Goal: Task Accomplishment & Management: Manage account settings

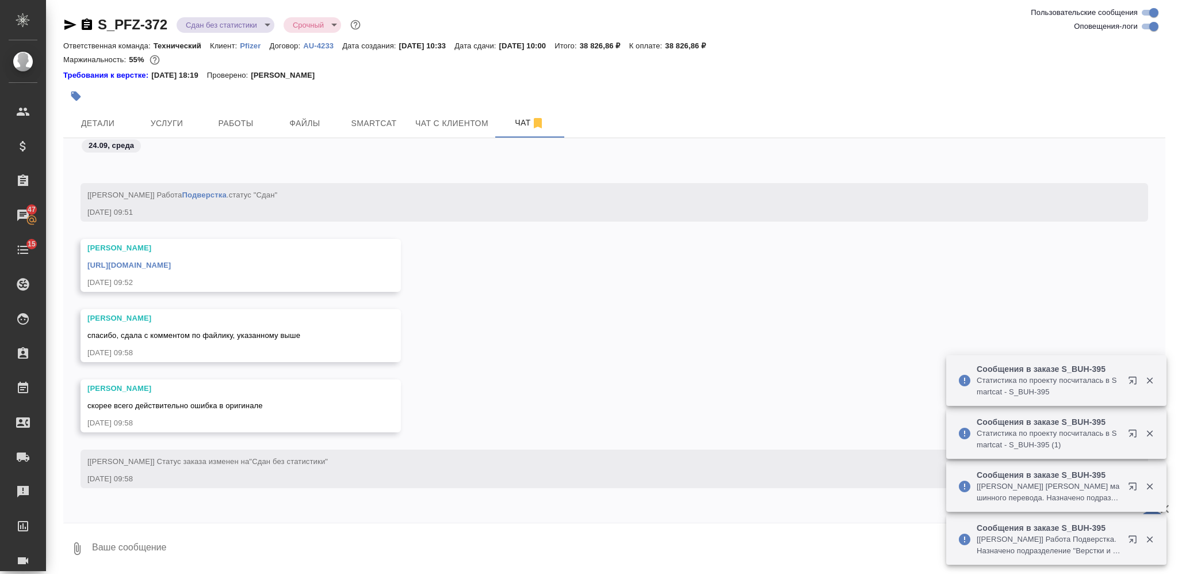
scroll to position [33248, 0]
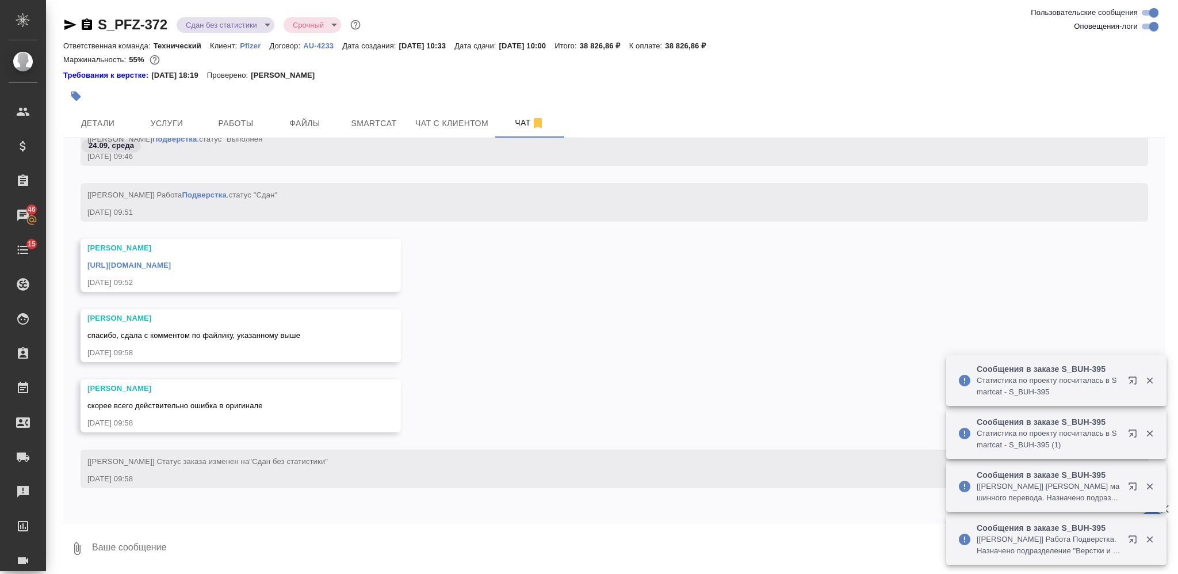
click at [89, 24] on icon "button" at bounding box center [87, 25] width 14 height 14
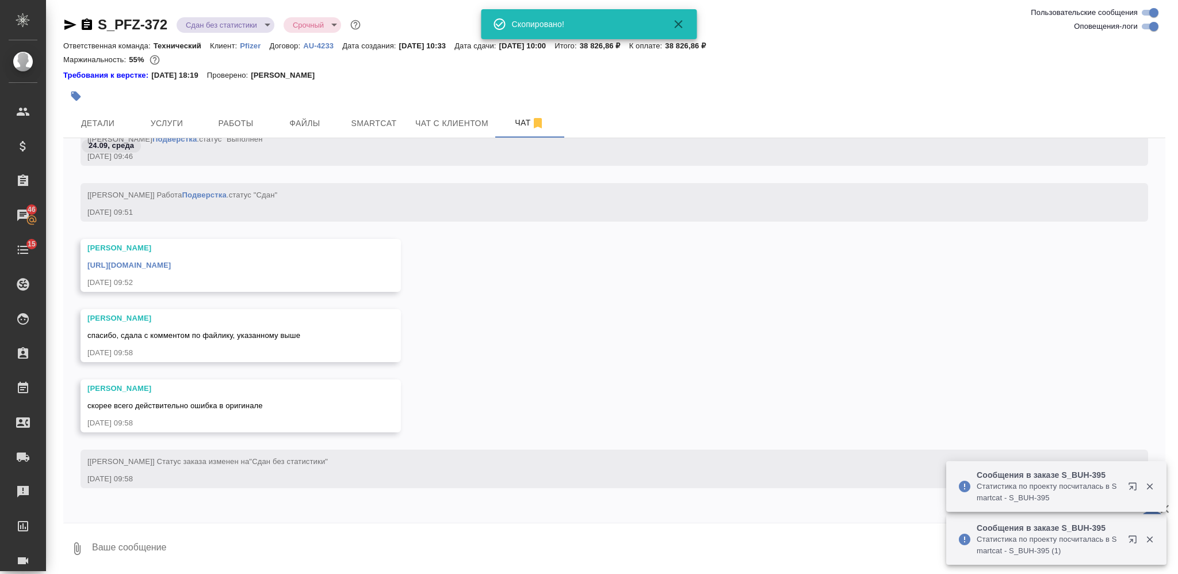
click at [86, 92] on button "button" at bounding box center [75, 95] width 25 height 25
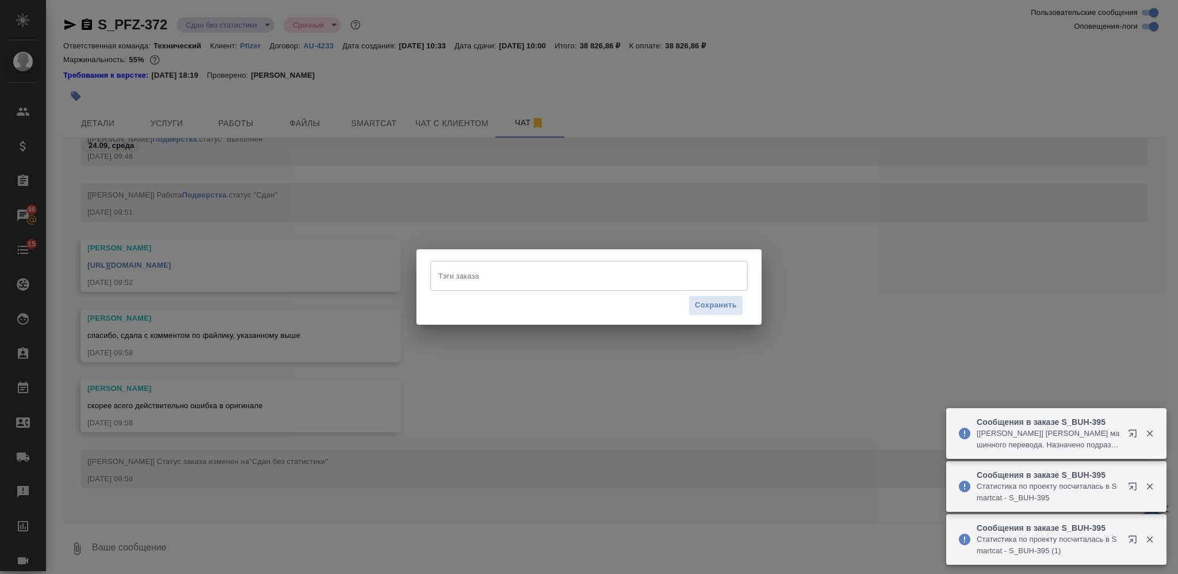
click at [507, 281] on input "Тэги заказа" at bounding box center [578, 276] width 285 height 20
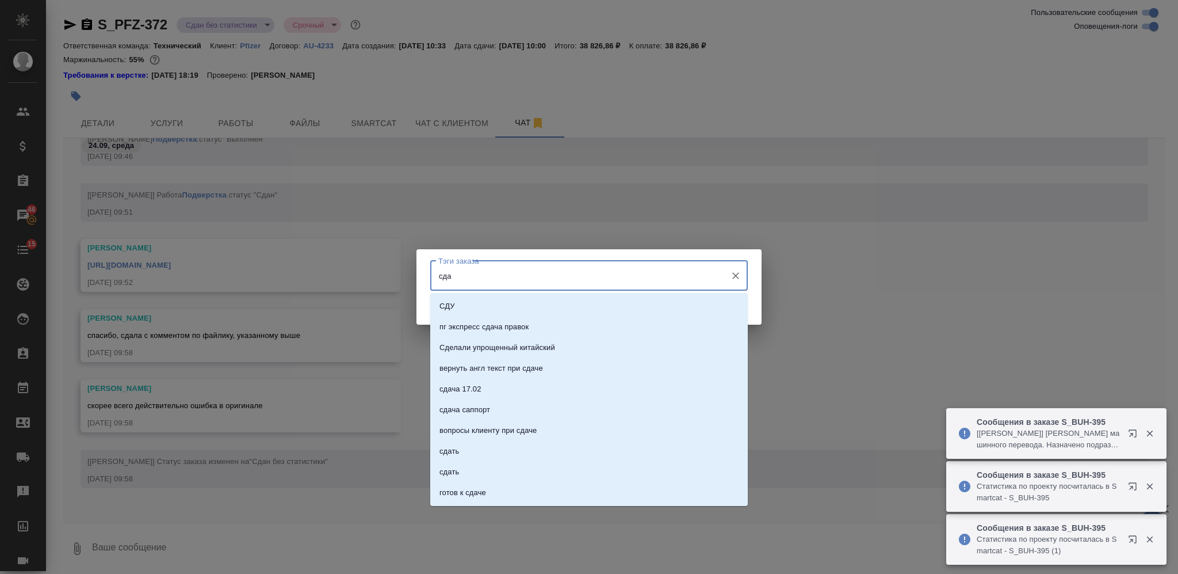
type input "сдан"
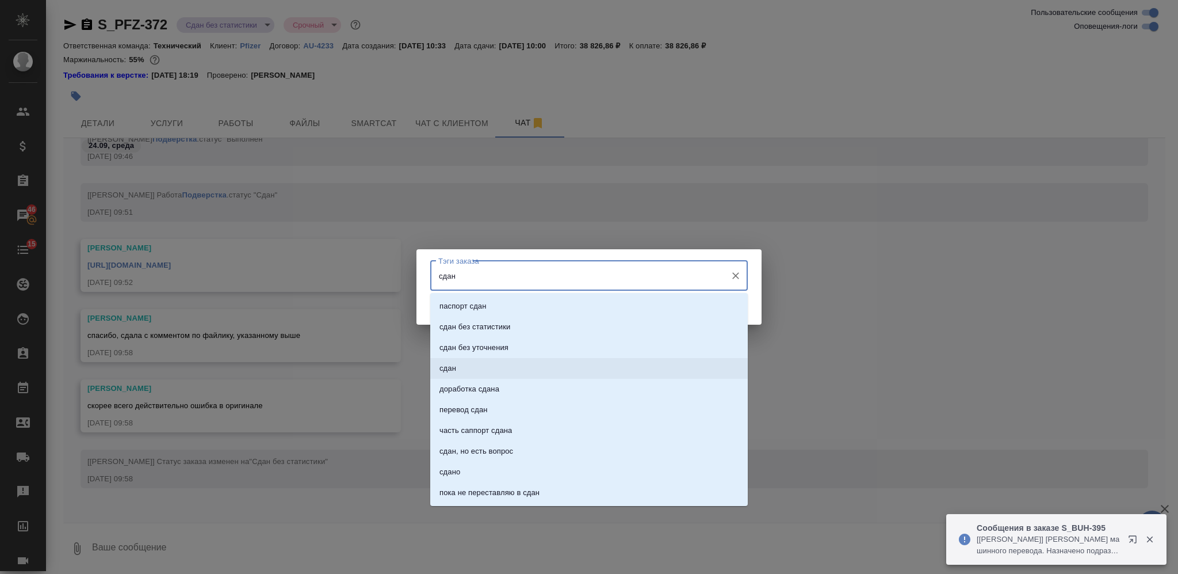
click at [541, 370] on li "сдан" at bounding box center [589, 368] width 318 height 21
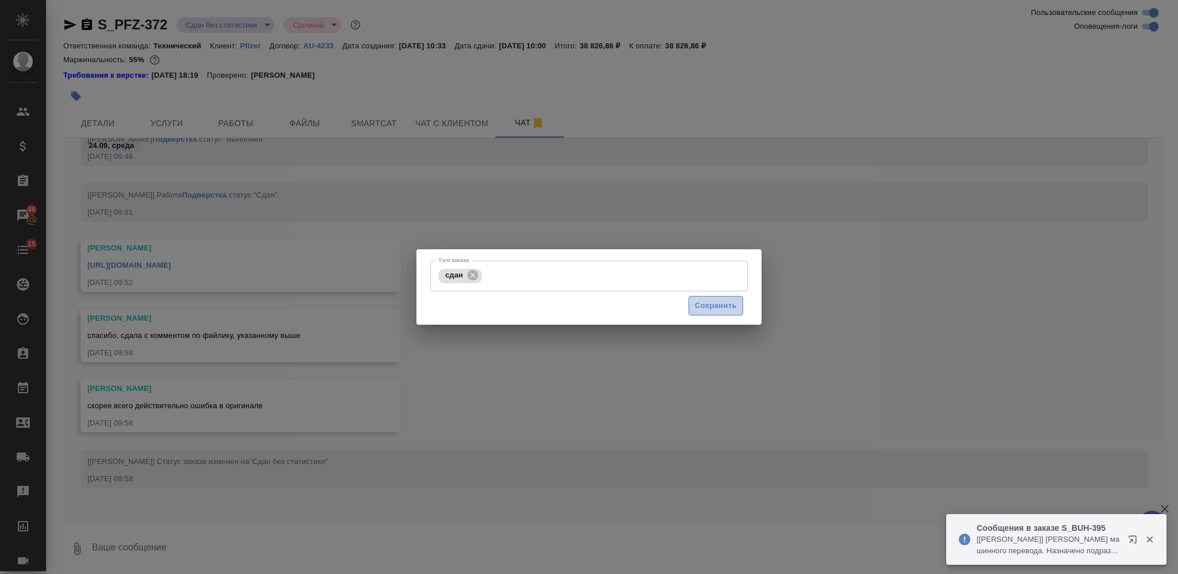
click at [697, 297] on button "Сохранить" at bounding box center [716, 306] width 55 height 20
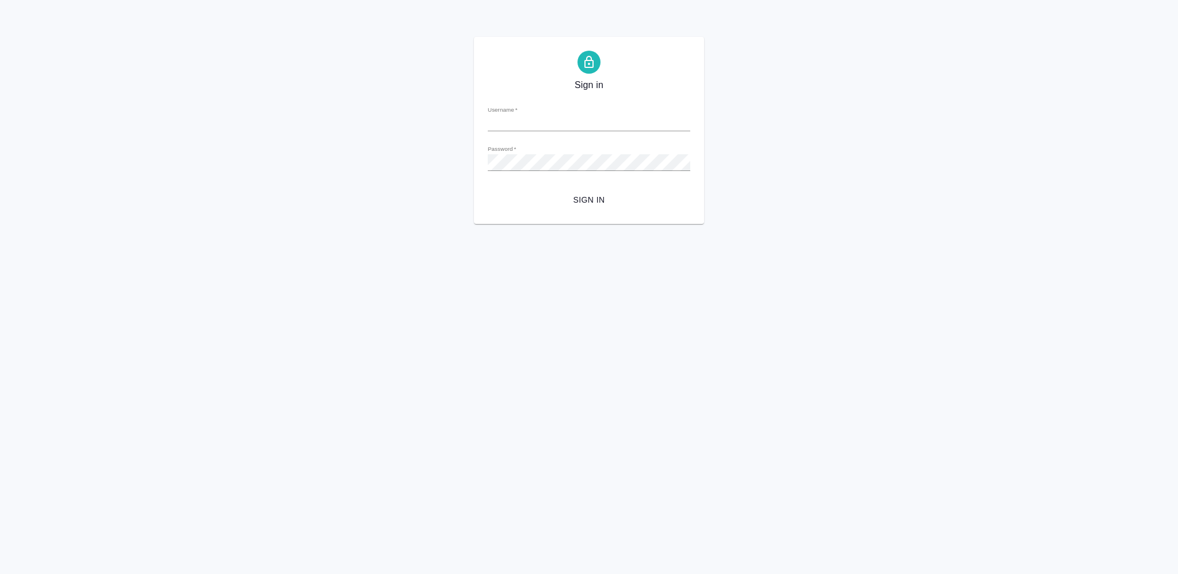
type input "v.nikiforova@awatera.com"
click at [587, 196] on span "Sign in" at bounding box center [589, 200] width 184 height 14
type input "v.nikiforova@awatera.com"
click at [570, 201] on span "Sign in" at bounding box center [589, 200] width 184 height 14
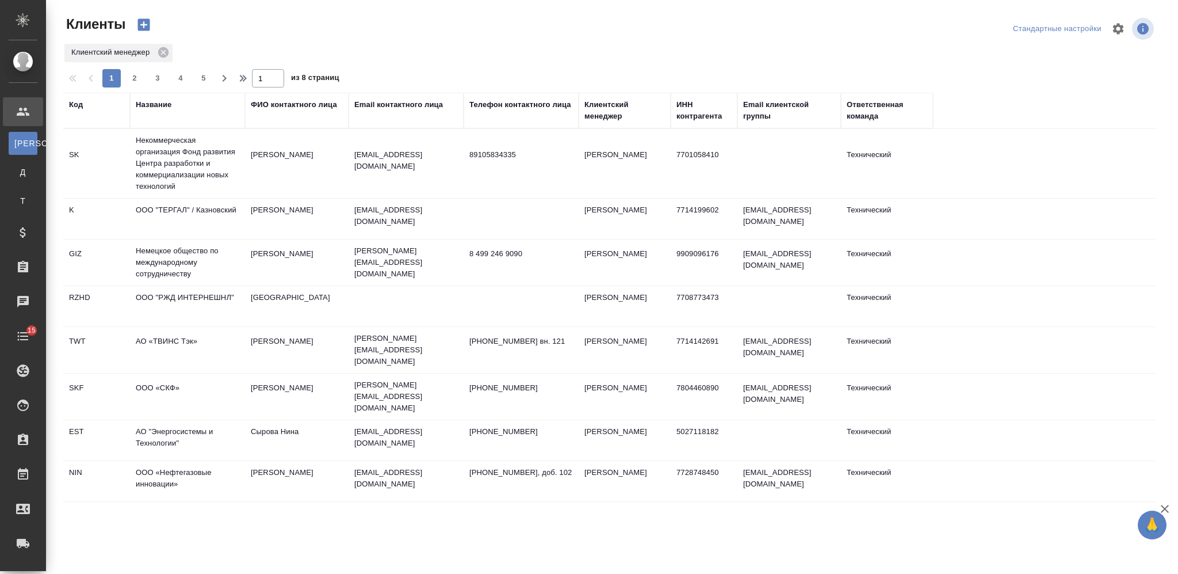
select select "RU"
click at [452, 40] on div at bounding box center [615, 29] width 368 height 28
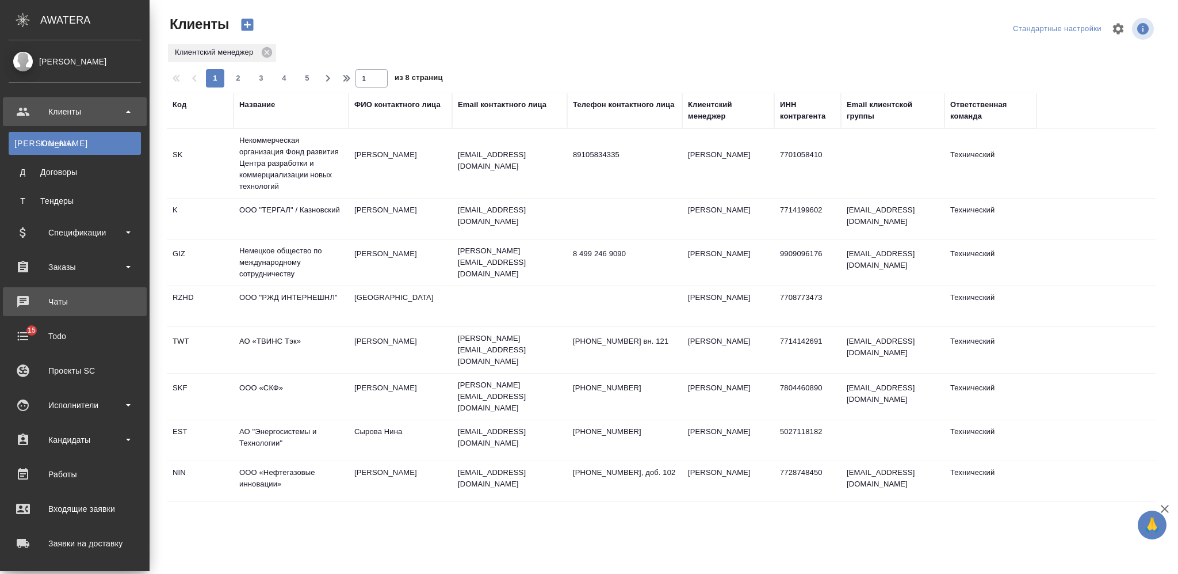
click at [64, 303] on div "Чаты" at bounding box center [75, 301] width 132 height 17
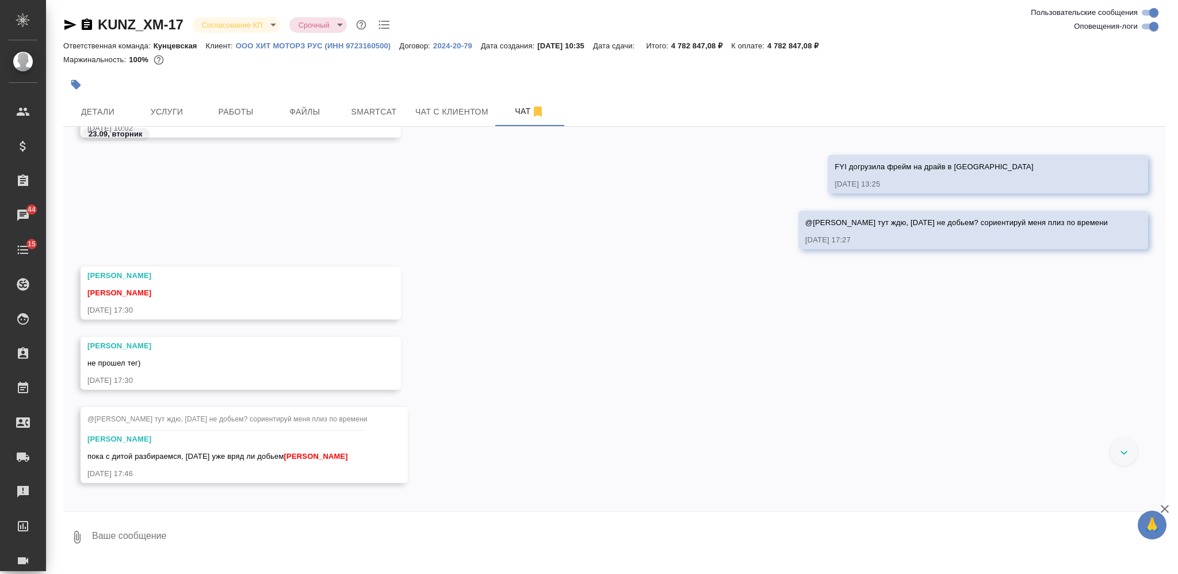
scroll to position [10286, 0]
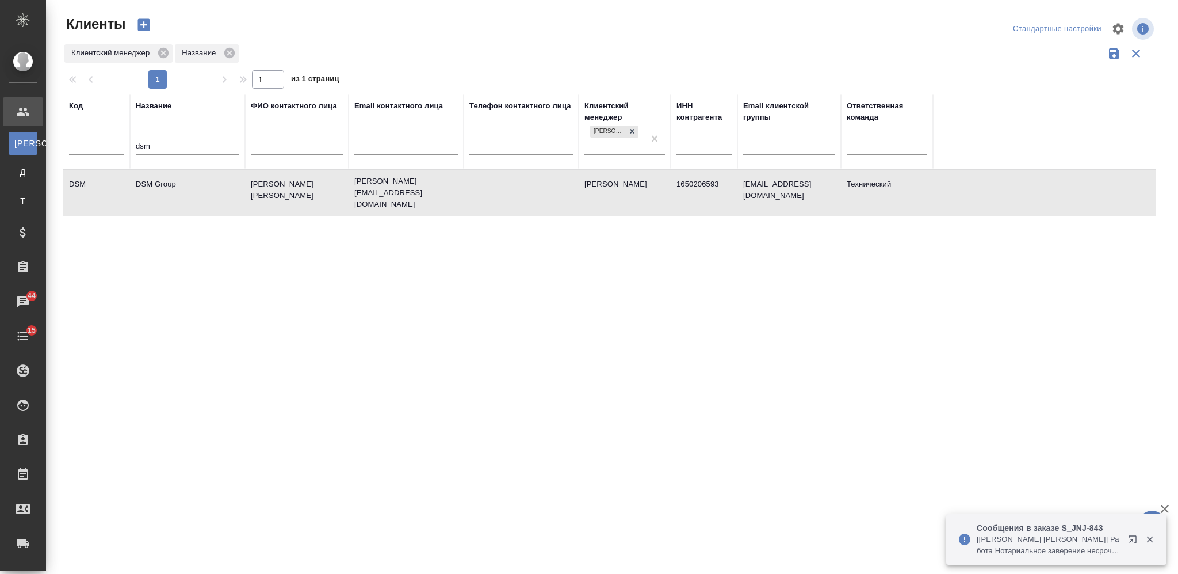
select select "RU"
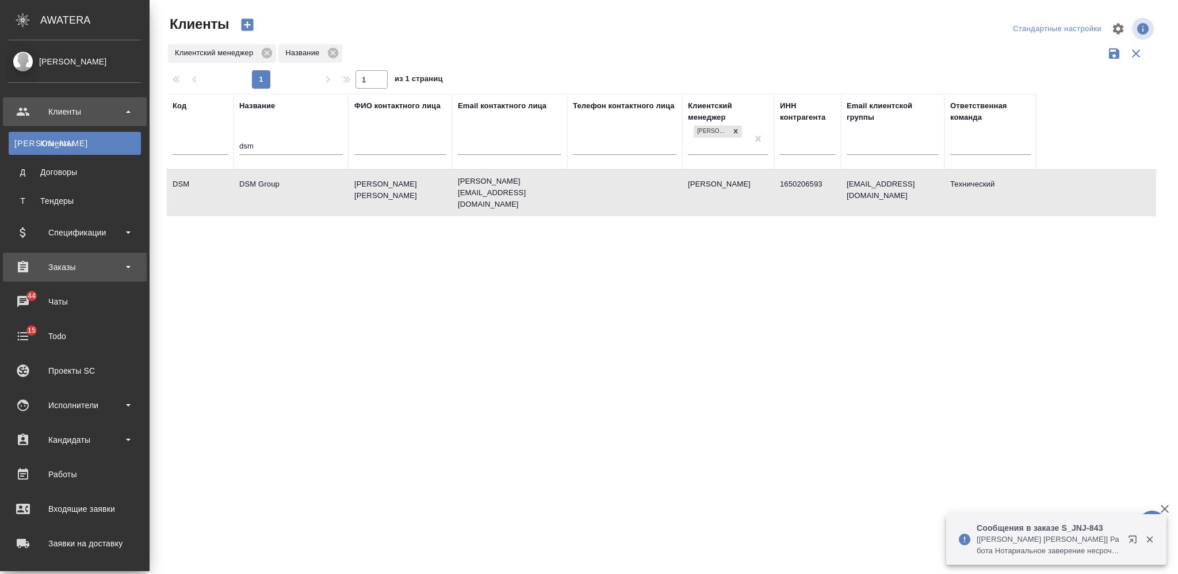
click at [65, 268] on div "Заказы" at bounding box center [75, 266] width 132 height 17
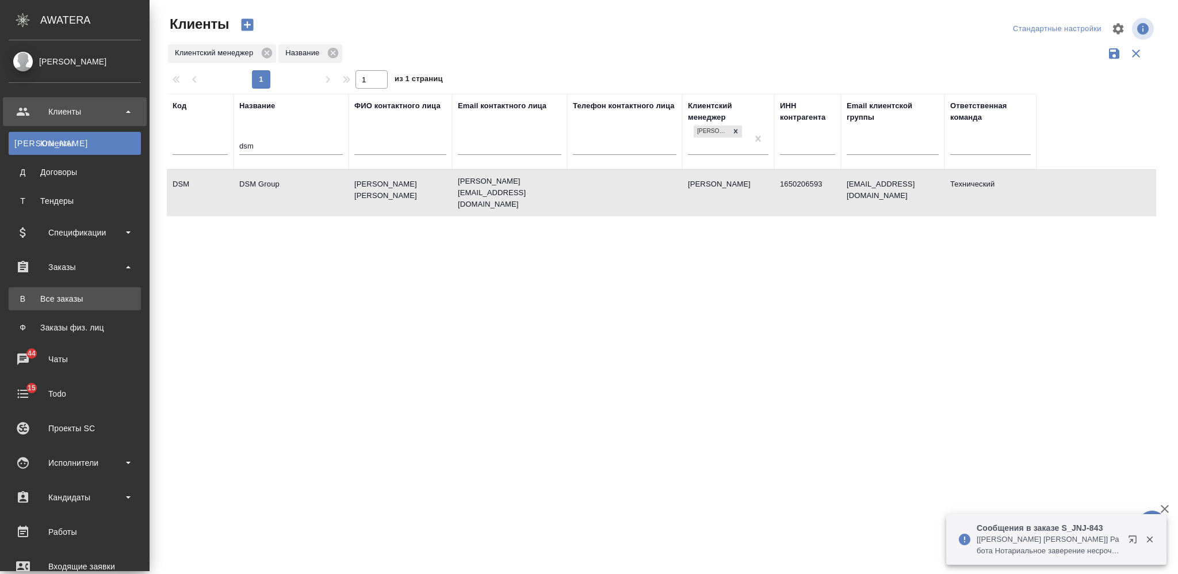
click at [68, 295] on div "Все заказы" at bounding box center [74, 299] width 121 height 12
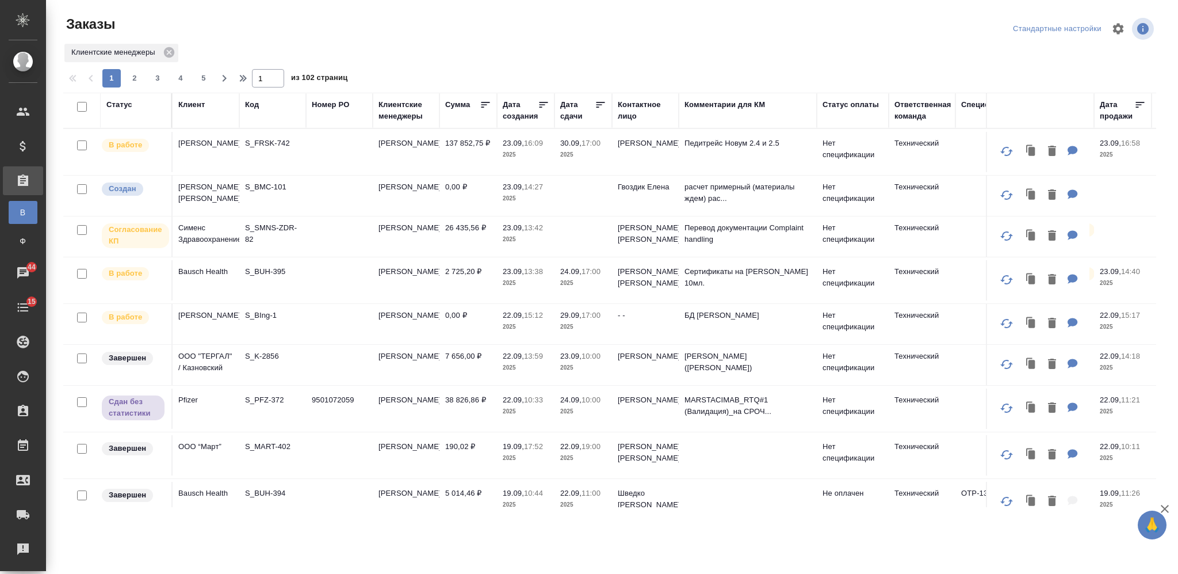
click at [124, 102] on div "Статус" at bounding box center [119, 105] width 26 height 12
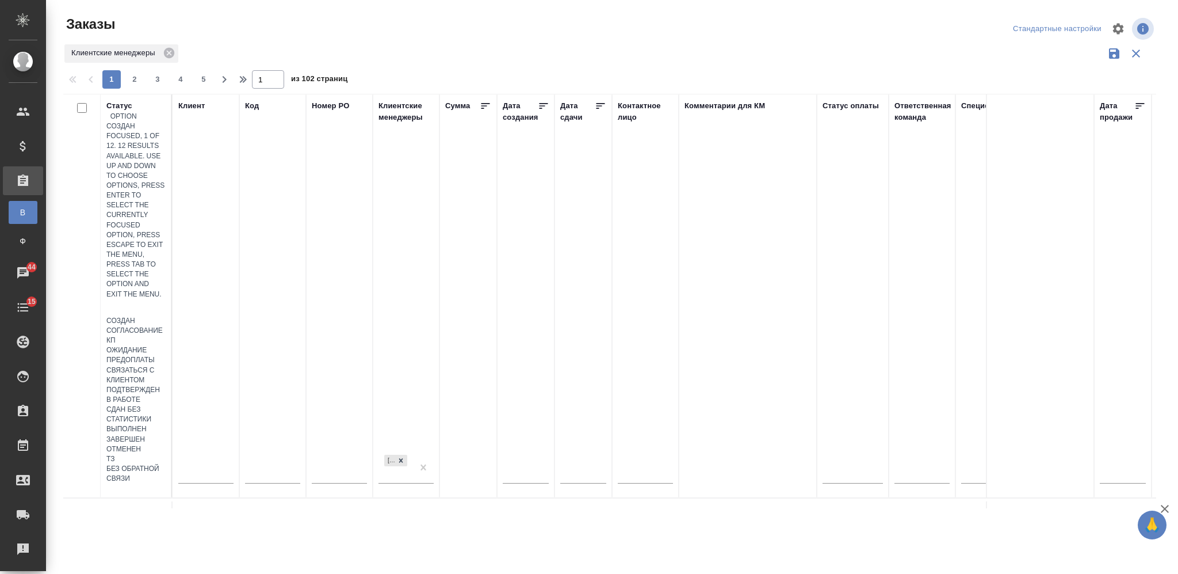
click at [133, 299] on div at bounding box center [135, 307] width 59 height 17
drag, startPoint x: 327, startPoint y: 320, endPoint x: 337, endPoint y: 5, distance: 314.9
click at [166, 424] on div "Выполнен" at bounding box center [135, 429] width 59 height 10
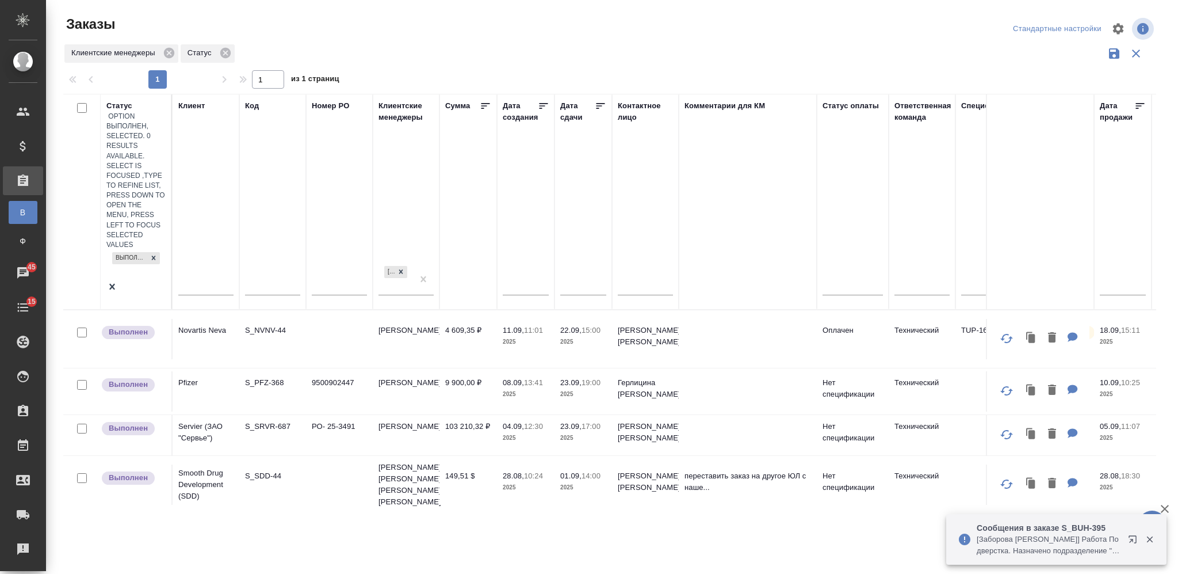
click at [324, 319] on td at bounding box center [339, 339] width 67 height 40
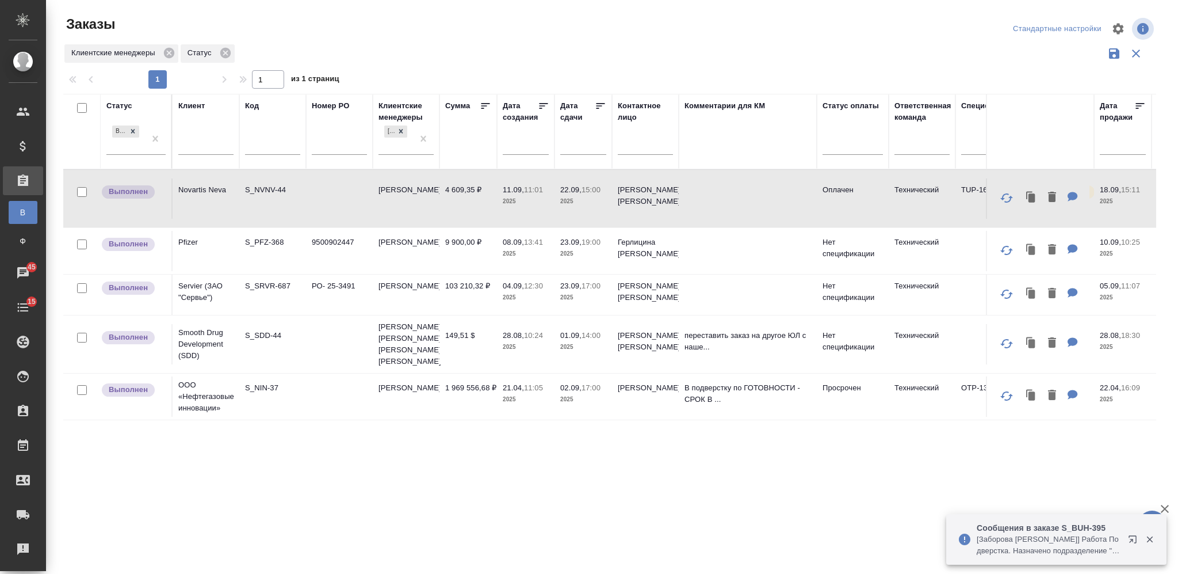
click at [324, 196] on td at bounding box center [339, 198] width 67 height 40
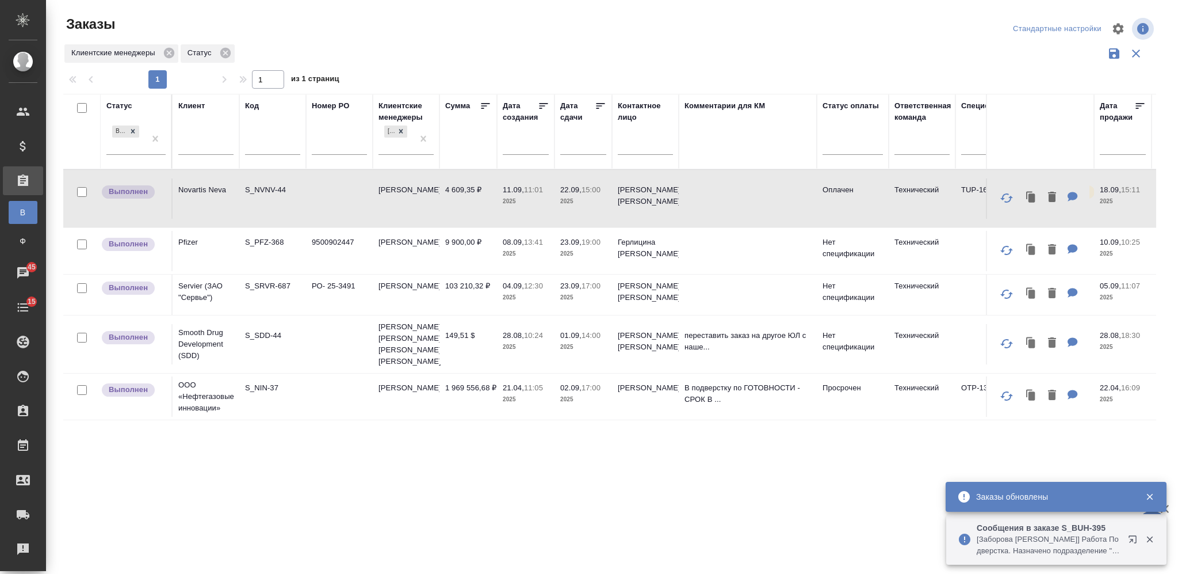
click at [315, 304] on td "РО- 25-3491" at bounding box center [339, 294] width 67 height 40
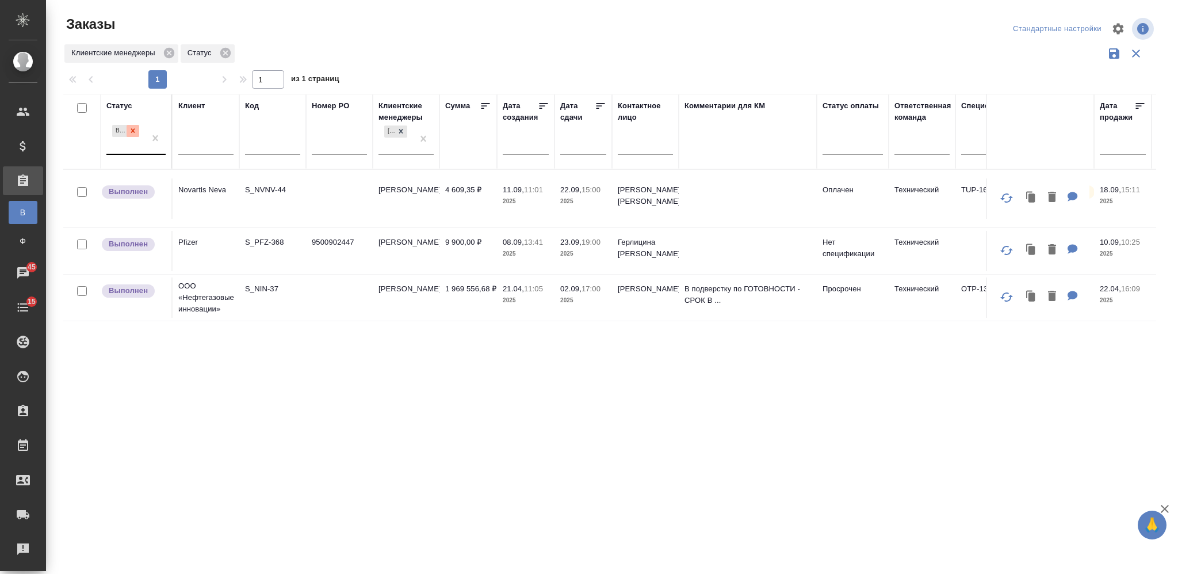
click at [131, 132] on icon at bounding box center [133, 131] width 8 height 8
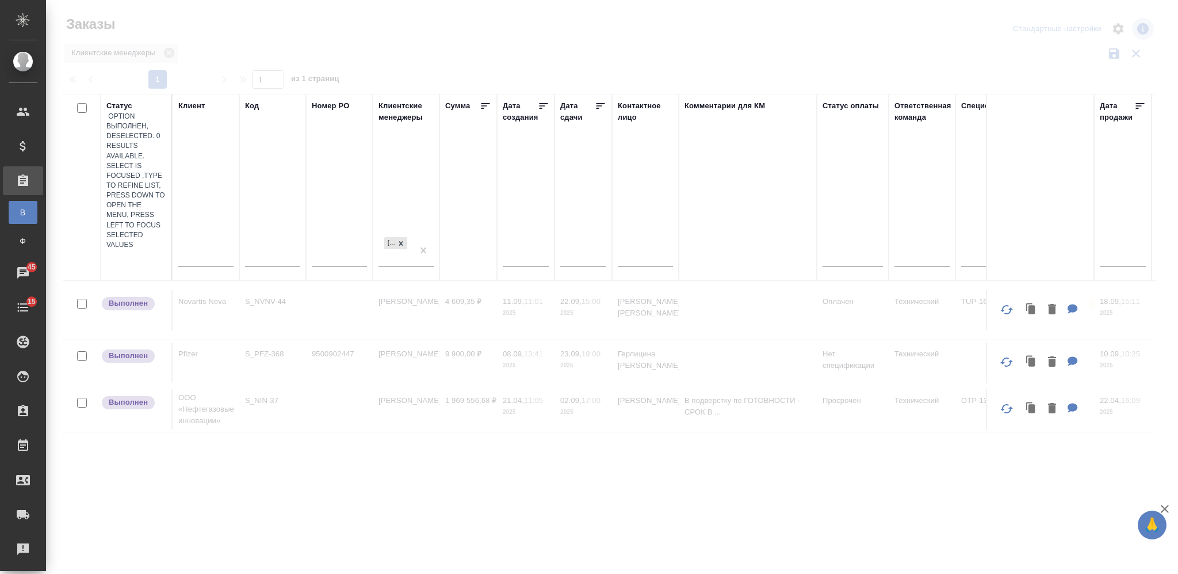
click at [368, 47] on div "Клиентские менеджеры" at bounding box center [609, 54] width 1093 height 22
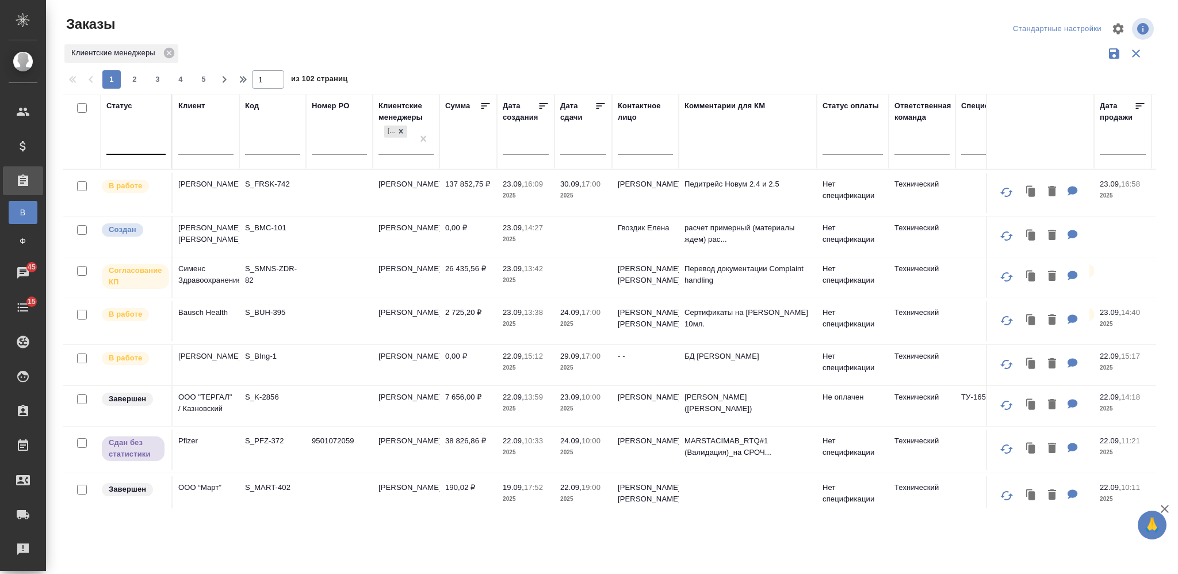
click at [337, 280] on td at bounding box center [339, 277] width 67 height 40
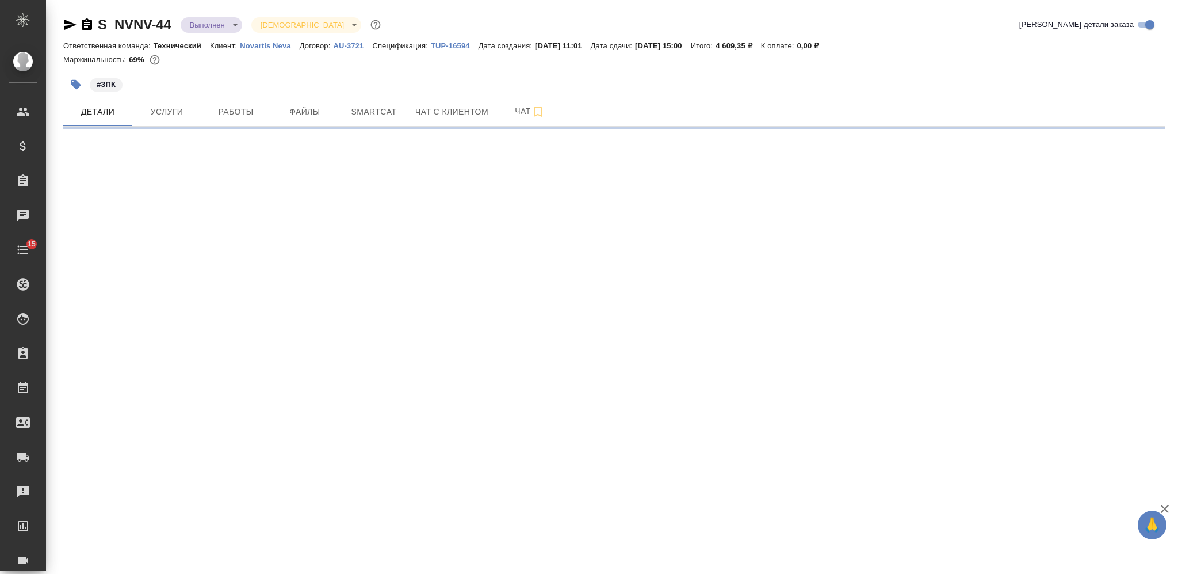
select select "RU"
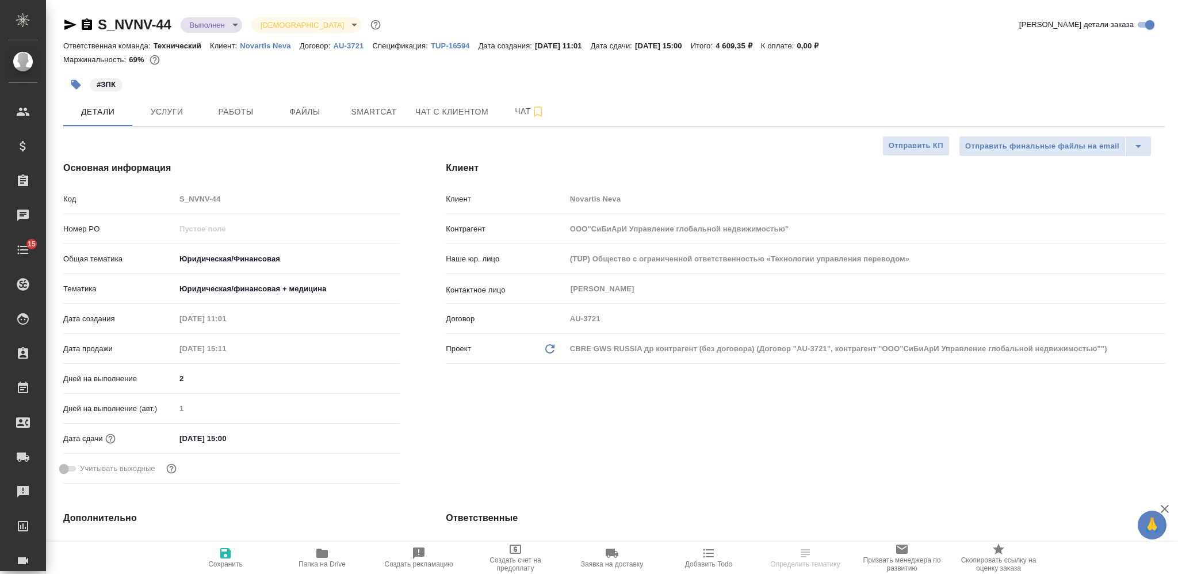
type textarea "x"
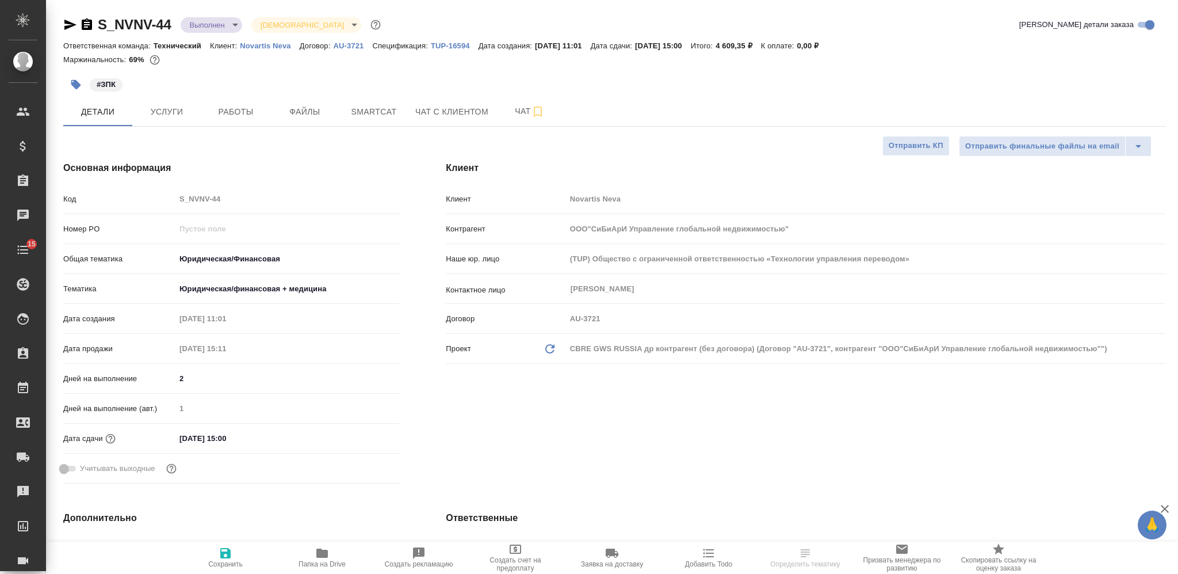
type textarea "x"
select select "RU"
type textarea "x"
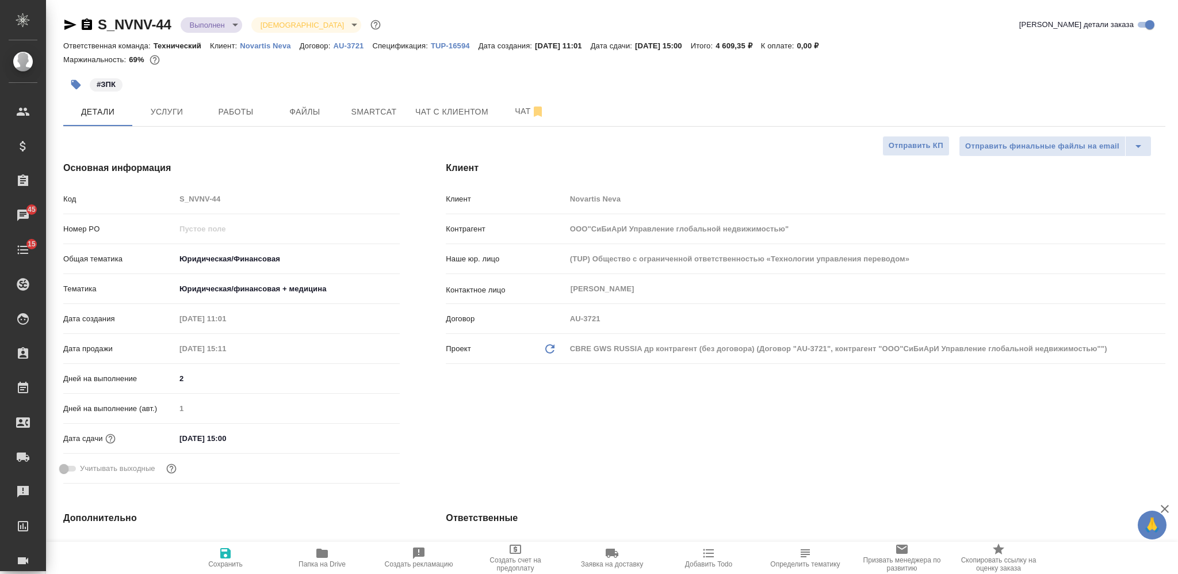
type textarea "x"
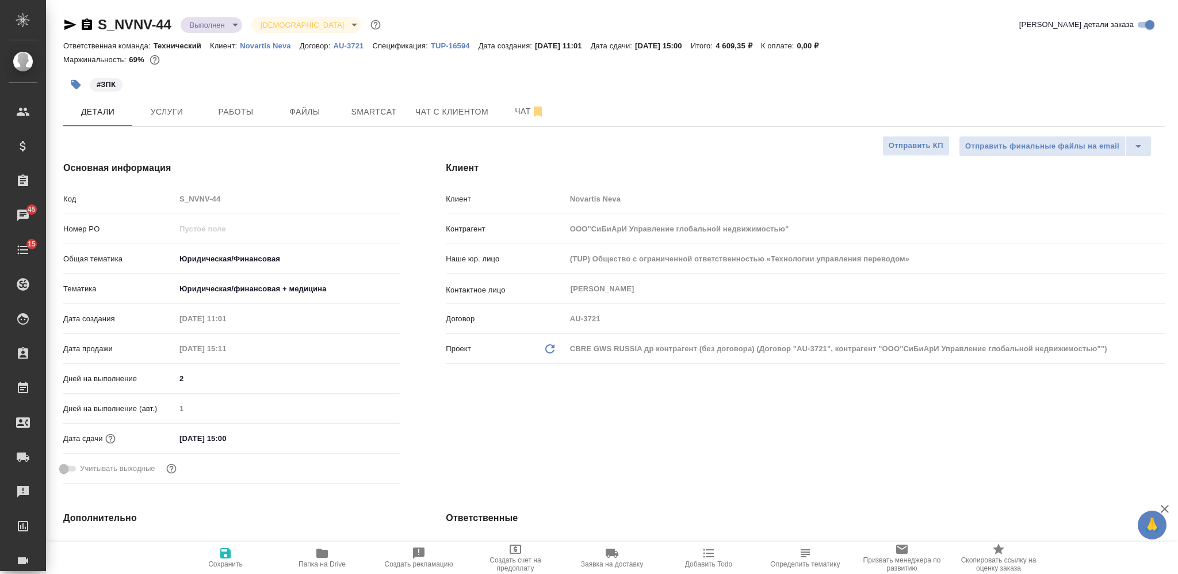
type textarea "x"
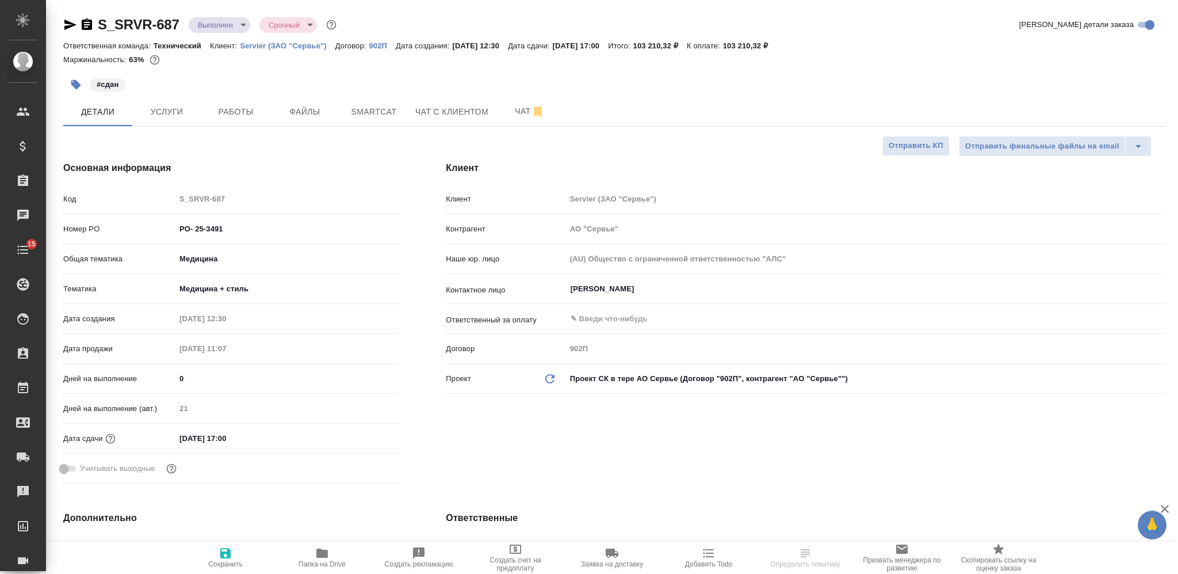
select select "RU"
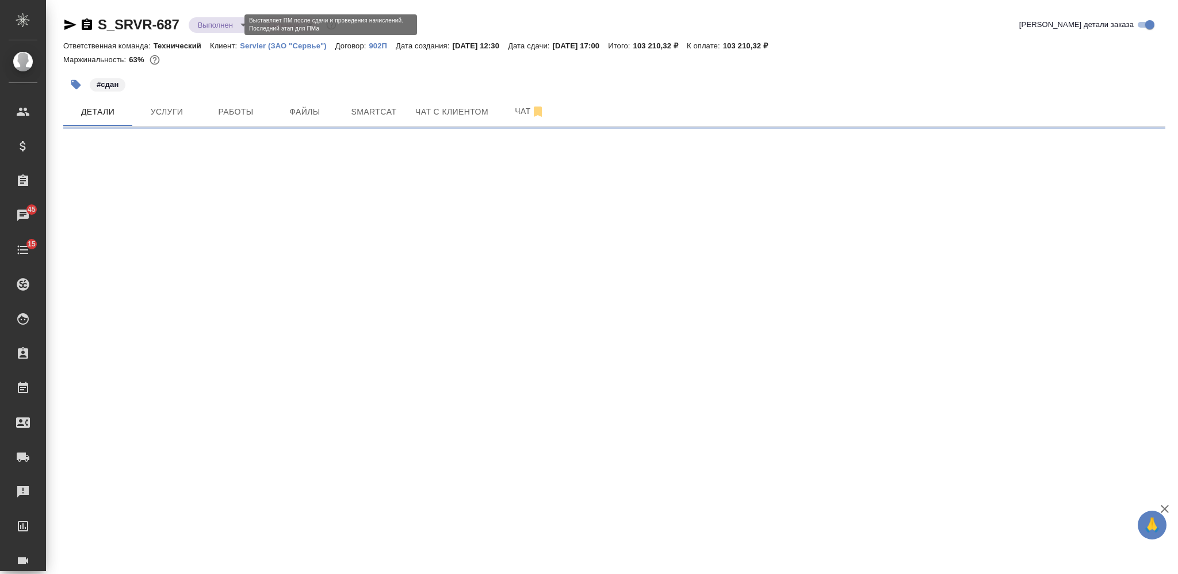
select select "RU"
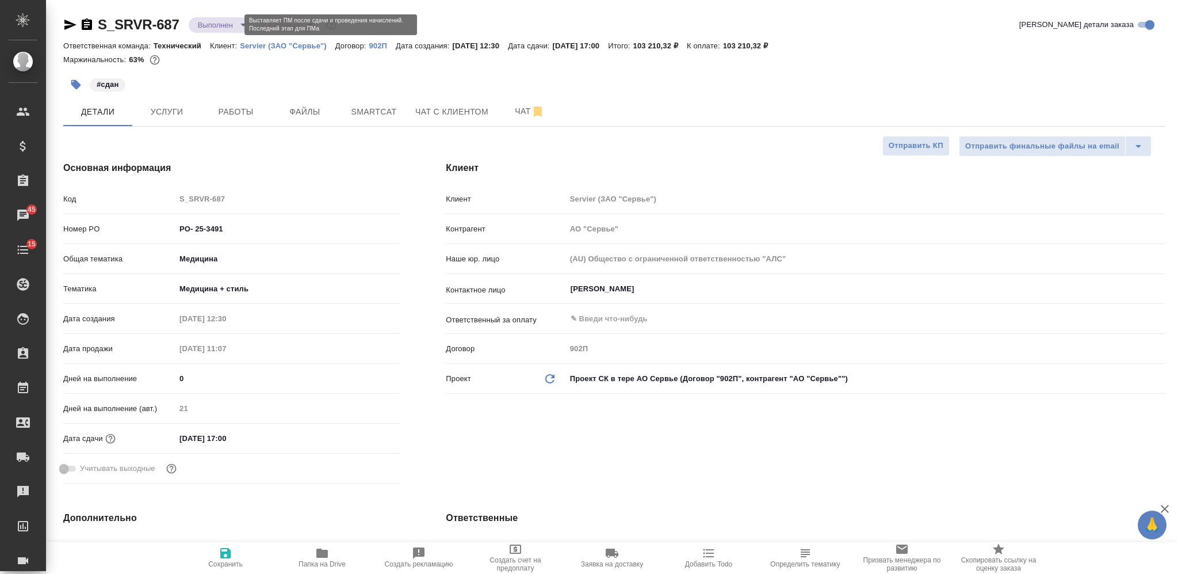
type textarea "x"
click at [223, 21] on body "🙏 .cls-1 fill:#fff; AWATERA Nikiforova Valeria Клиенты Спецификации Заказы 45 Ч…" at bounding box center [589, 287] width 1178 height 574
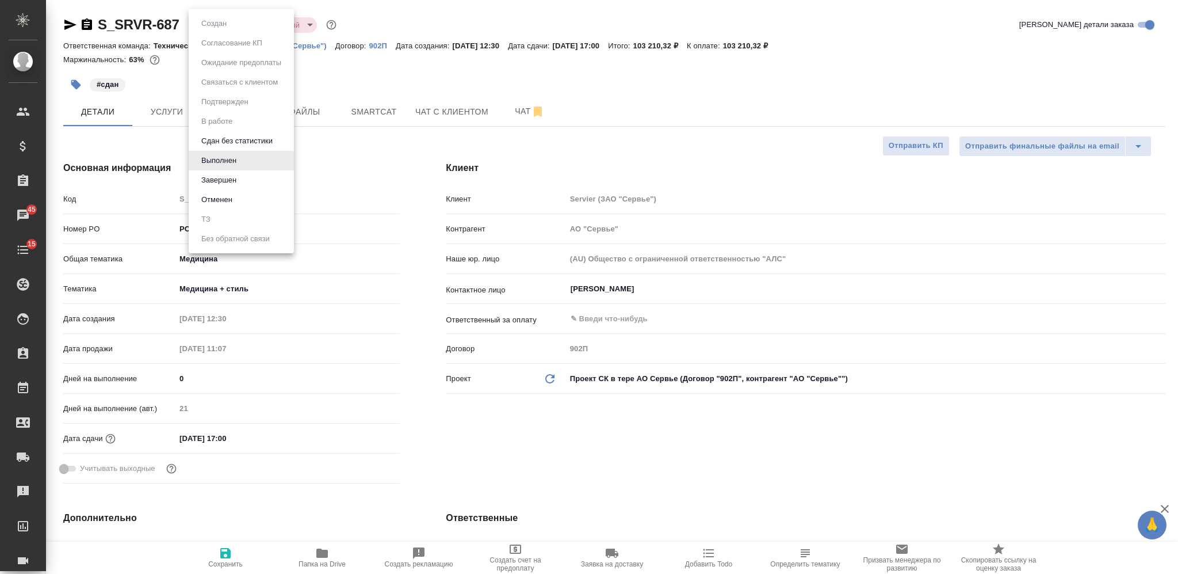
click at [243, 180] on li "Завершен" at bounding box center [241, 180] width 105 height 20
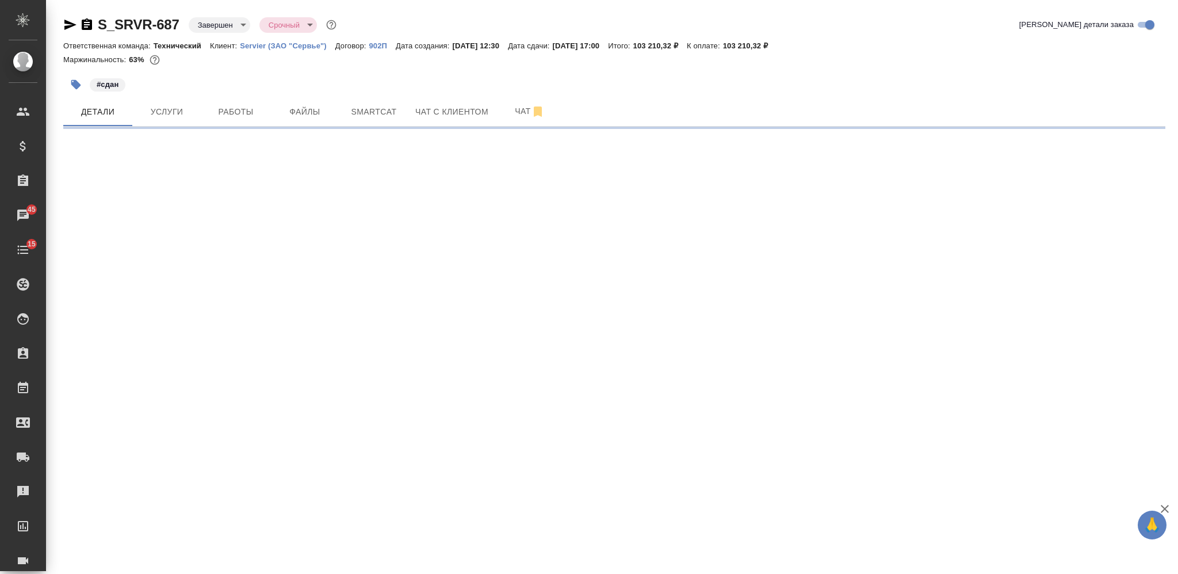
select select "RU"
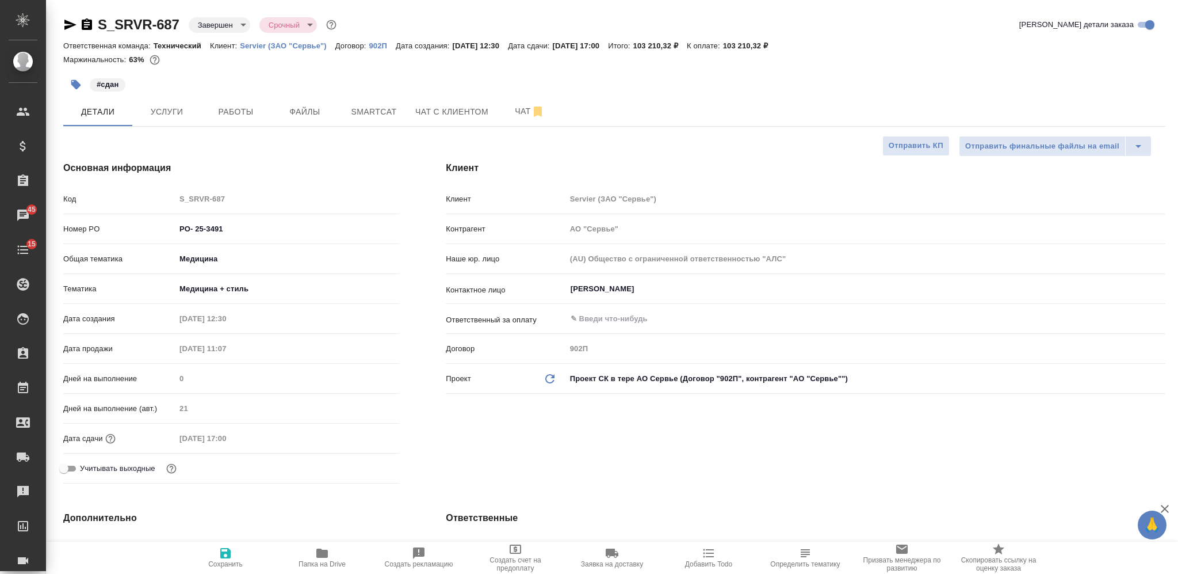
type textarea "x"
click at [87, 21] on icon "button" at bounding box center [87, 24] width 10 height 12
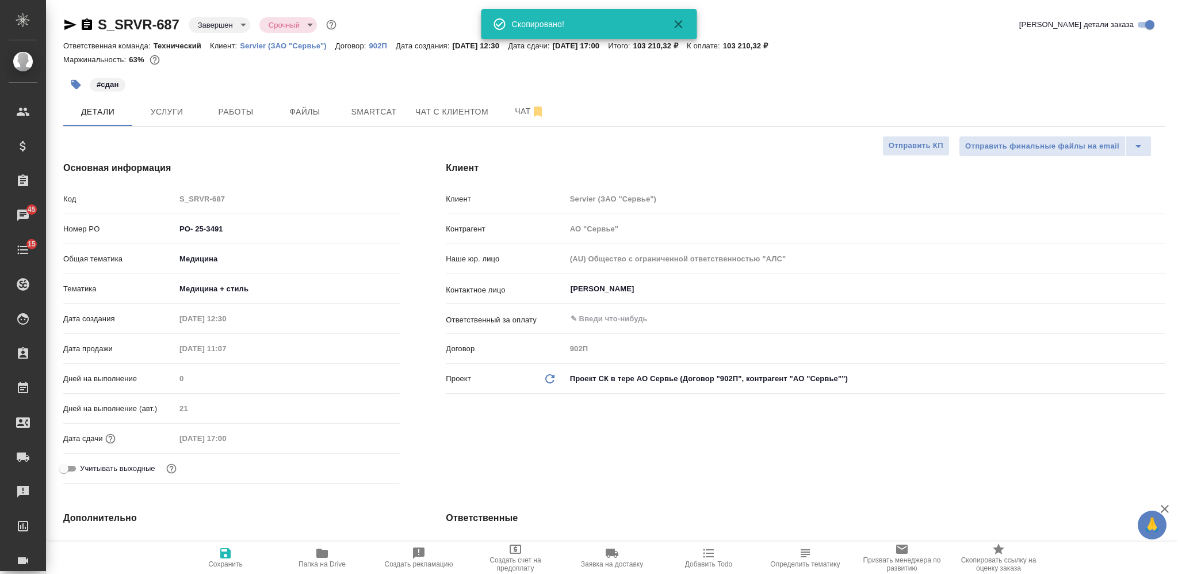
type textarea "x"
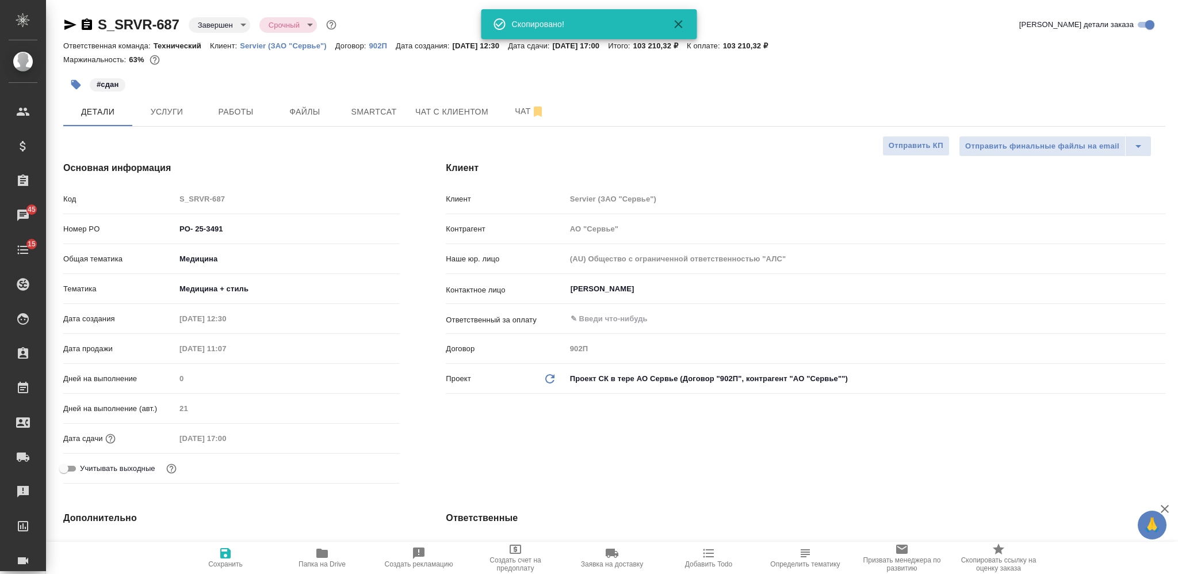
type textarea "x"
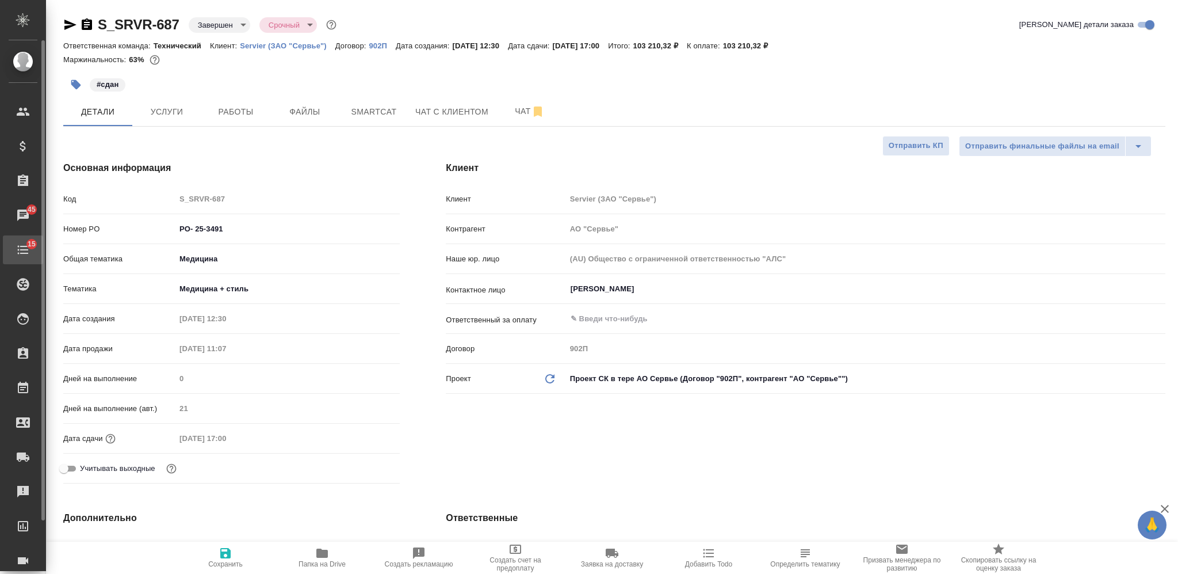
type textarea "x"
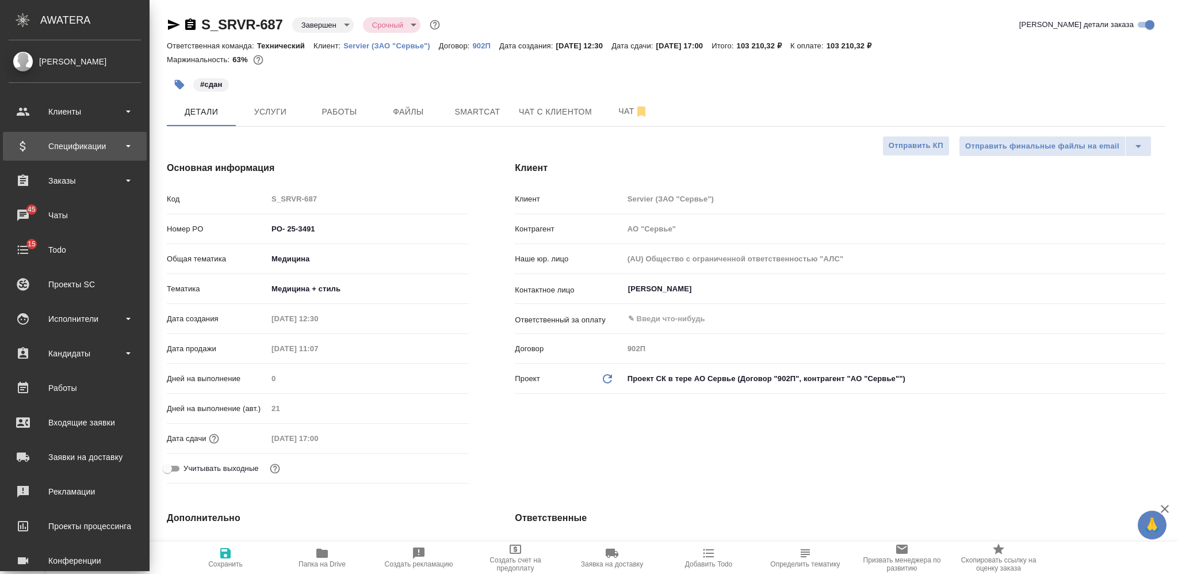
click at [68, 148] on div "Спецификации" at bounding box center [75, 146] width 132 height 17
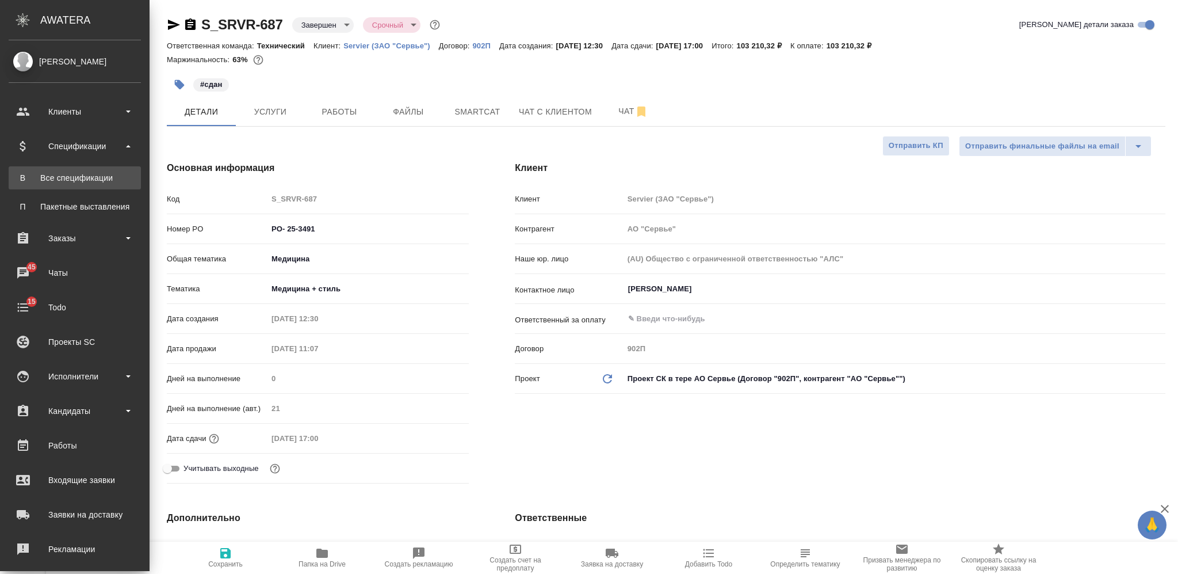
click at [79, 180] on div "Все спецификации" at bounding box center [74, 178] width 121 height 12
type textarea "x"
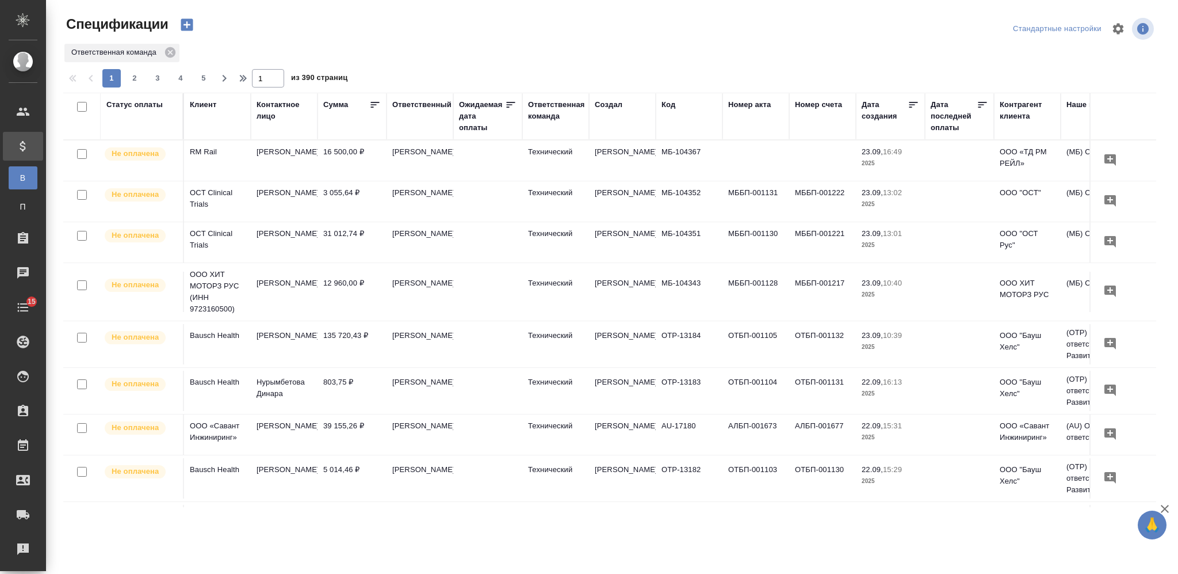
click at [189, 24] on icon "button" at bounding box center [187, 25] width 16 height 16
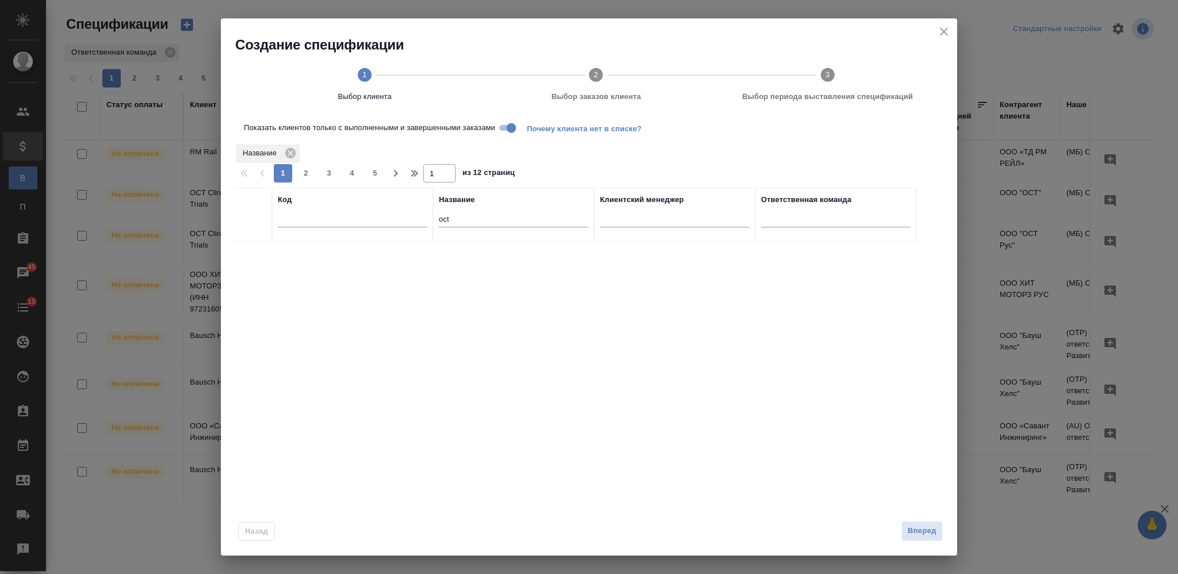
click at [437, 216] on th "Название oct" at bounding box center [513, 215] width 161 height 54
click at [440, 217] on input "oct" at bounding box center [514, 220] width 150 height 14
type input "сервь"
click at [250, 253] on input "checkbox" at bounding box center [254, 256] width 10 height 10
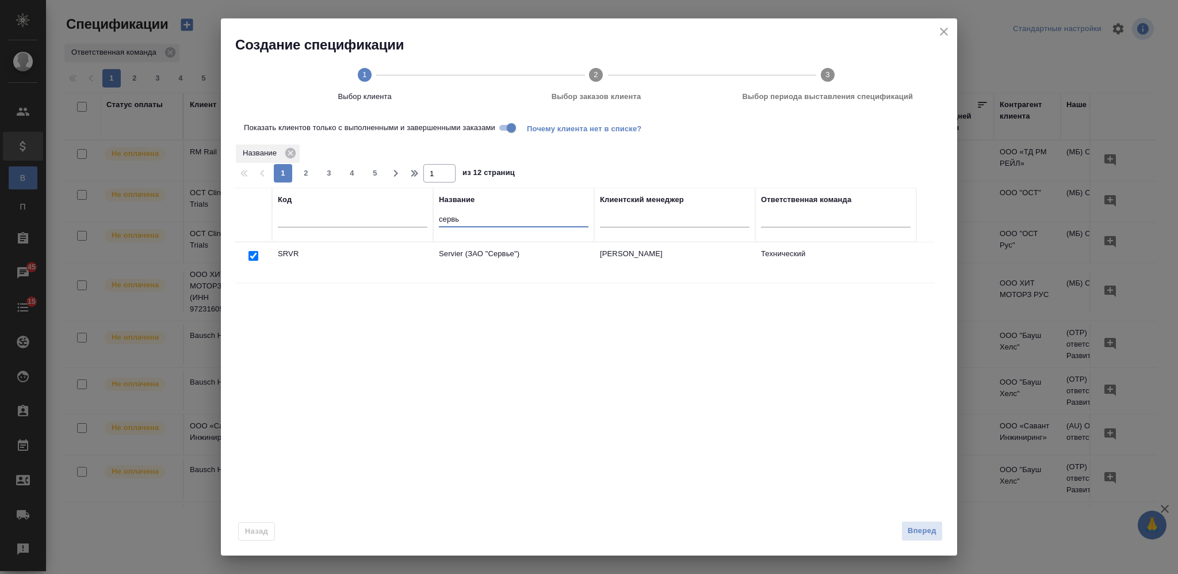
checkbox input "true"
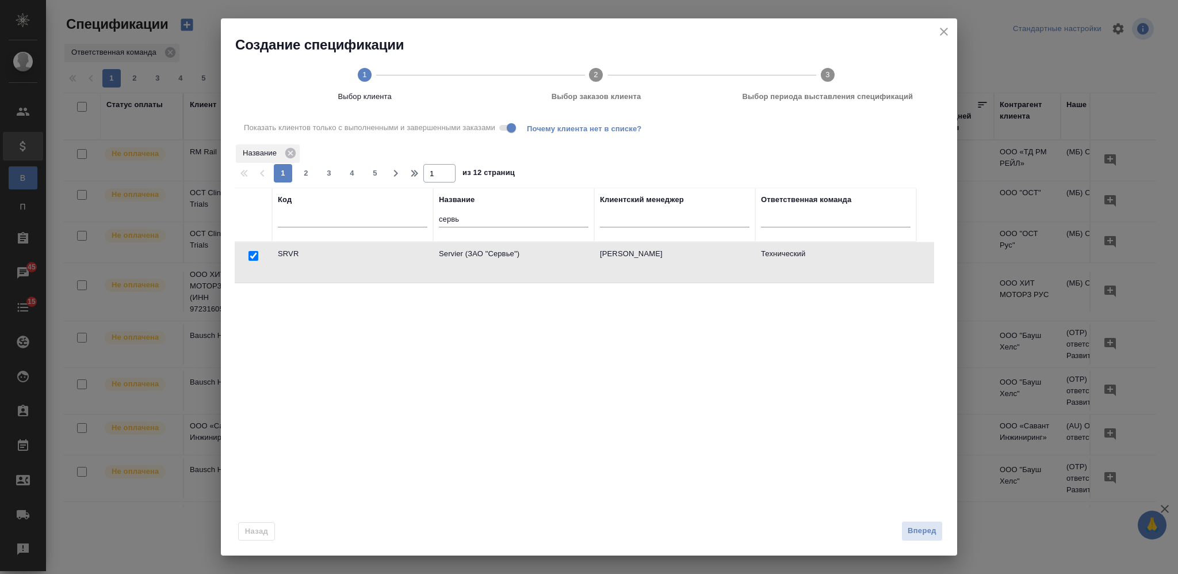
click at [913, 524] on button "Вперед" at bounding box center [922, 531] width 41 height 20
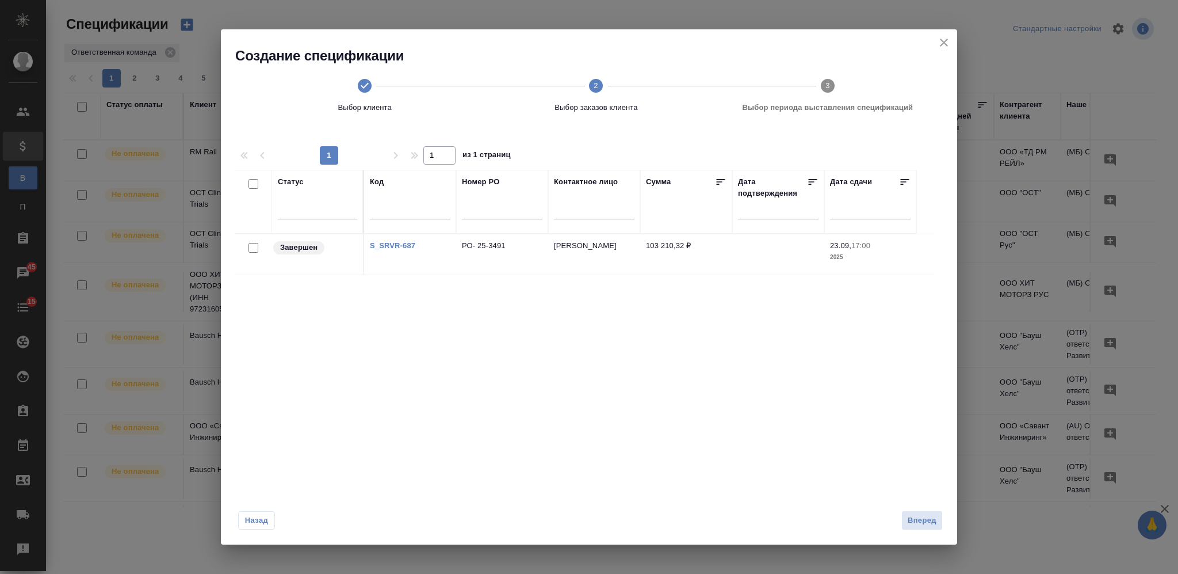
click at [254, 250] on input "checkbox" at bounding box center [254, 248] width 10 height 10
checkbox input "true"
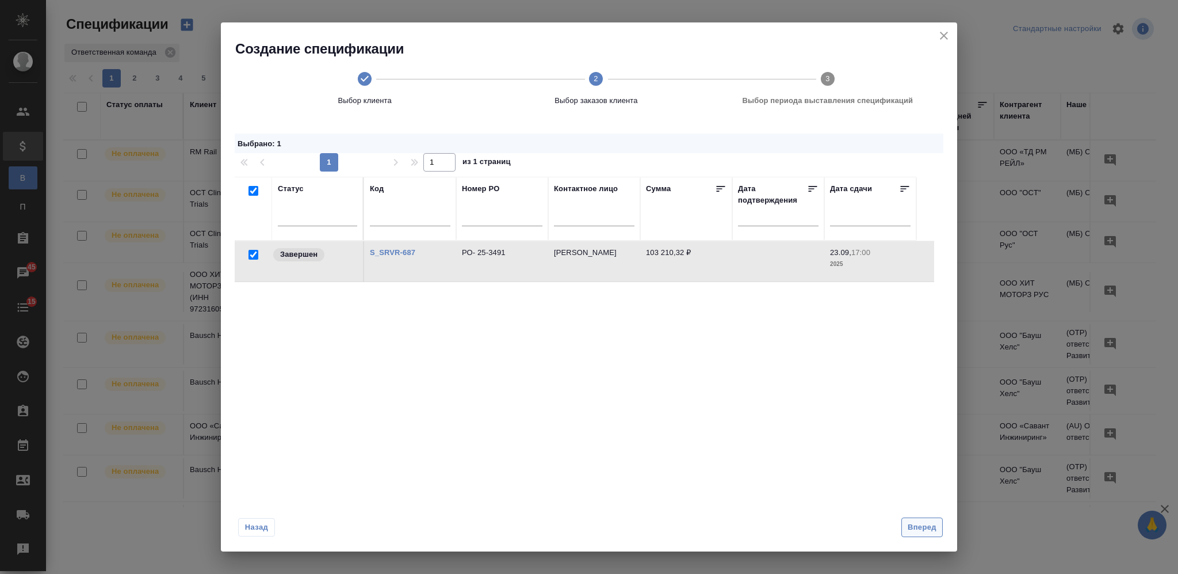
click at [919, 526] on span "Вперед" at bounding box center [922, 527] width 29 height 13
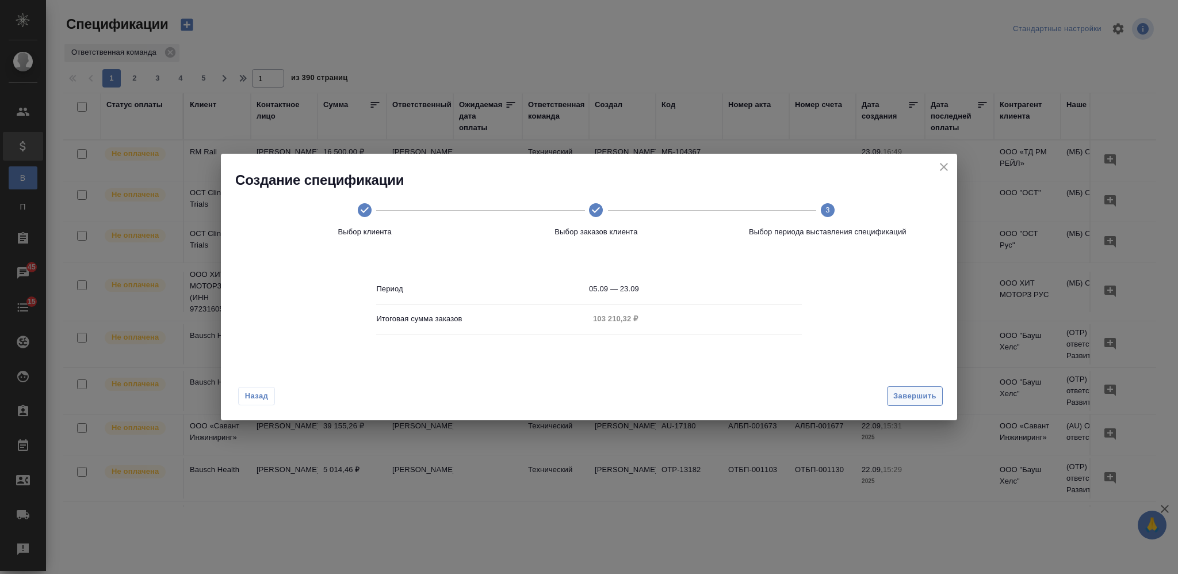
click at [904, 395] on span "Завершить" at bounding box center [915, 396] width 43 height 13
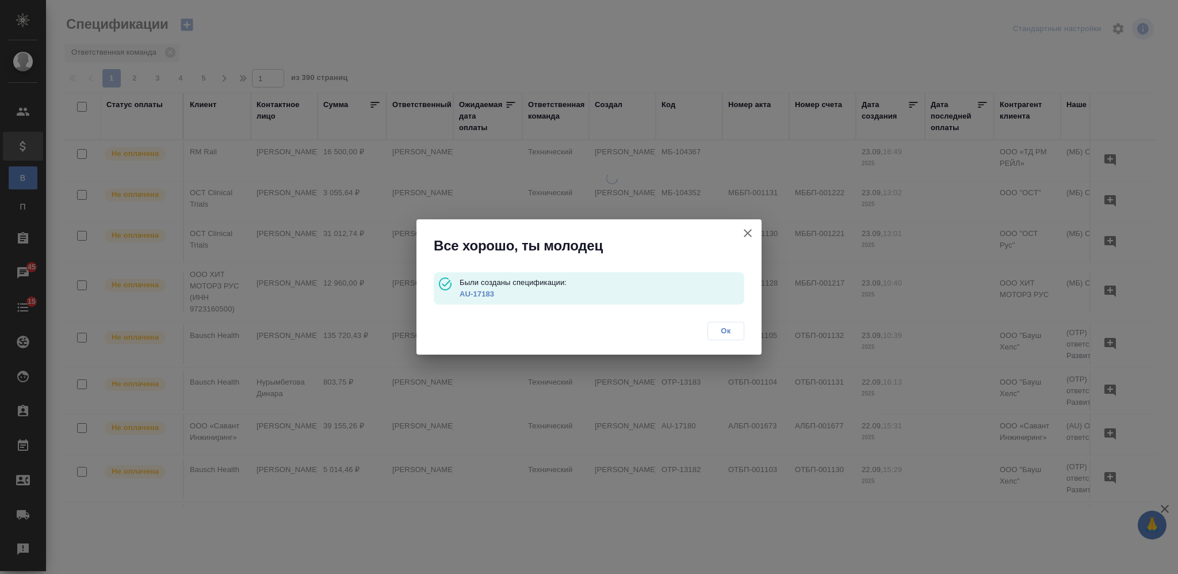
click at [474, 291] on link "AU-17183" at bounding box center [477, 293] width 35 height 9
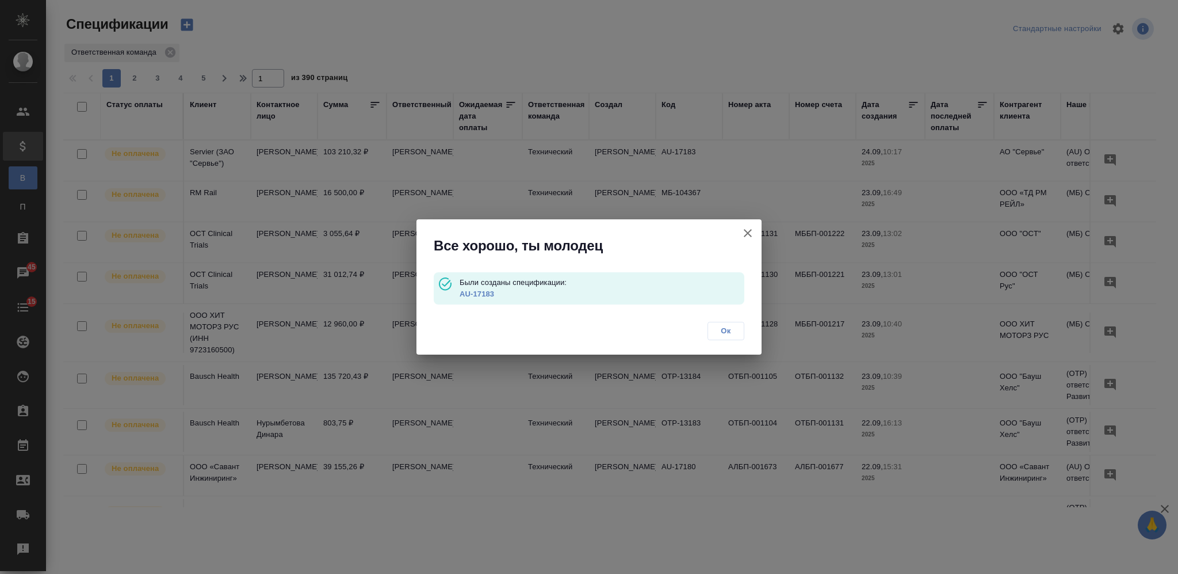
drag, startPoint x: 732, startPoint y: 330, endPoint x: 193, endPoint y: 22, distance: 620.8
click at [732, 330] on span "Ок" at bounding box center [726, 331] width 24 height 12
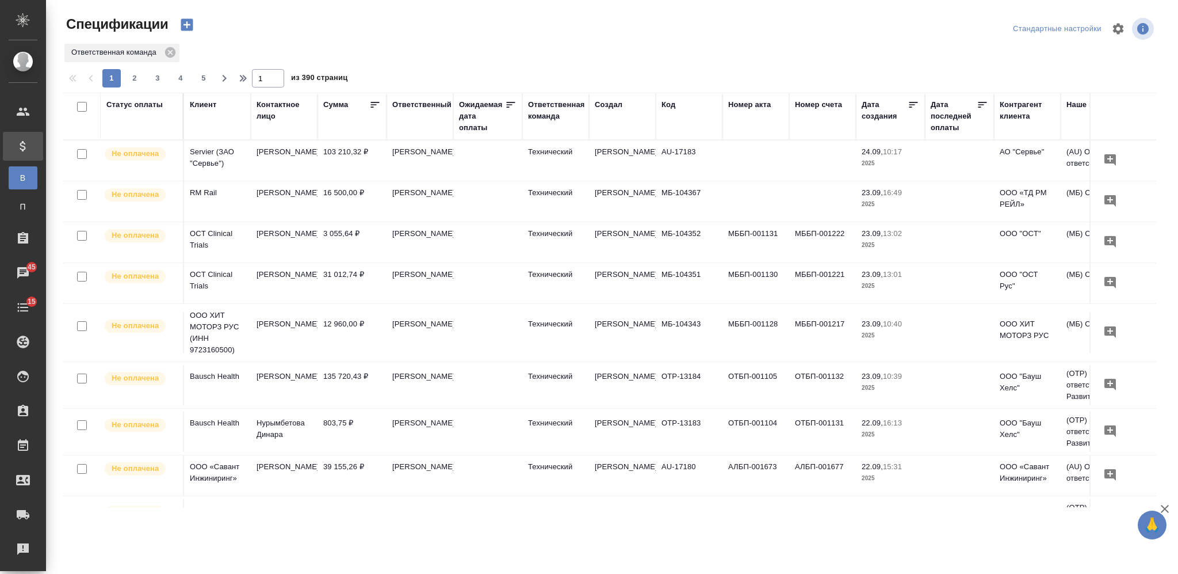
click at [189, 20] on icon "button" at bounding box center [187, 25] width 12 height 12
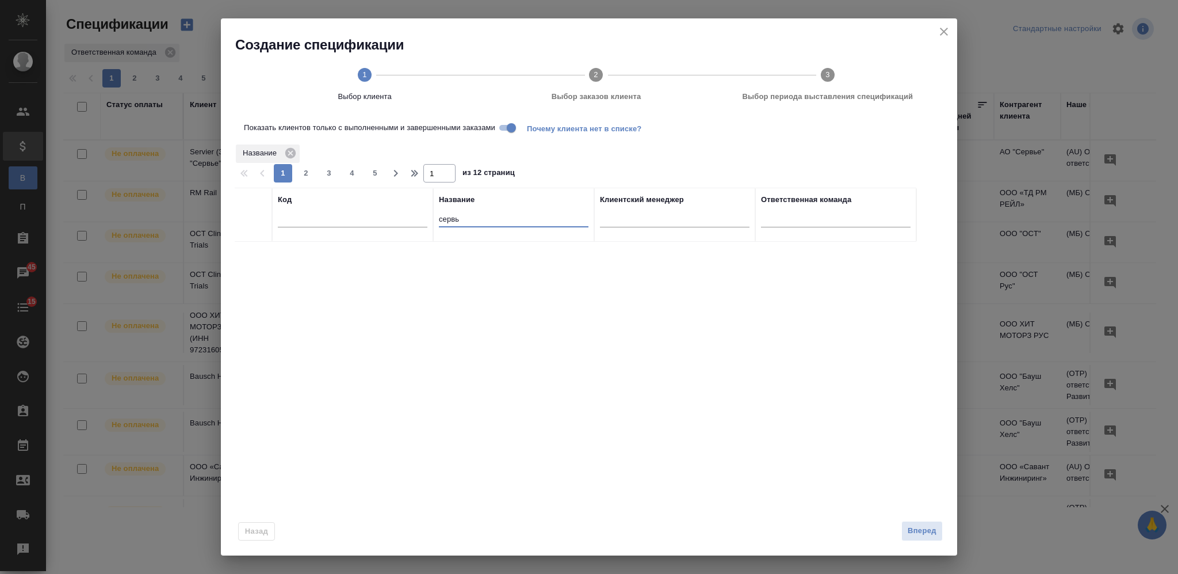
click at [445, 215] on input "сервь" at bounding box center [514, 220] width 150 height 14
type input "fres"
click at [252, 258] on input "checkbox" at bounding box center [254, 256] width 10 height 10
checkbox input "true"
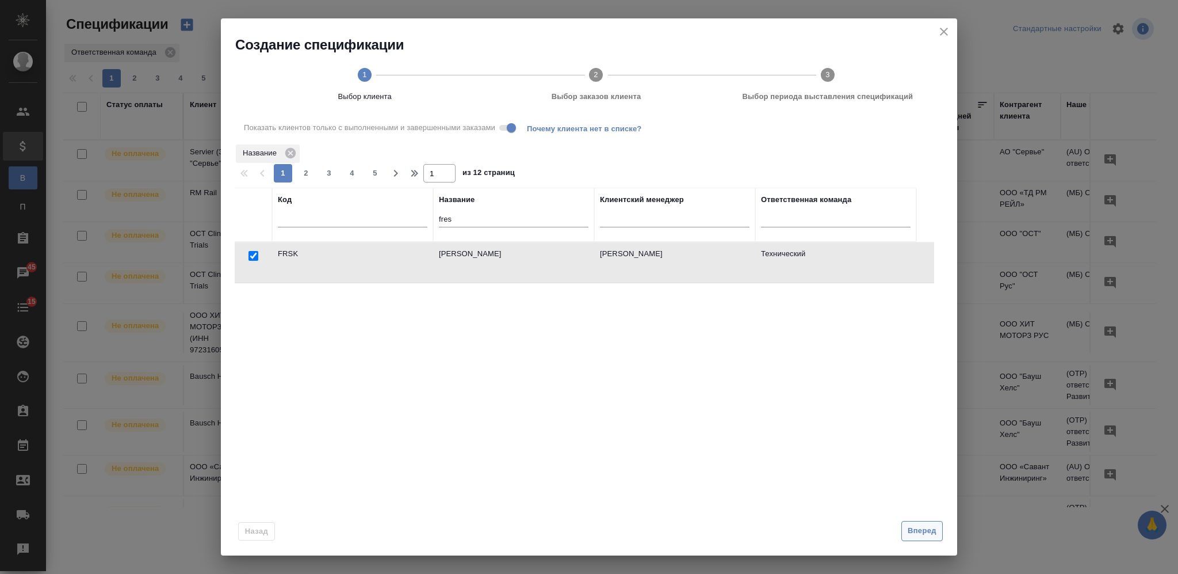
click at [913, 533] on span "Вперед" at bounding box center [922, 530] width 29 height 13
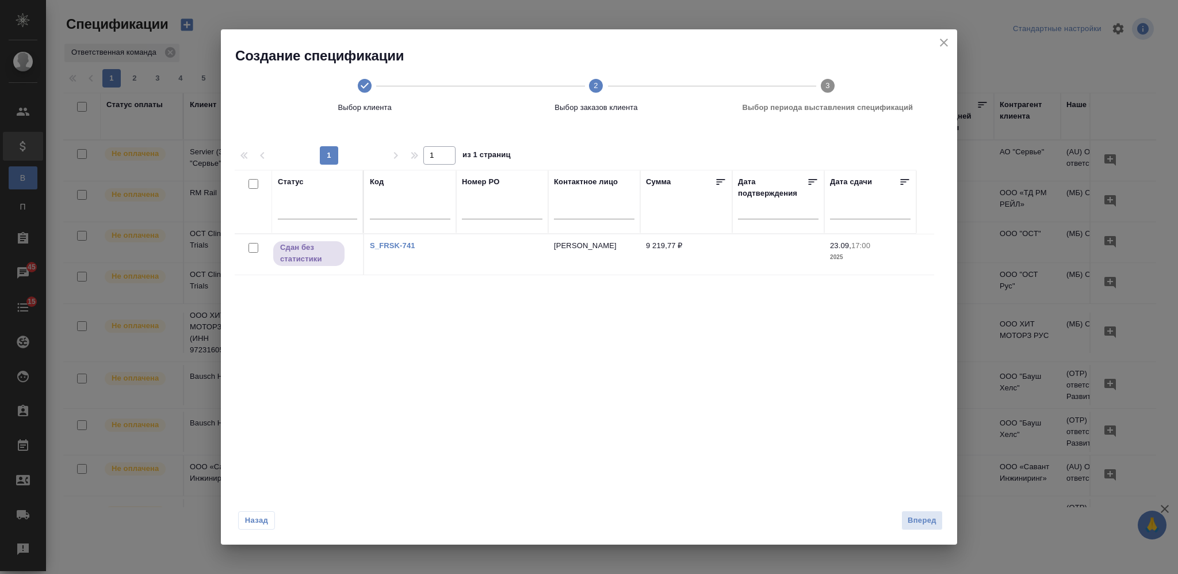
click at [253, 247] on input "checkbox" at bounding box center [254, 248] width 10 height 10
checkbox input "true"
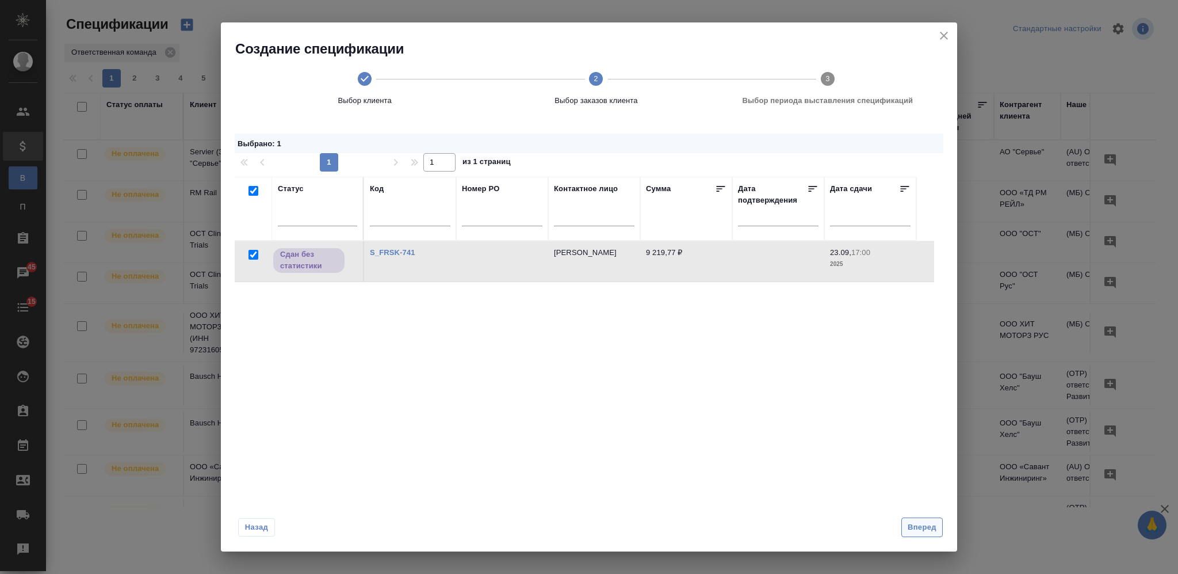
click at [913, 522] on span "Вперед" at bounding box center [922, 527] width 29 height 13
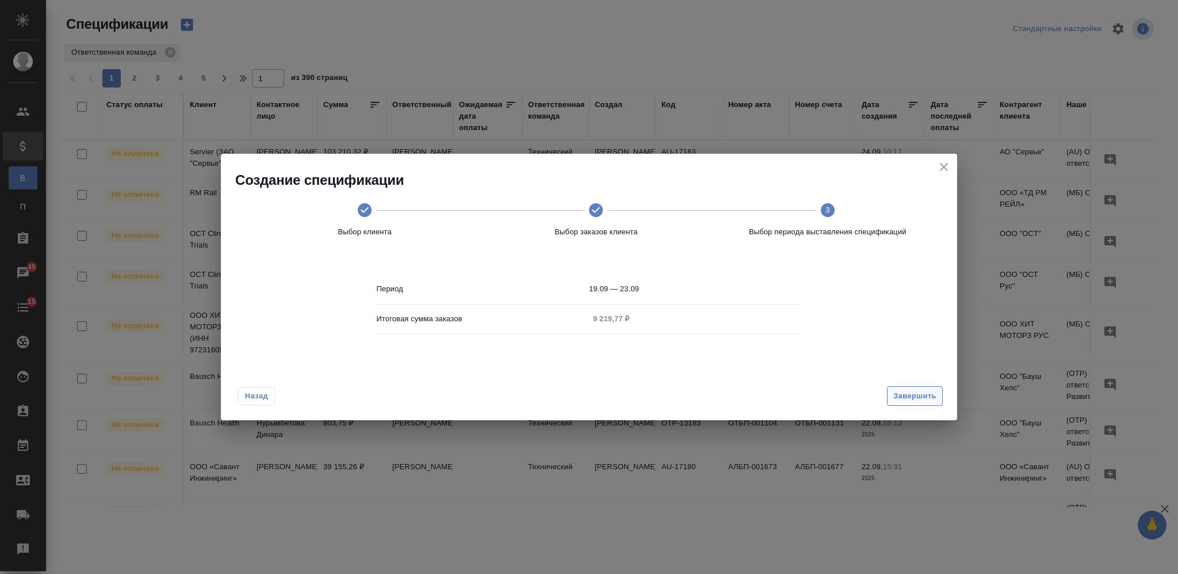
click at [915, 390] on span "Завершить" at bounding box center [915, 396] width 43 height 13
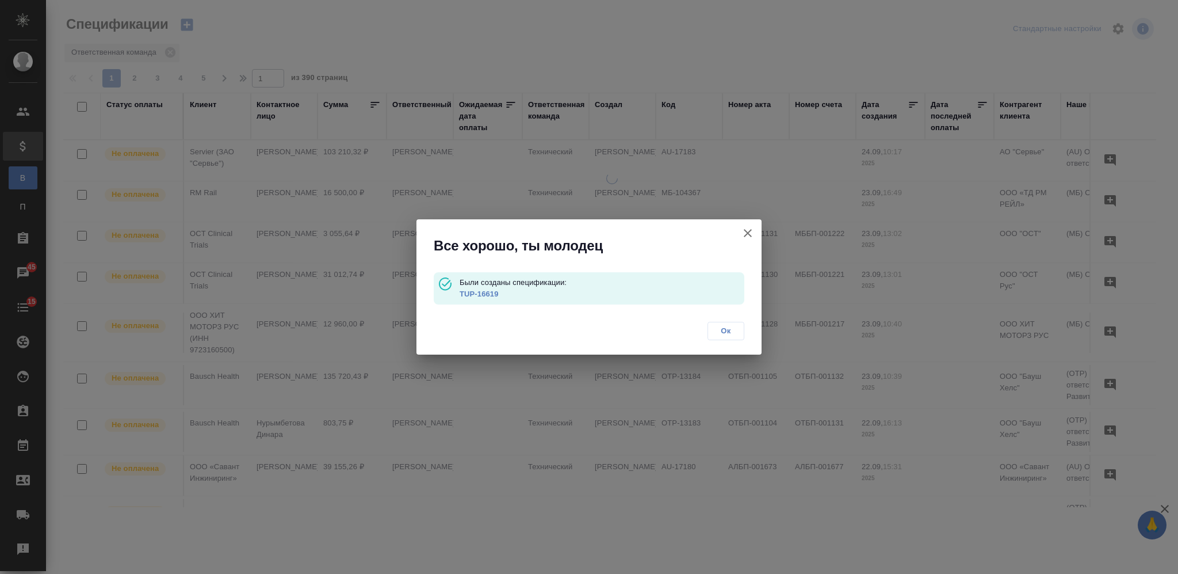
click at [480, 291] on link "TUP-16619" at bounding box center [479, 293] width 39 height 9
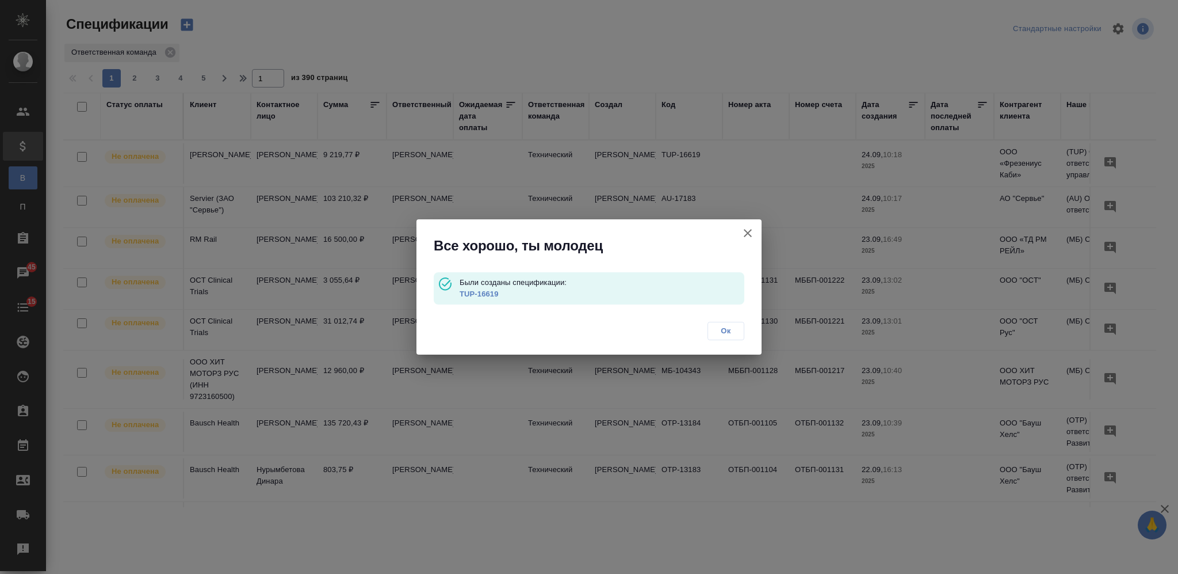
click at [730, 326] on span "Ок" at bounding box center [726, 331] width 24 height 12
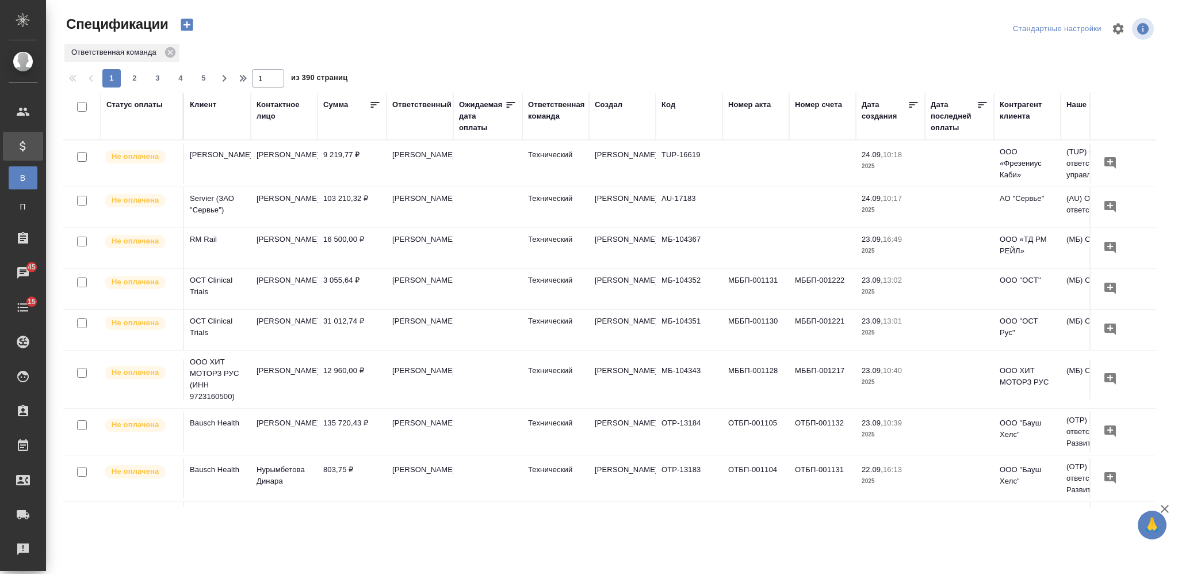
click at [190, 19] on icon "button" at bounding box center [187, 25] width 12 height 12
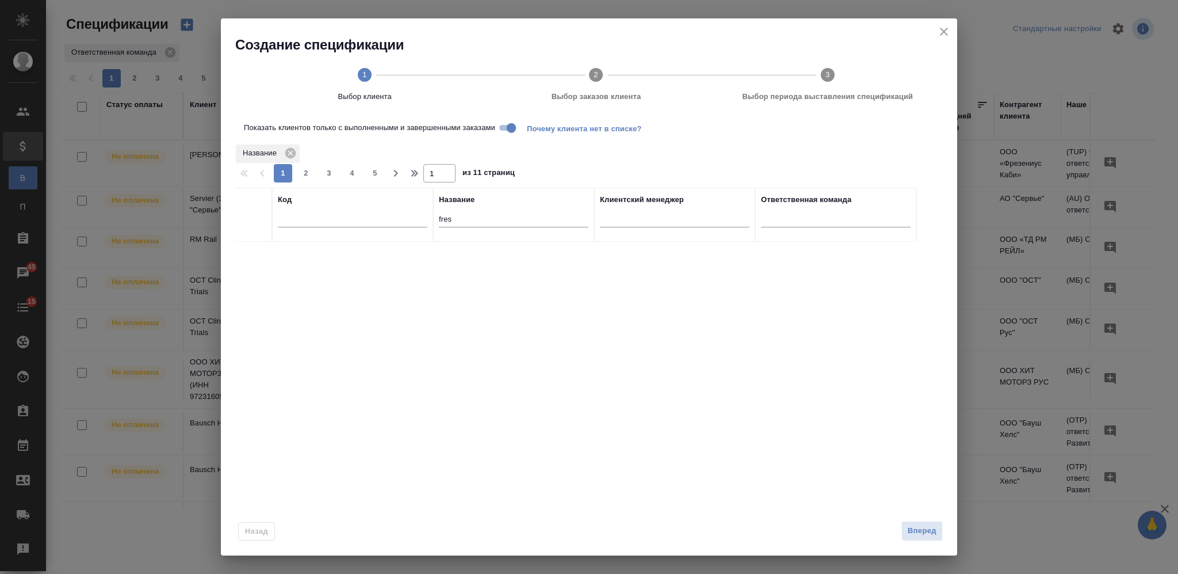
click at [440, 217] on input "fres" at bounding box center [514, 220] width 150 height 14
type input "терга"
click at [256, 256] on input "checkbox" at bounding box center [254, 256] width 10 height 10
checkbox input "true"
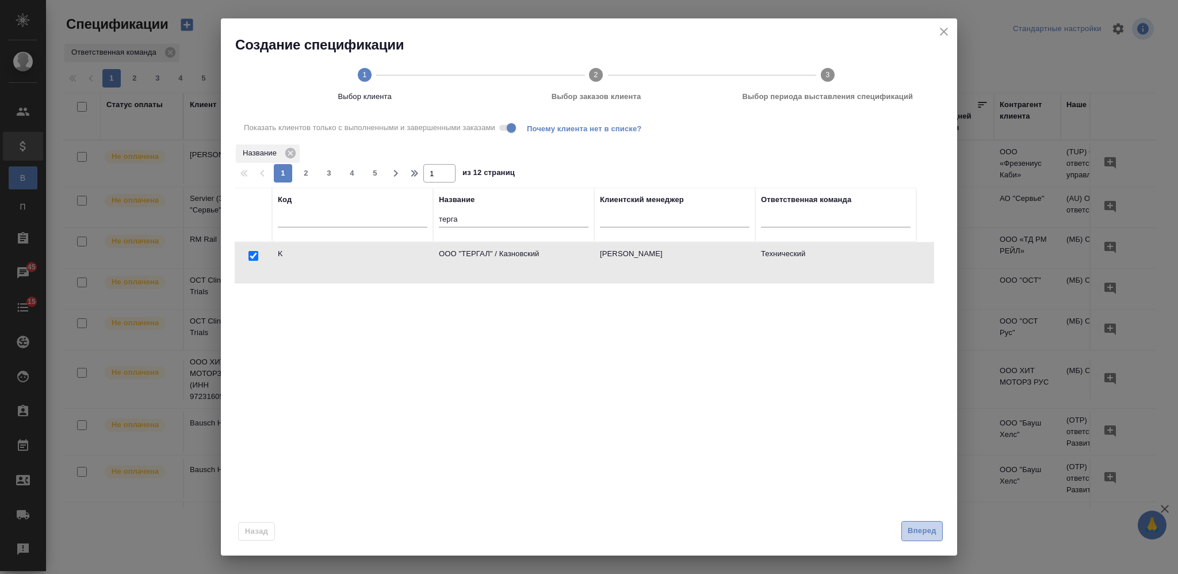
click at [913, 532] on span "Вперед" at bounding box center [922, 530] width 29 height 13
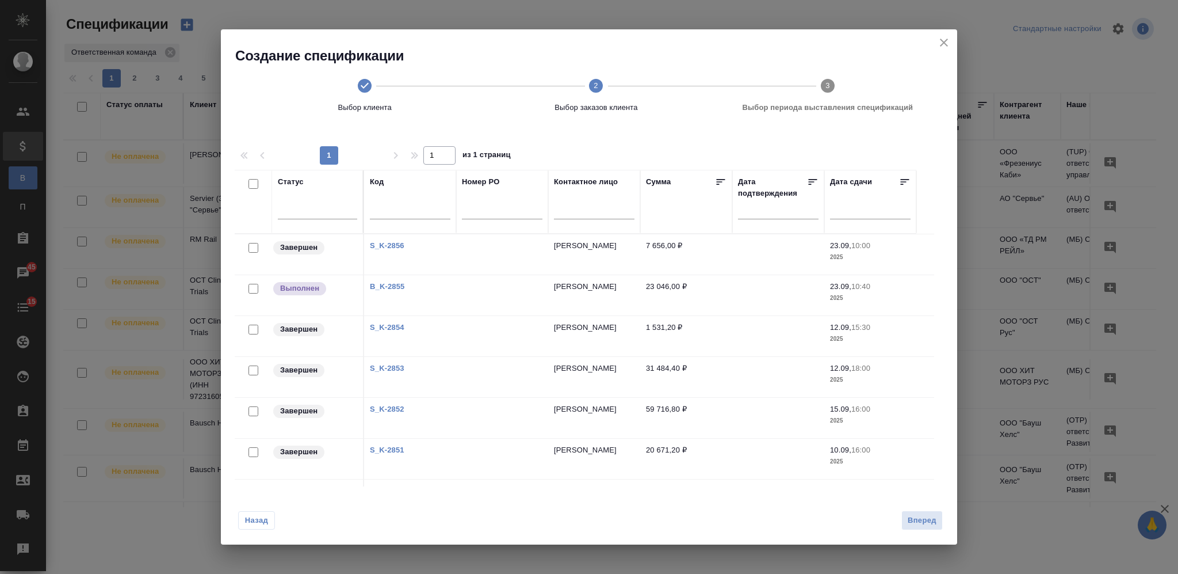
click at [254, 250] on input "checkbox" at bounding box center [254, 248] width 10 height 10
checkbox input "true"
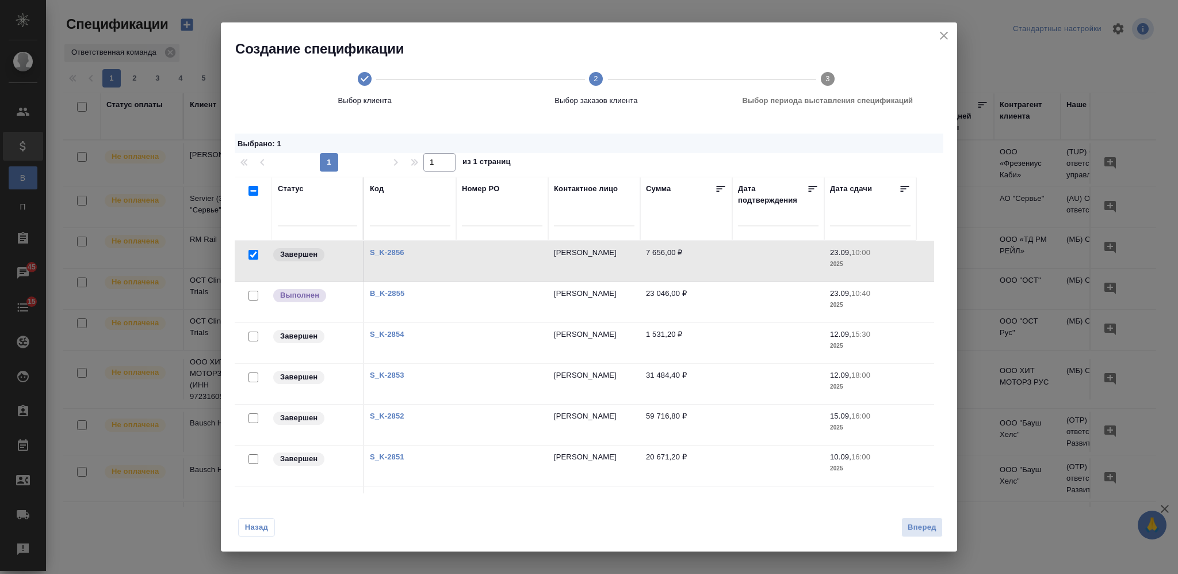
click at [381, 295] on link "B_K-2855" at bounding box center [387, 293] width 35 height 9
click at [252, 292] on input "checkbox" at bounding box center [254, 296] width 10 height 10
checkbox input "true"
click at [254, 337] on input "checkbox" at bounding box center [254, 336] width 10 height 10
checkbox input "true"
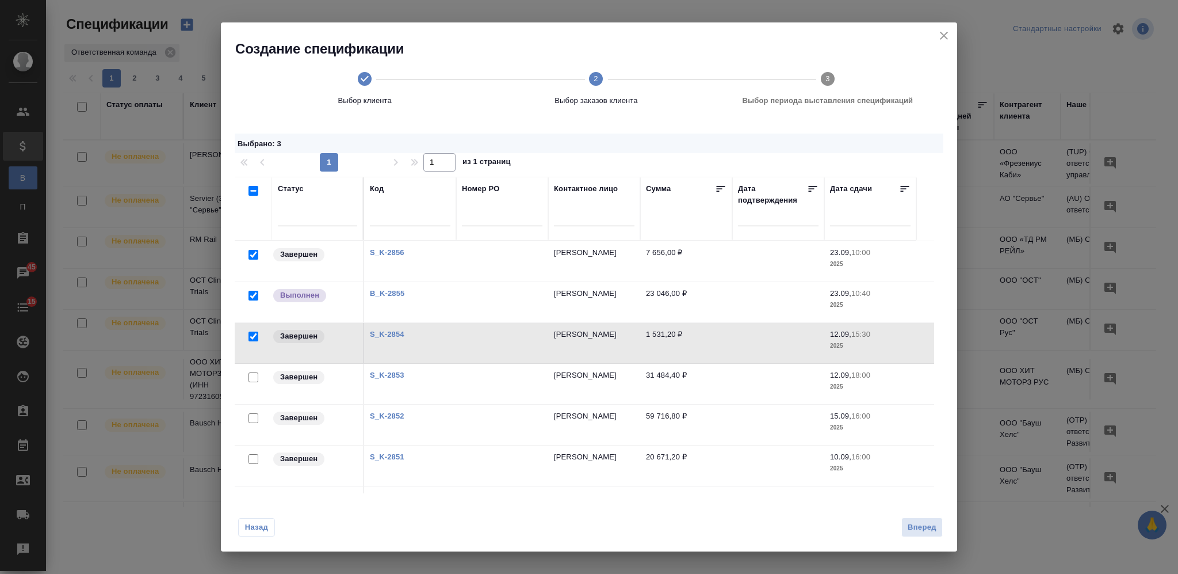
click at [250, 377] on input "checkbox" at bounding box center [254, 377] width 10 height 10
checkbox input "true"
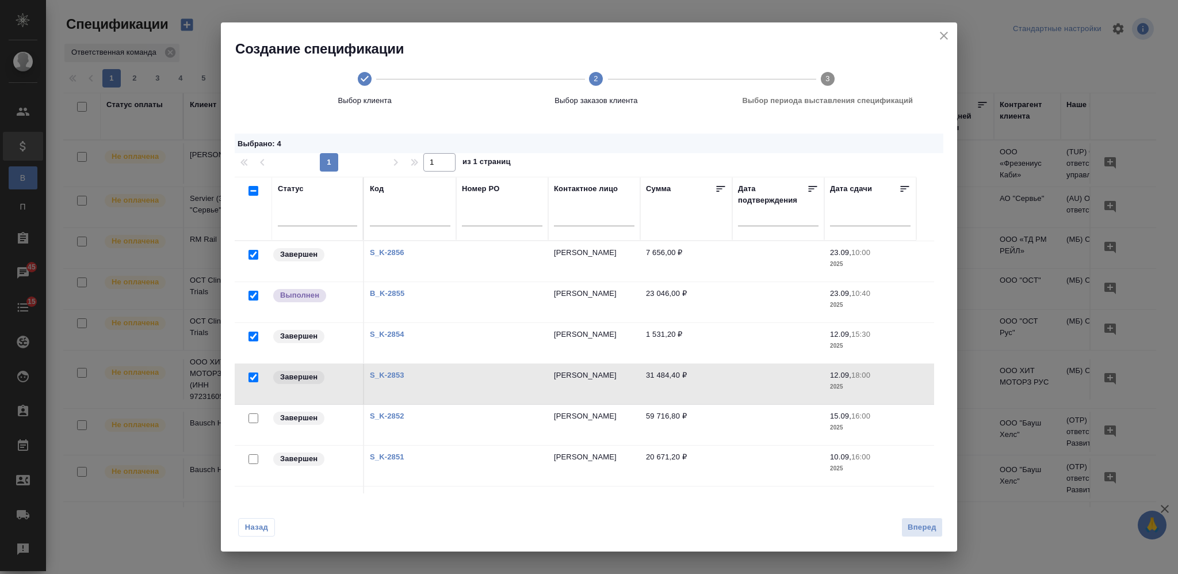
click at [251, 422] on input "checkbox" at bounding box center [254, 418] width 10 height 10
checkbox input "true"
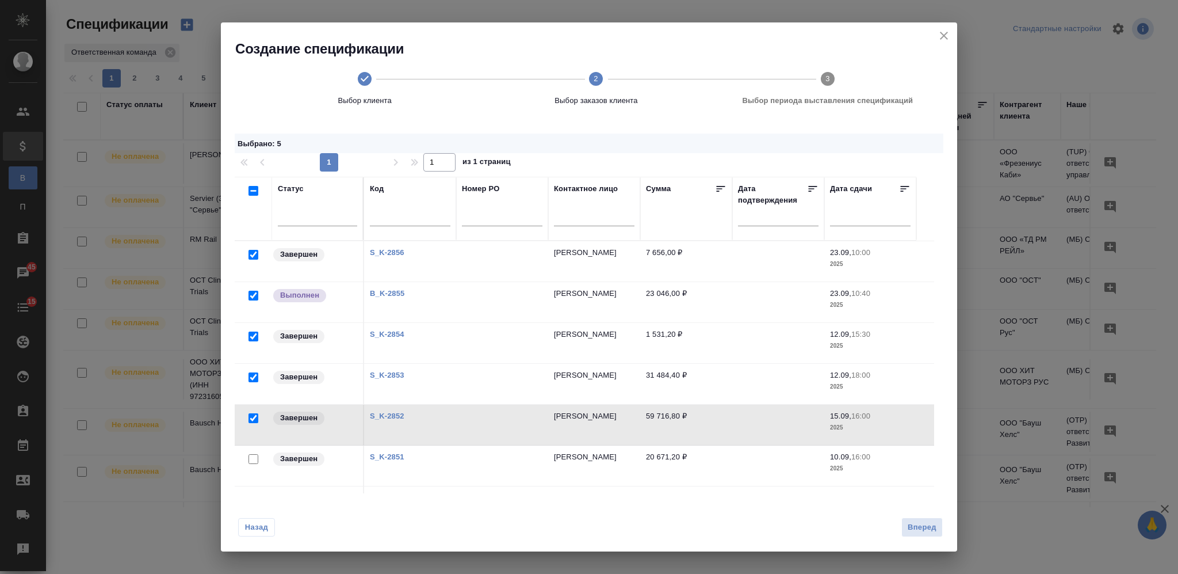
click at [253, 458] on input "checkbox" at bounding box center [254, 459] width 10 height 10
checkbox input "true"
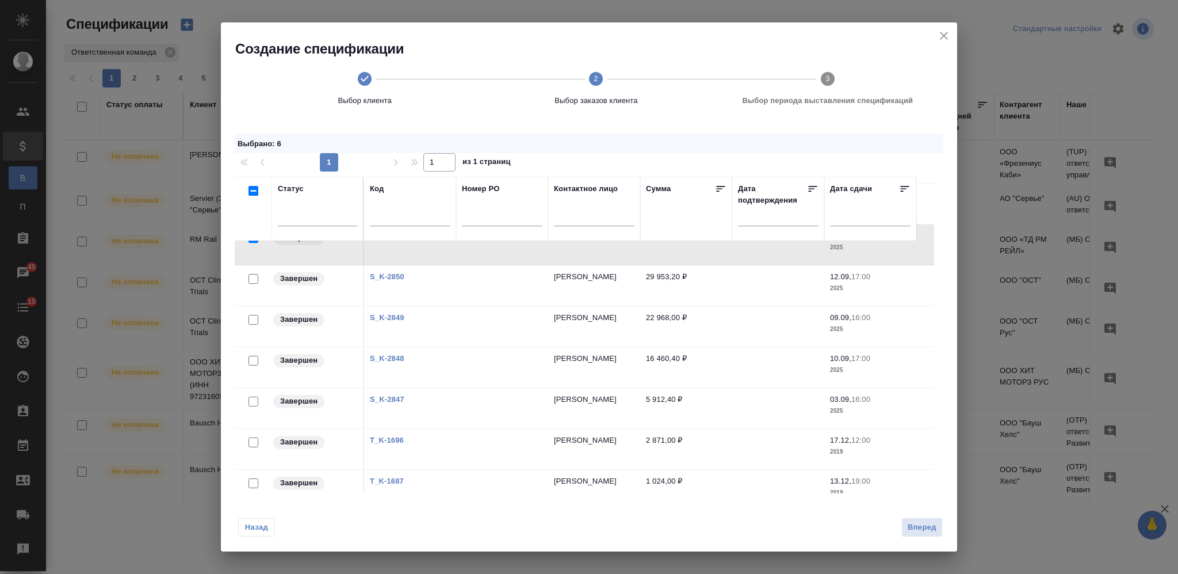
scroll to position [230, 0]
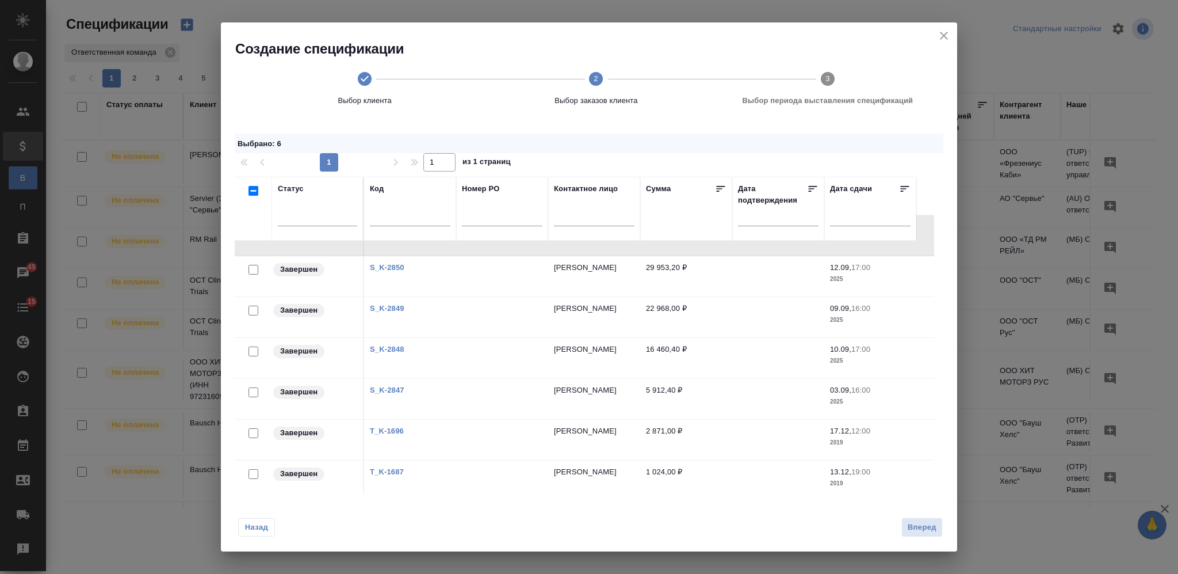
click at [254, 270] on input "checkbox" at bounding box center [254, 270] width 10 height 10
checkbox input "true"
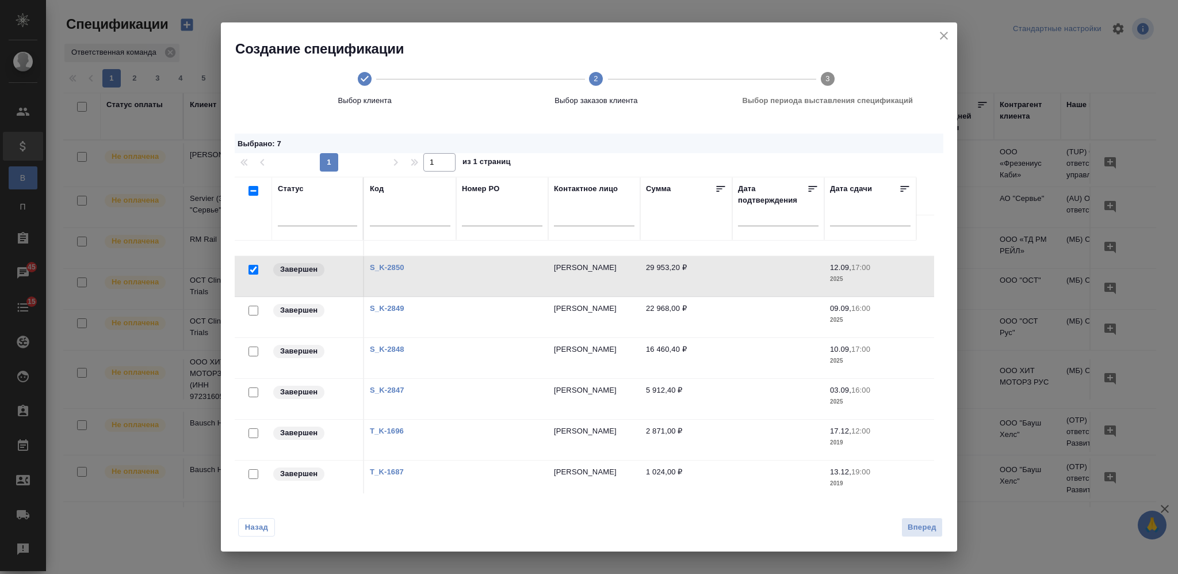
click at [254, 308] on input "checkbox" at bounding box center [254, 311] width 10 height 10
checkbox input "true"
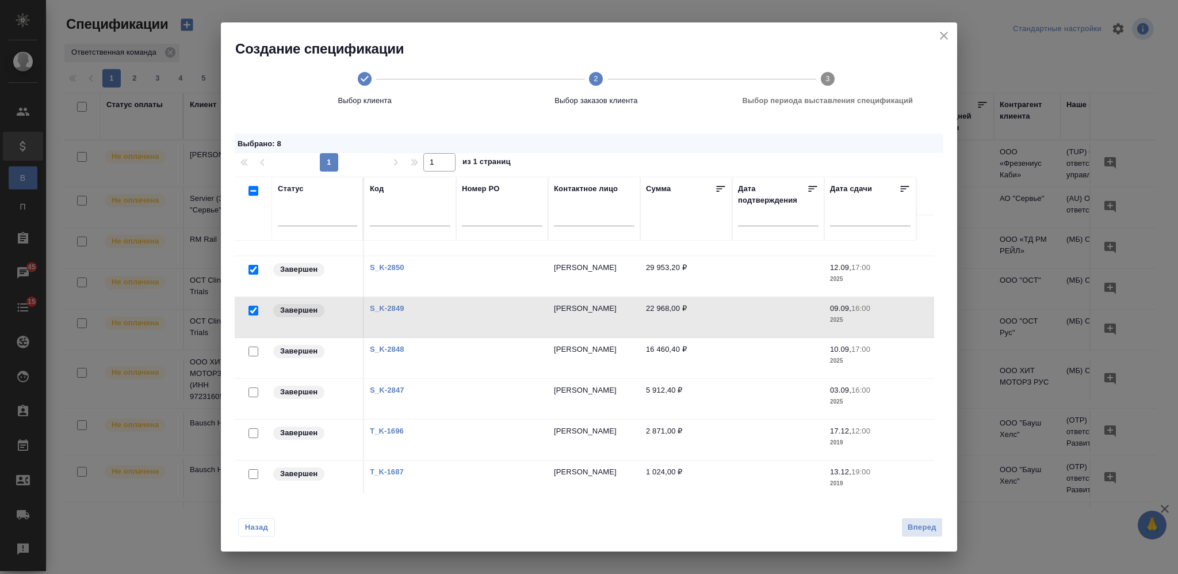
click at [255, 355] on input "checkbox" at bounding box center [254, 351] width 10 height 10
checkbox input "true"
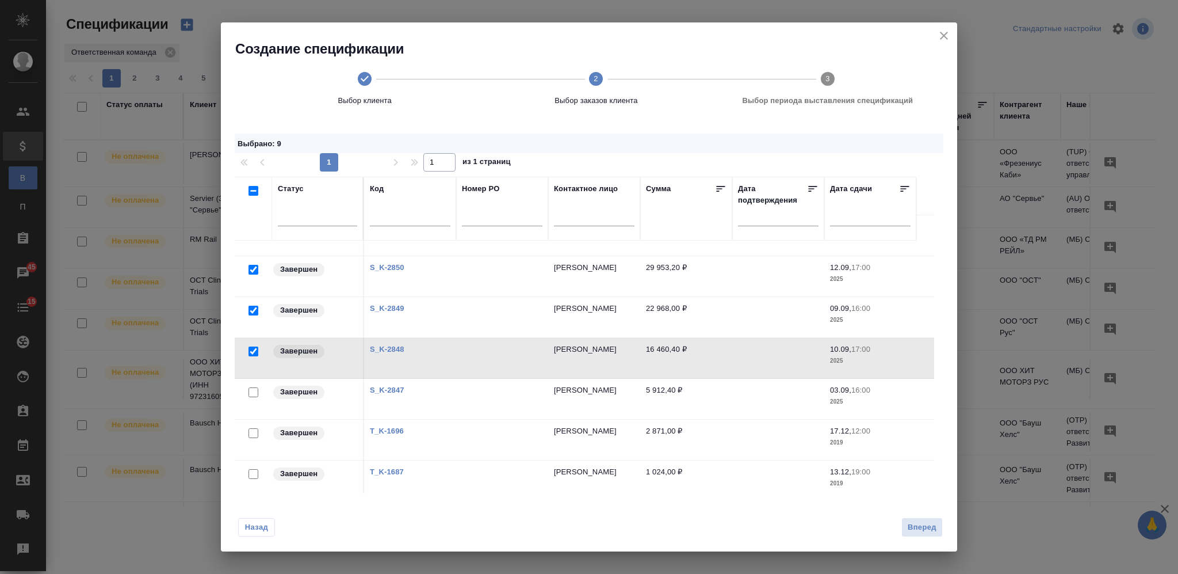
click at [254, 390] on input "checkbox" at bounding box center [254, 392] width 10 height 10
checkbox input "true"
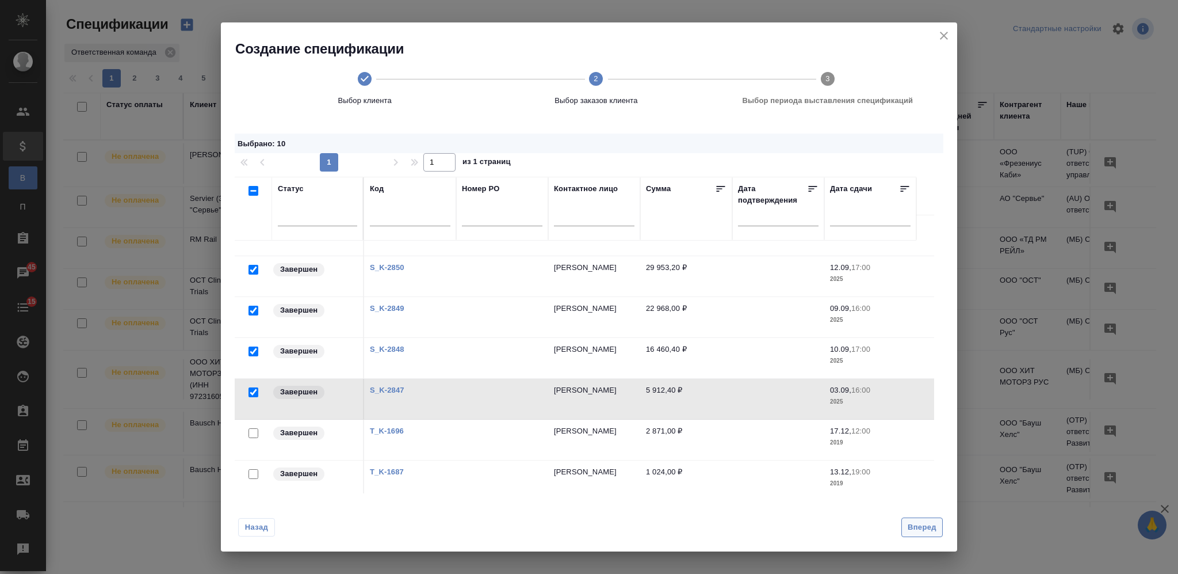
click at [922, 531] on span "Вперед" at bounding box center [922, 527] width 29 height 13
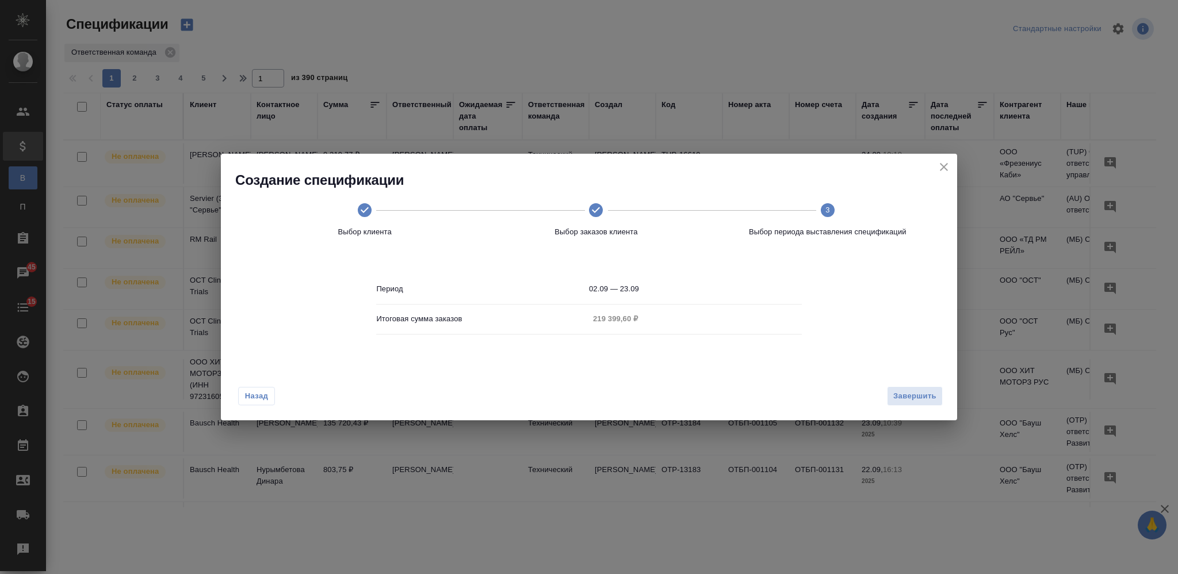
click at [255, 392] on span "Назад" at bounding box center [257, 396] width 24 height 12
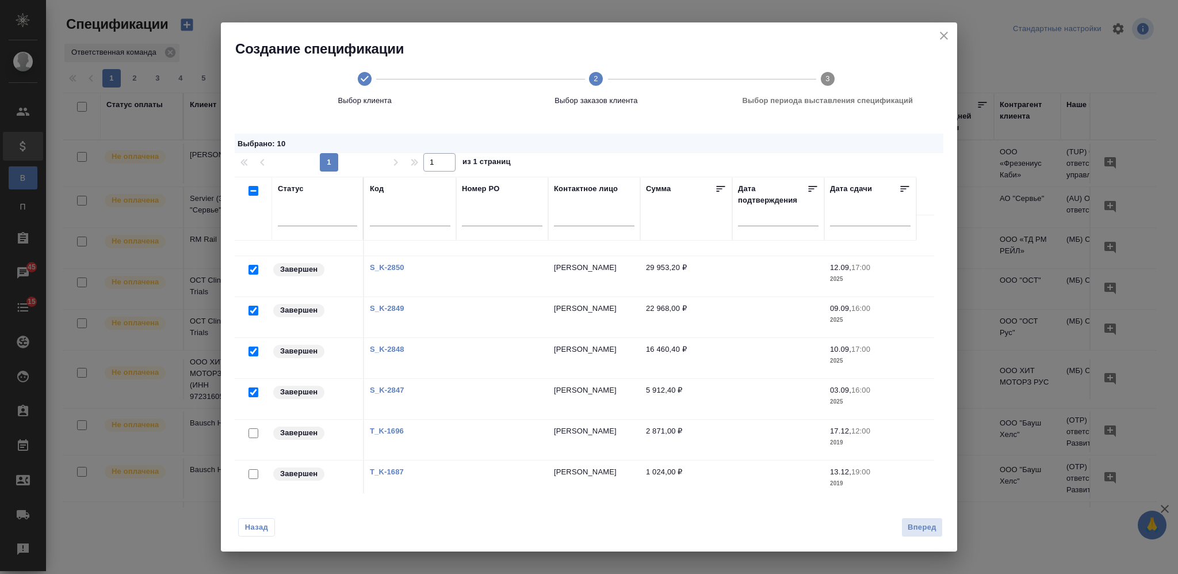
click at [942, 30] on icon "close" at bounding box center [944, 36] width 14 height 14
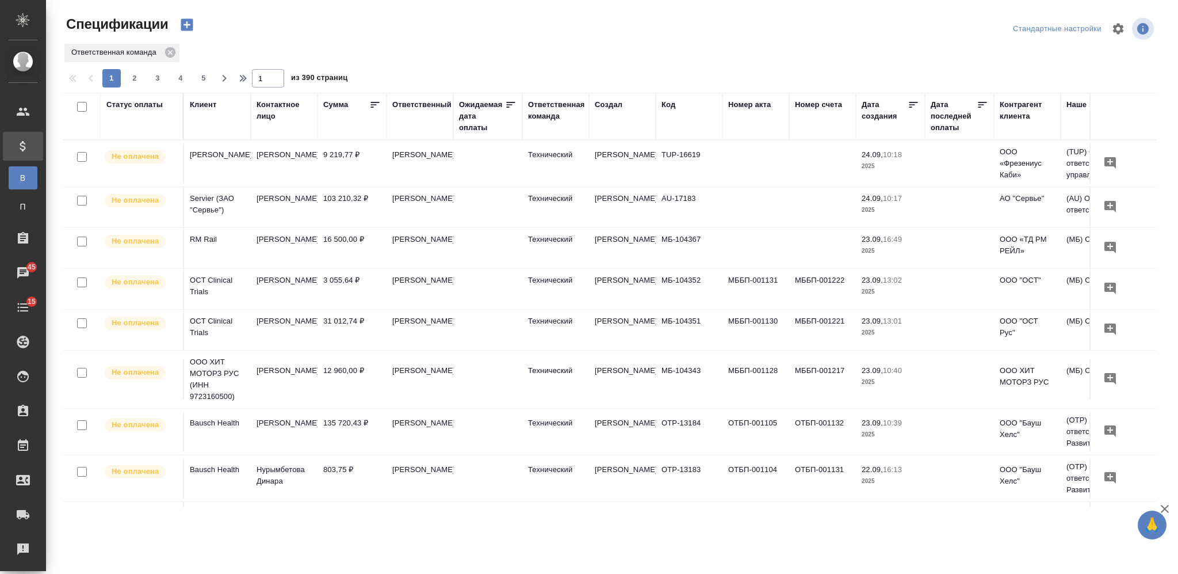
click at [184, 26] on icon "button" at bounding box center [187, 25] width 12 height 12
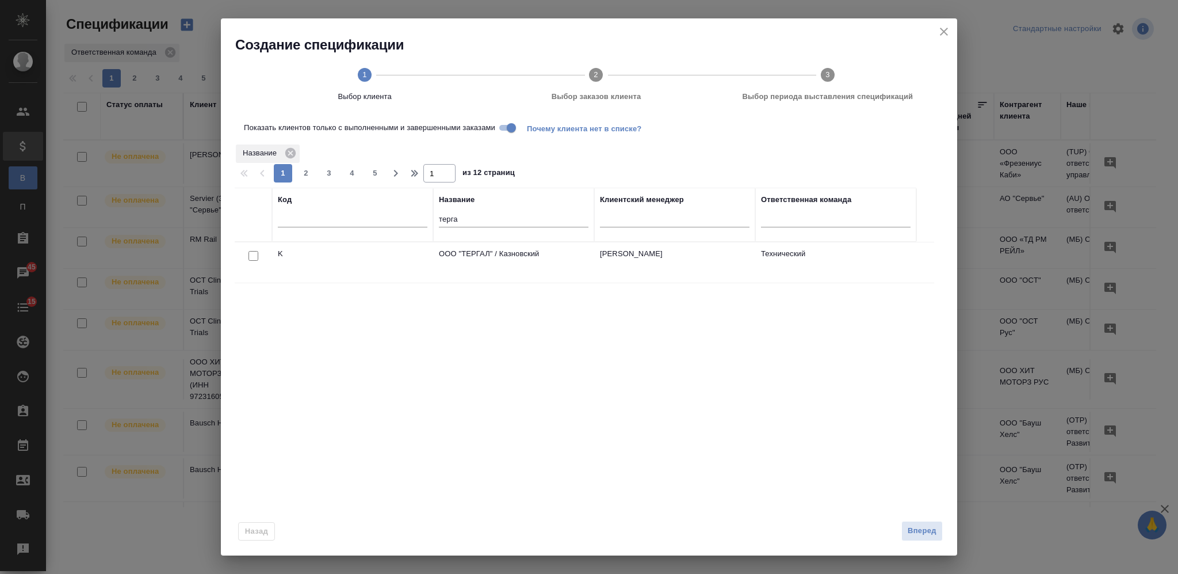
click at [251, 253] on input "checkbox" at bounding box center [254, 256] width 10 height 10
checkbox input "true"
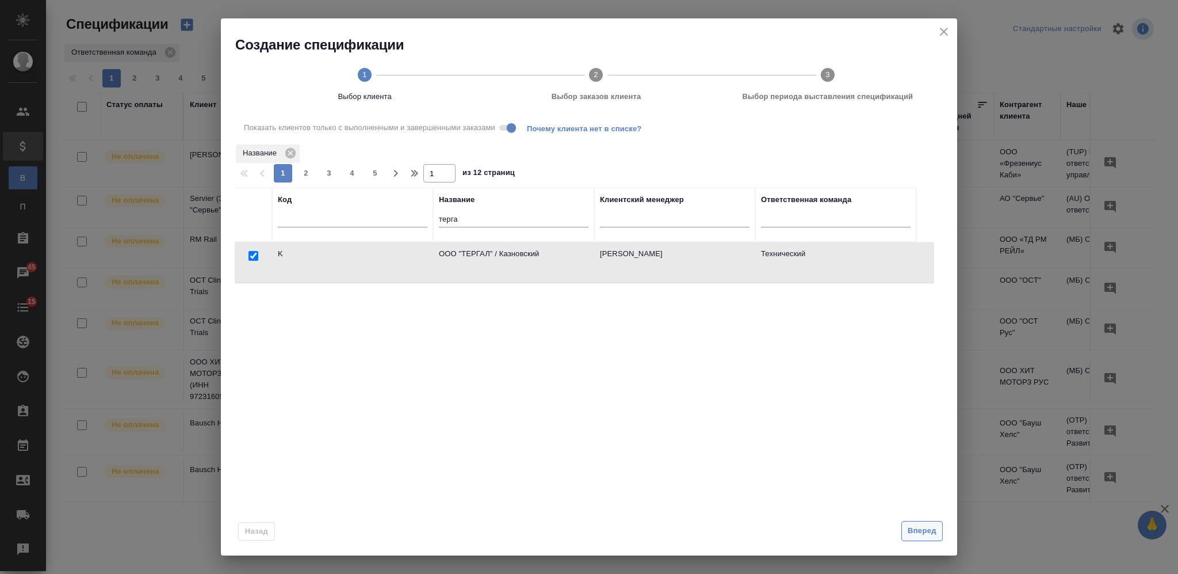
click at [914, 532] on span "Вперед" at bounding box center [922, 530] width 29 height 13
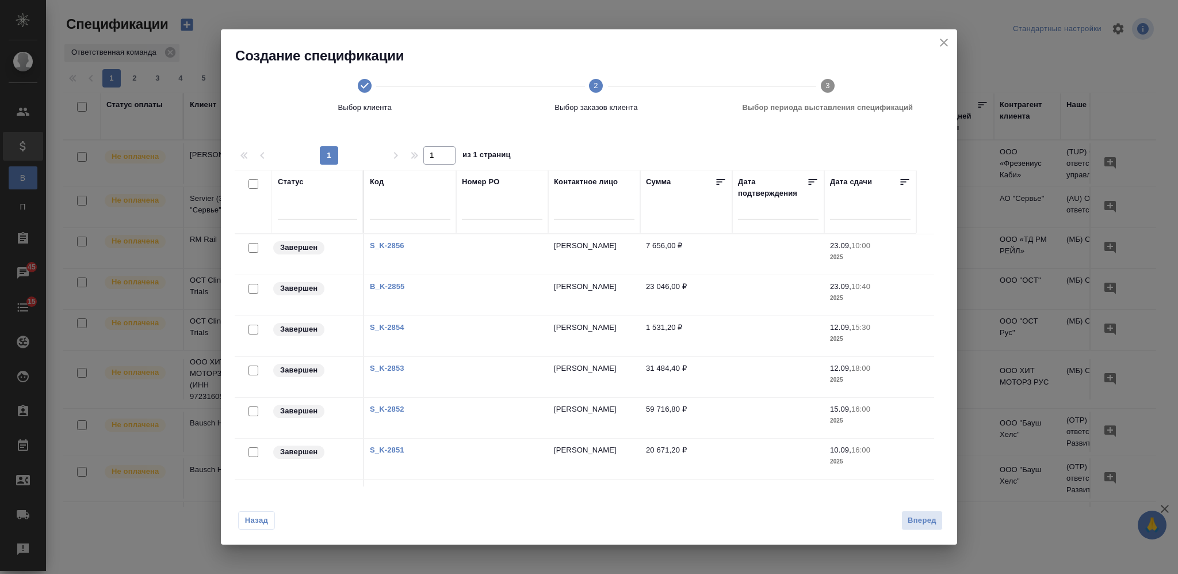
click at [250, 246] on input "checkbox" at bounding box center [254, 248] width 10 height 10
checkbox input "true"
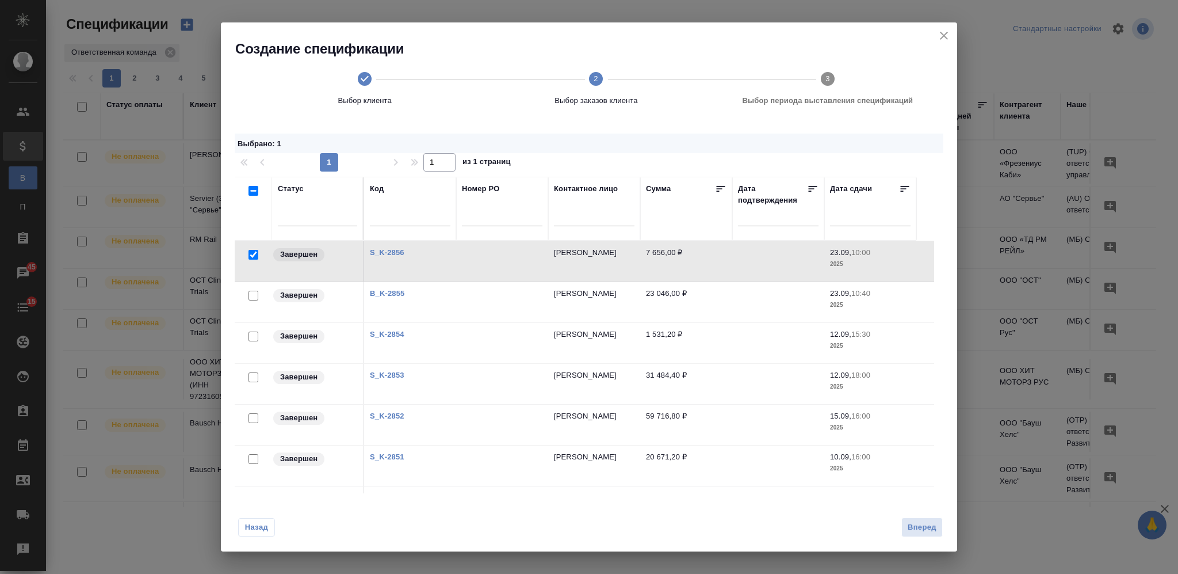
click at [251, 295] on input "checkbox" at bounding box center [254, 296] width 10 height 10
checkbox input "true"
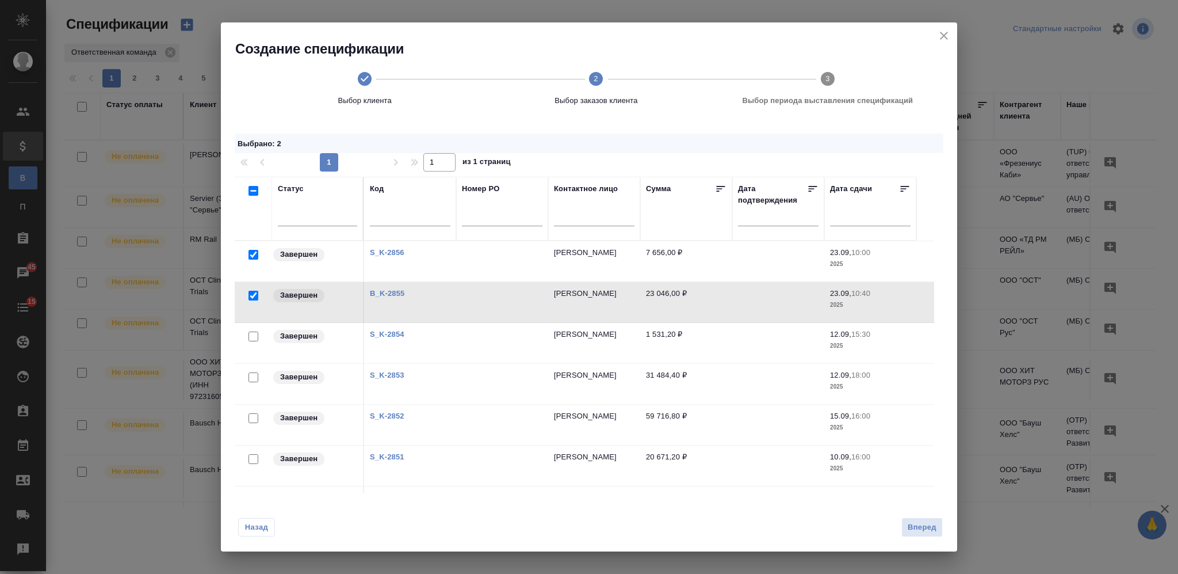
click at [253, 335] on input "checkbox" at bounding box center [254, 336] width 10 height 10
checkbox input "true"
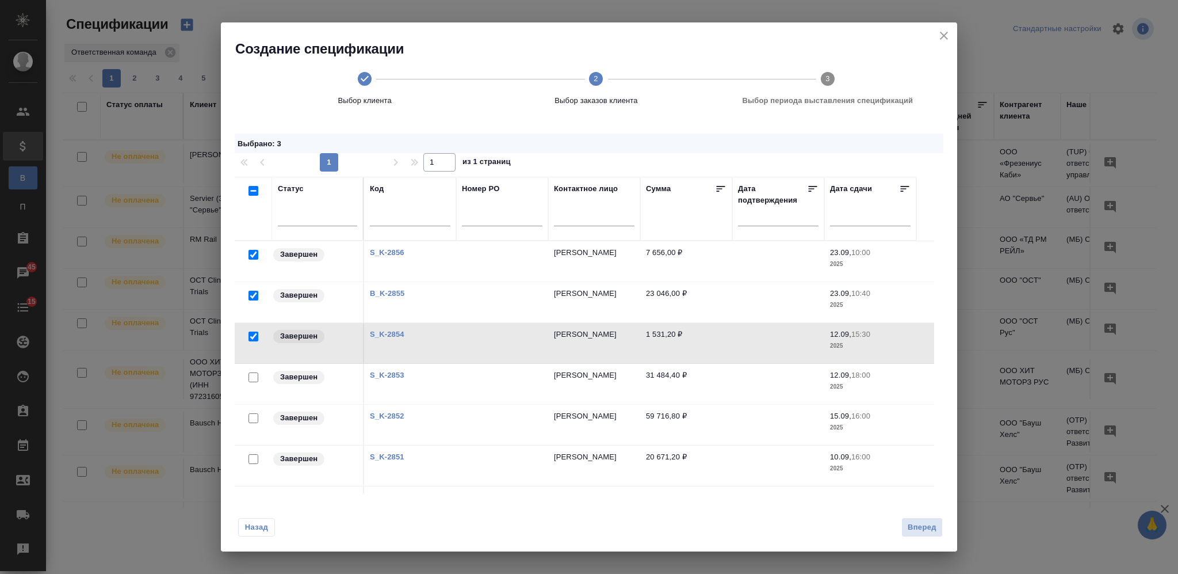
click at [254, 378] on input "checkbox" at bounding box center [254, 377] width 10 height 10
checkbox input "true"
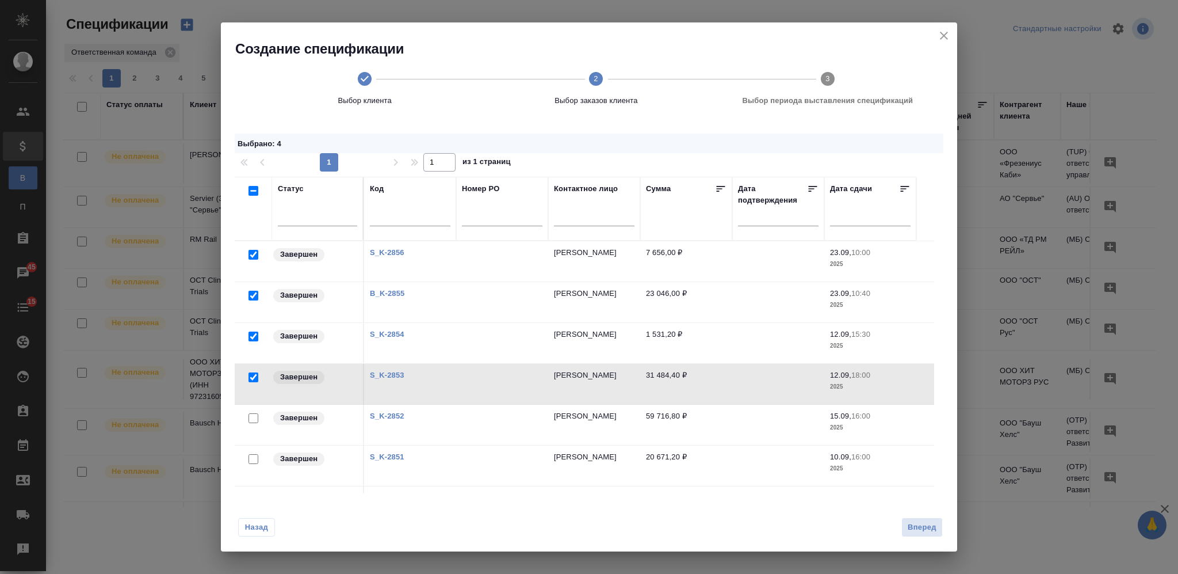
click at [254, 417] on input "checkbox" at bounding box center [254, 418] width 10 height 10
checkbox input "true"
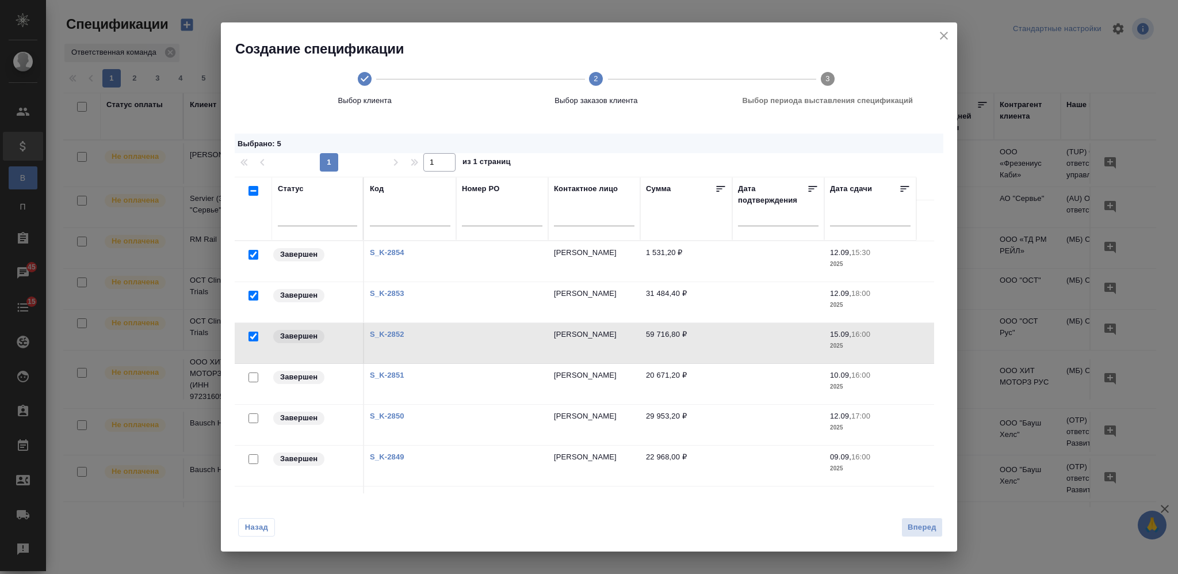
scroll to position [153, 0]
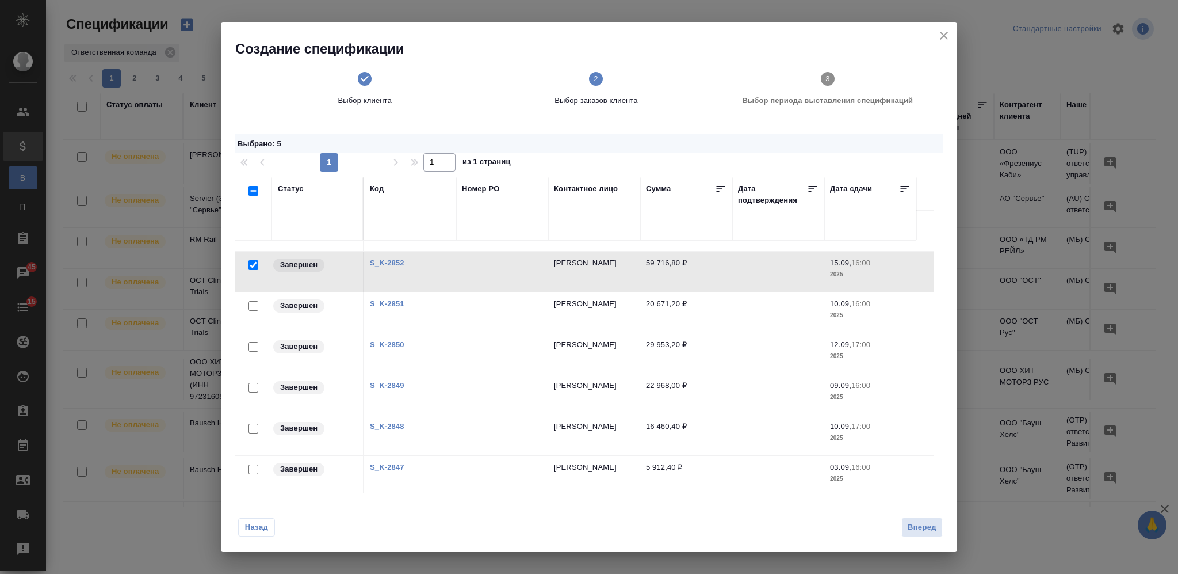
click at [250, 308] on input "checkbox" at bounding box center [254, 306] width 10 height 10
checkbox input "true"
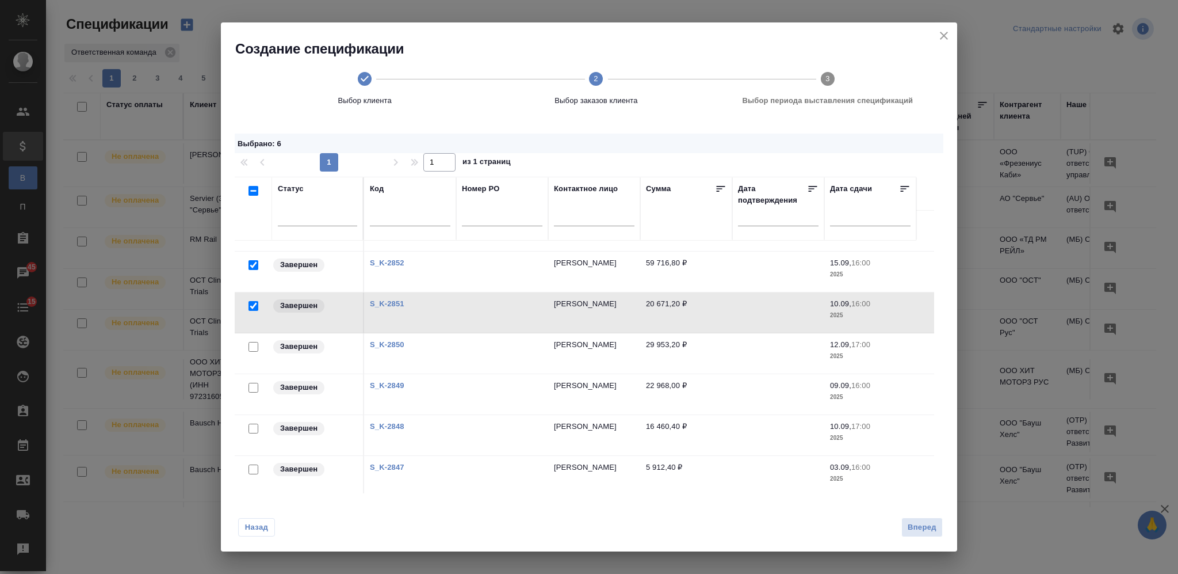
click at [251, 343] on input "checkbox" at bounding box center [254, 347] width 10 height 10
checkbox input "true"
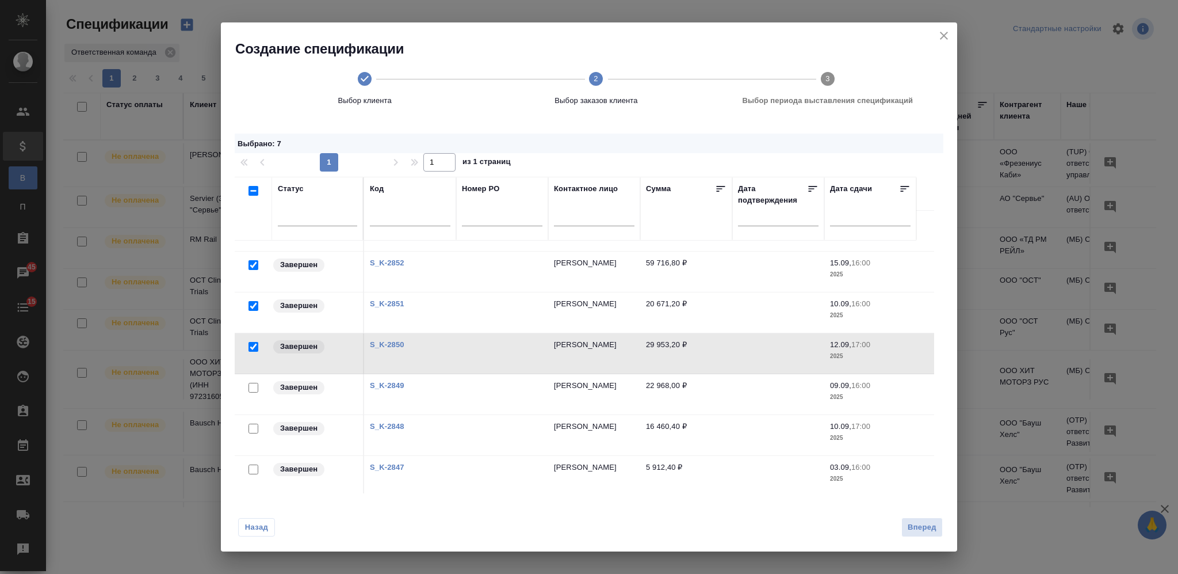
click at [251, 386] on input "checkbox" at bounding box center [254, 388] width 10 height 10
checkbox input "true"
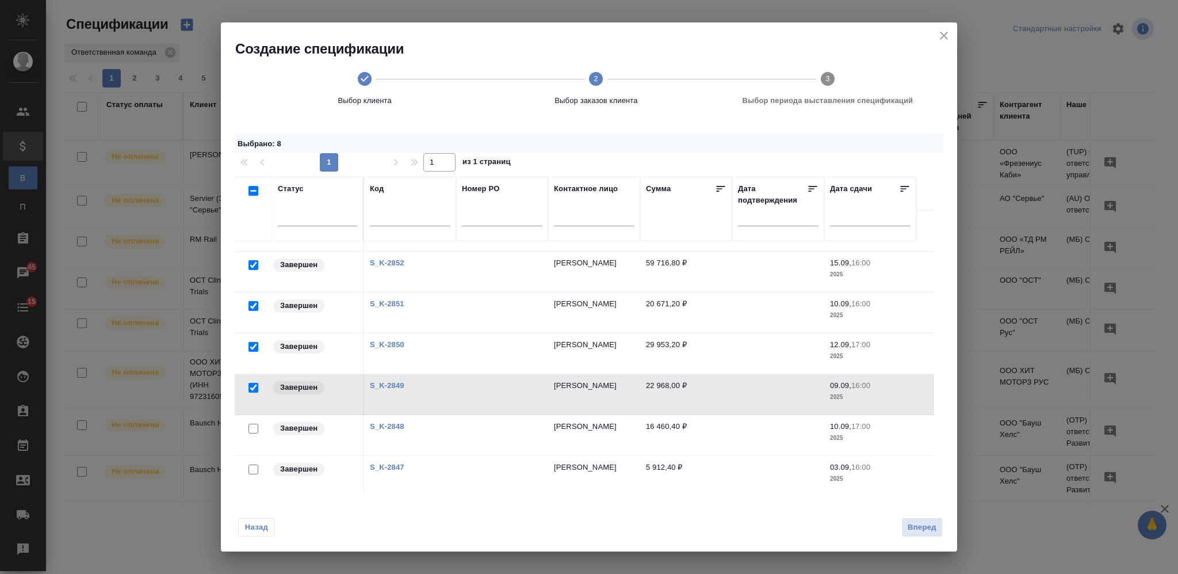
scroll to position [230, 0]
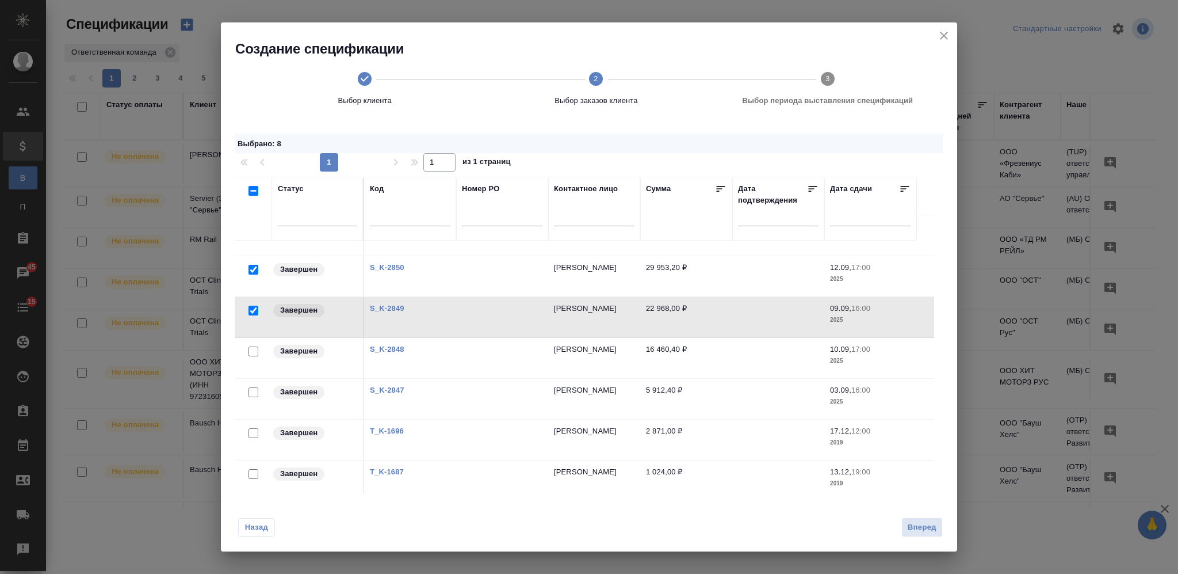
click at [252, 352] on input "checkbox" at bounding box center [254, 351] width 10 height 10
checkbox input "true"
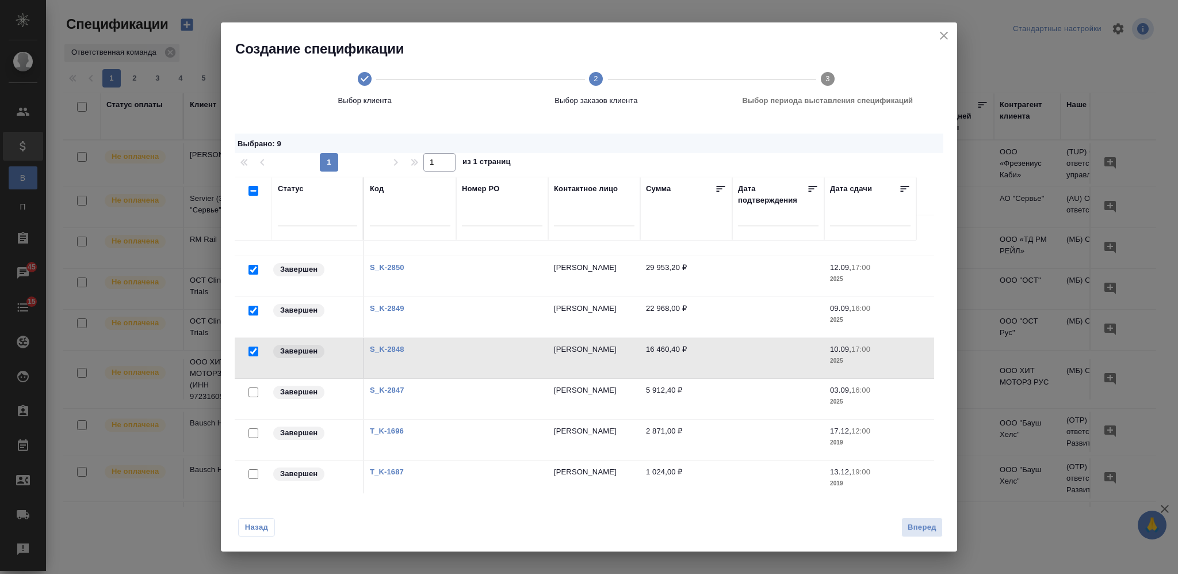
scroll to position [307, 0]
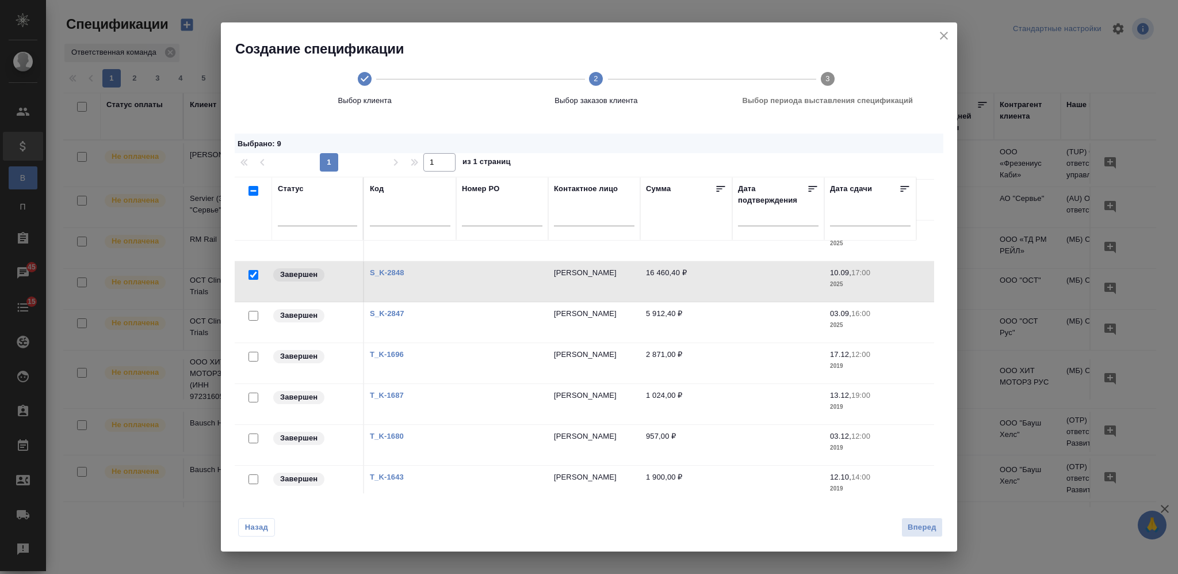
click at [254, 315] on input "checkbox" at bounding box center [254, 316] width 10 height 10
checkbox input "true"
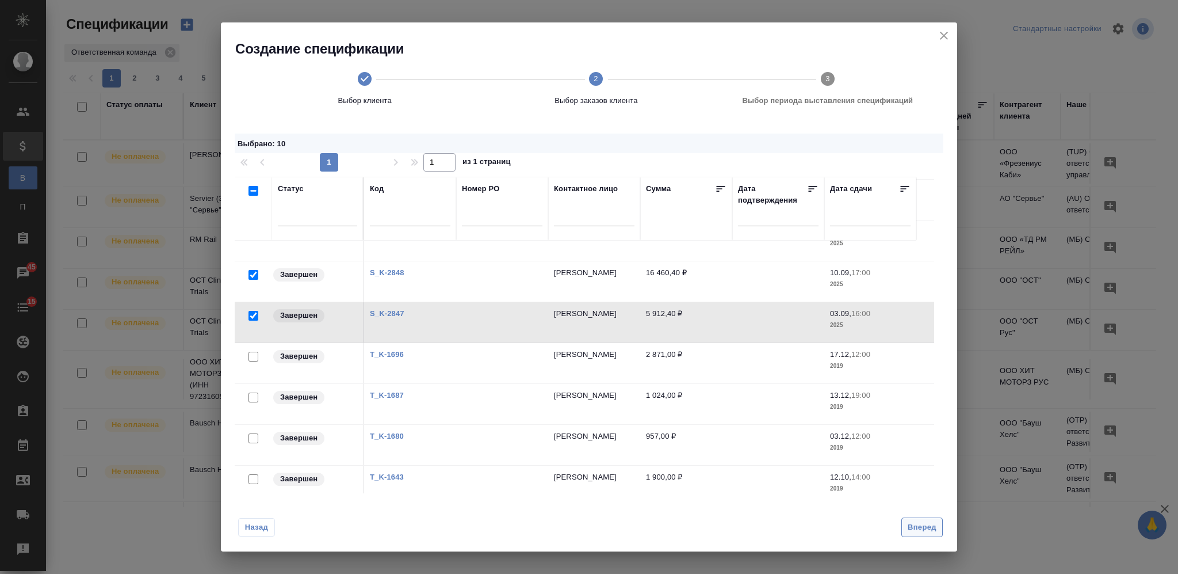
click at [933, 528] on span "Вперед" at bounding box center [922, 527] width 29 height 13
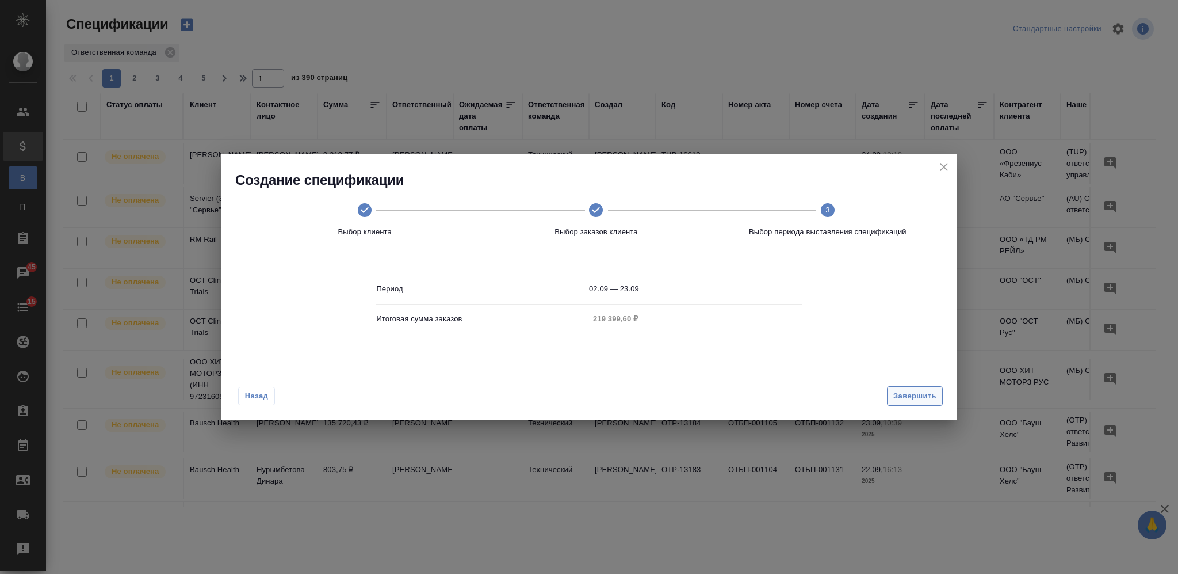
click at [911, 399] on span "Завершить" at bounding box center [915, 396] width 43 height 13
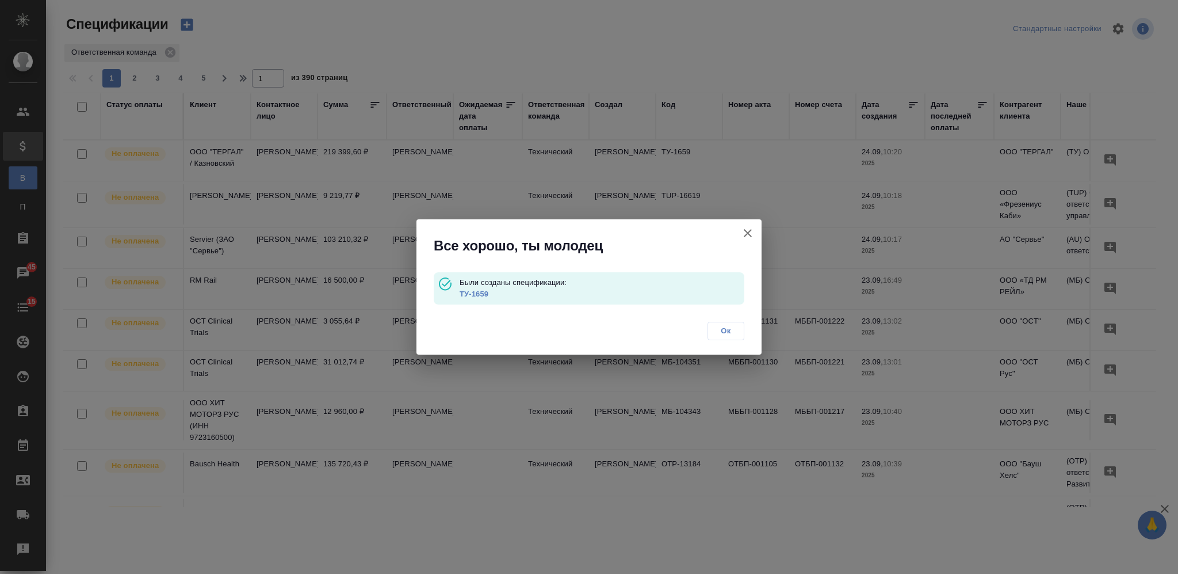
click at [472, 293] on link "ТУ-1659" at bounding box center [474, 293] width 29 height 9
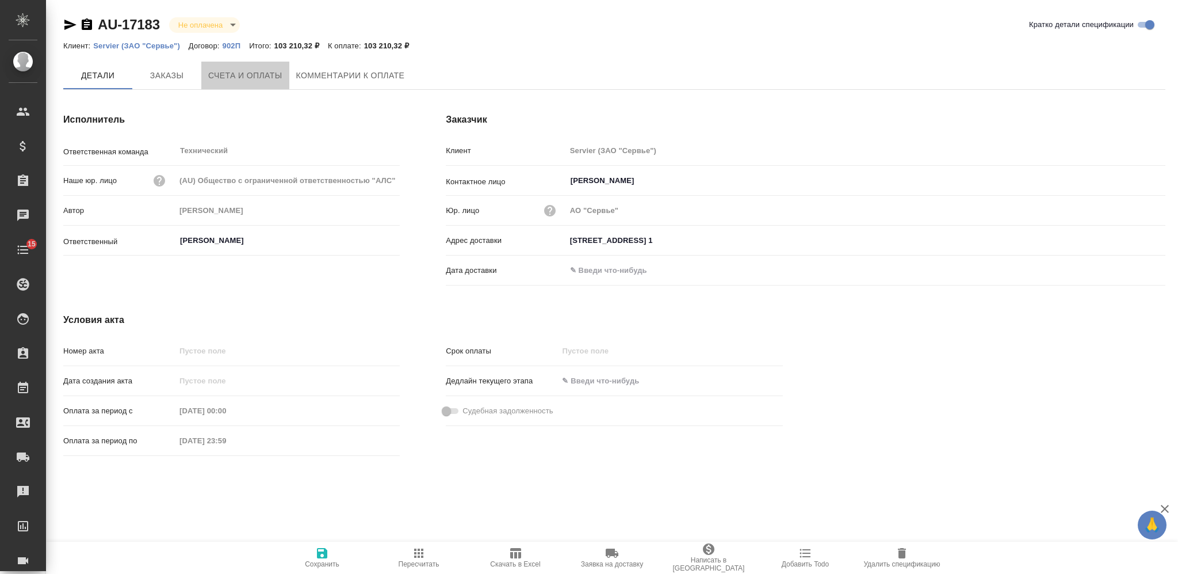
click at [244, 75] on span "Счета и оплаты" at bounding box center [245, 75] width 74 height 14
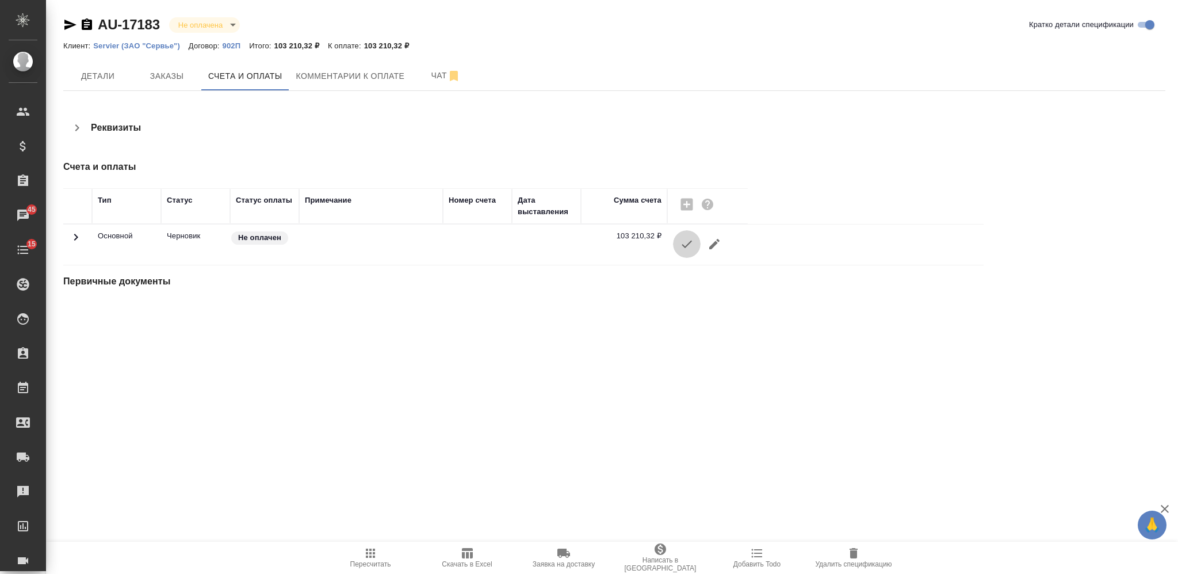
click at [682, 242] on icon "button" at bounding box center [687, 244] width 14 height 14
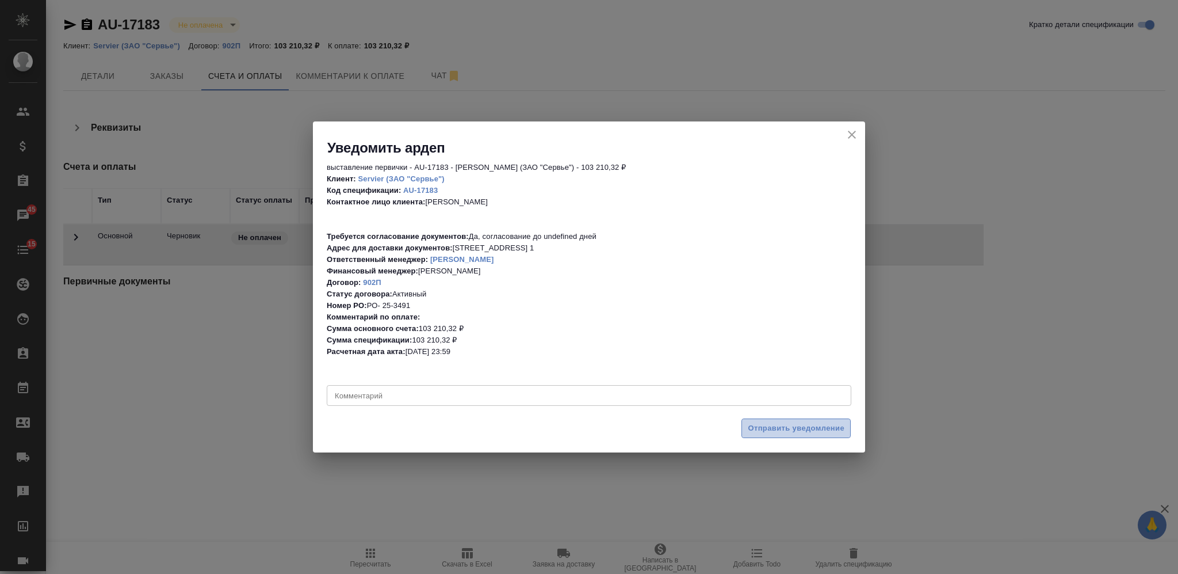
click at [785, 429] on span "Отправить уведомление" at bounding box center [796, 428] width 97 height 13
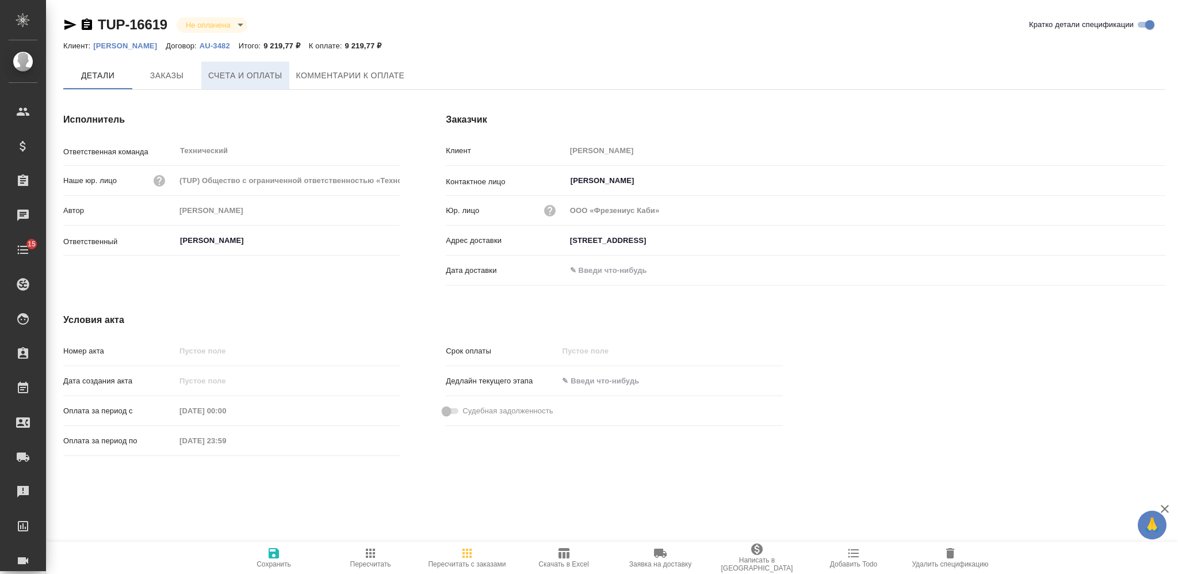
click at [238, 79] on span "Счета и оплаты" at bounding box center [245, 75] width 74 height 14
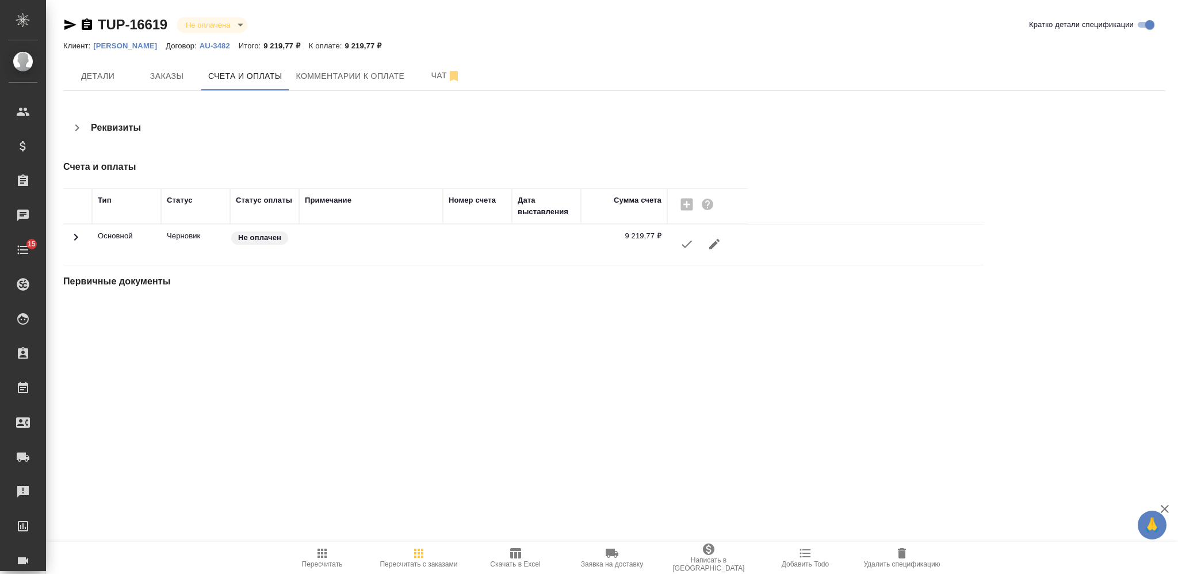
click at [684, 247] on icon "button" at bounding box center [687, 244] width 14 height 14
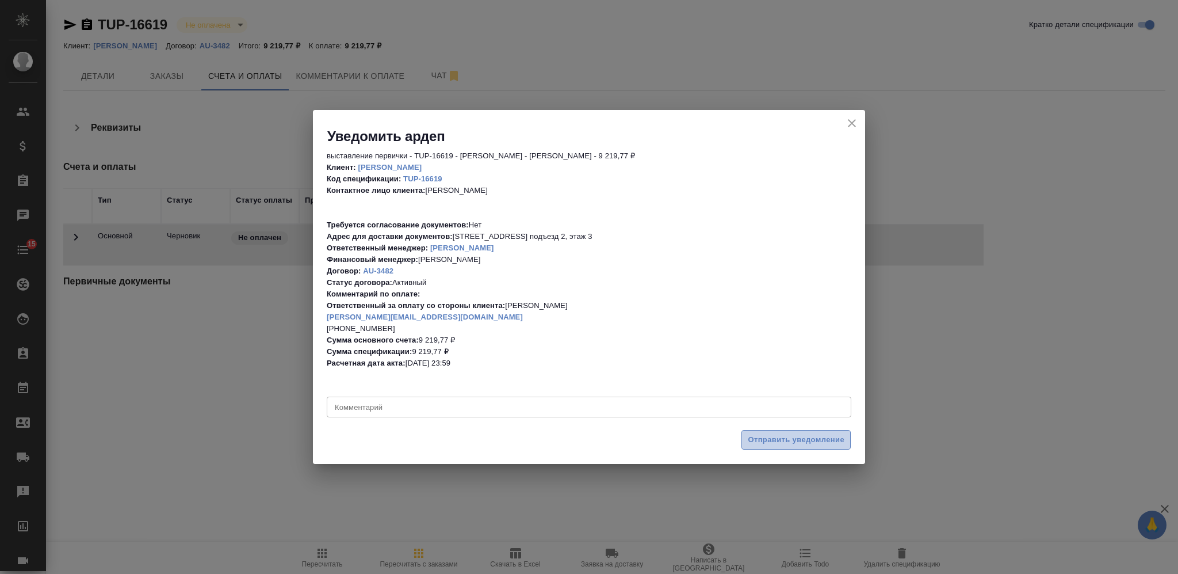
click at [760, 433] on span "Отправить уведомление" at bounding box center [796, 439] width 97 height 13
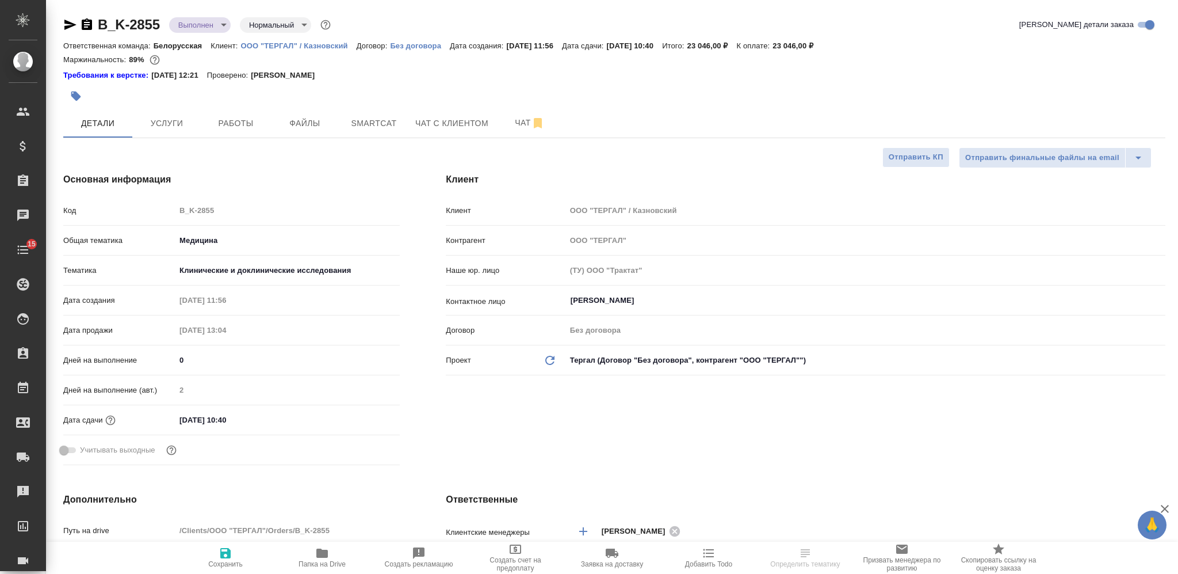
select select "RU"
type textarea "x"
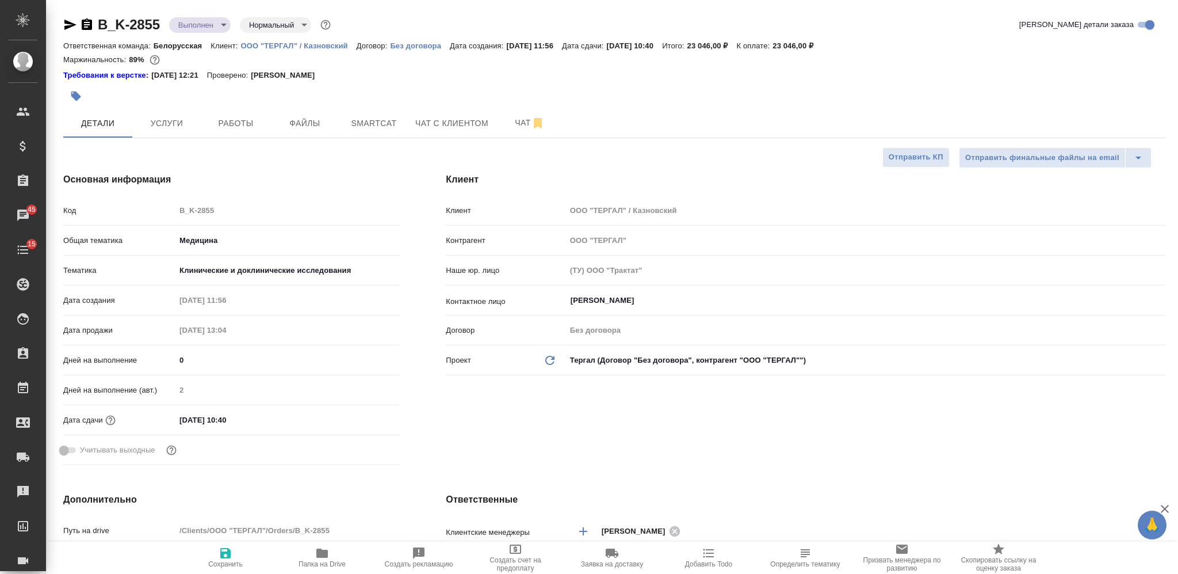
type textarea "x"
click at [180, 122] on span "Услуги" at bounding box center [166, 123] width 55 height 14
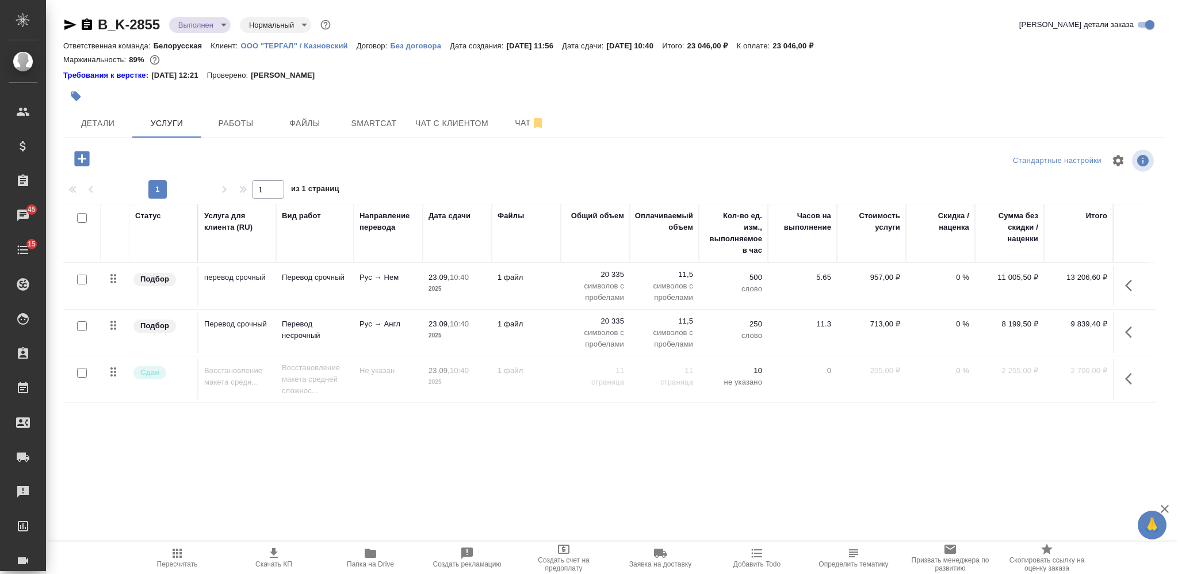
click at [337, 289] on td "Перевод срочный" at bounding box center [315, 286] width 78 height 40
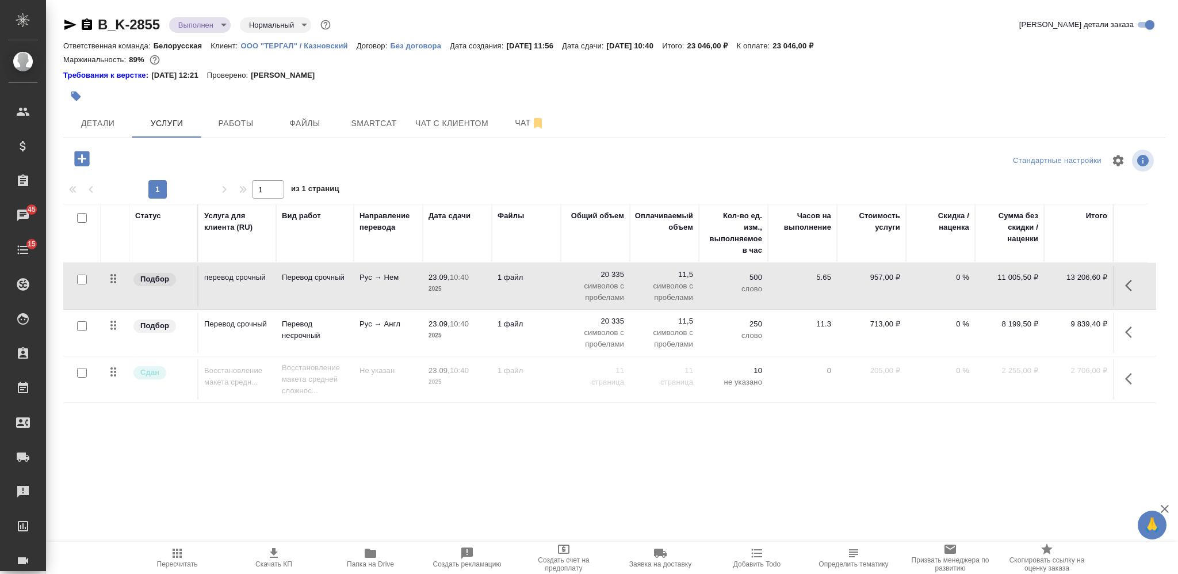
click at [337, 289] on td "Перевод срочный" at bounding box center [315, 286] width 78 height 40
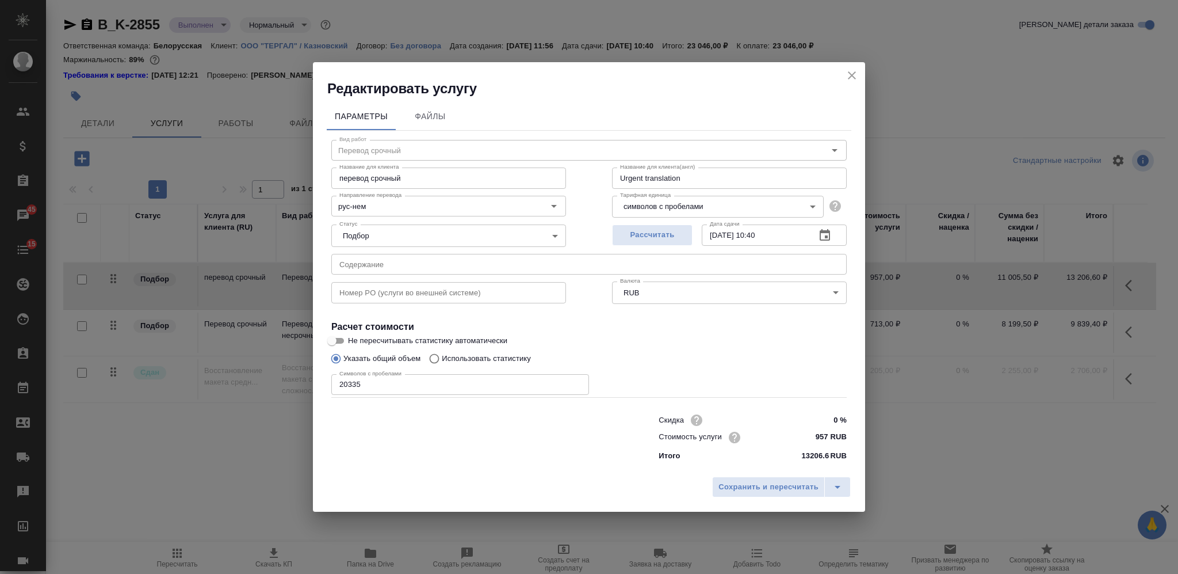
click at [850, 70] on icon "close" at bounding box center [852, 75] width 14 height 14
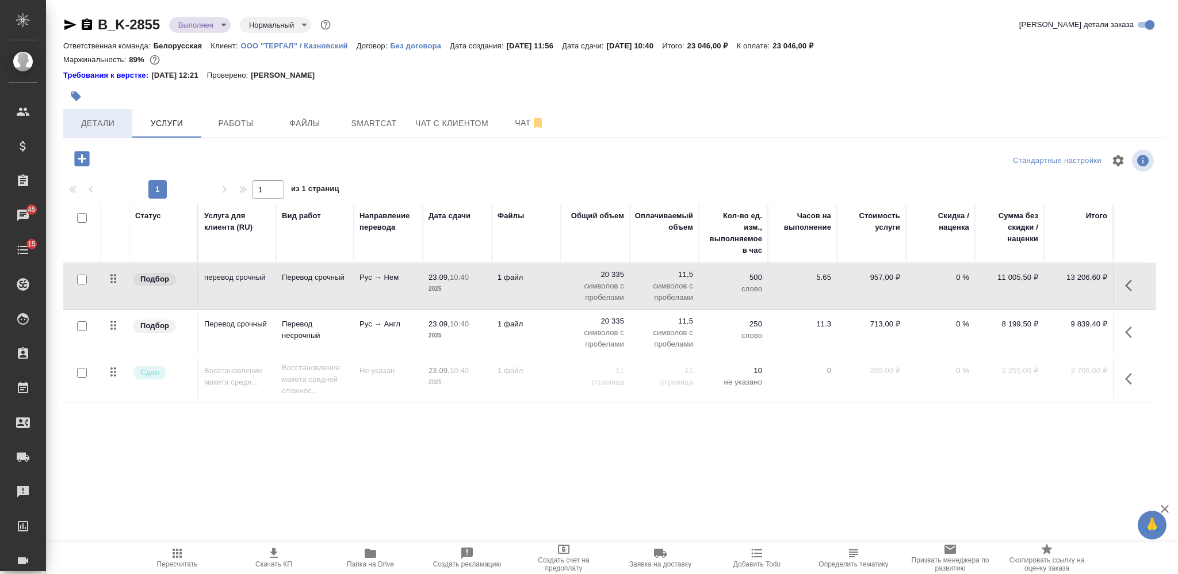
click at [109, 118] on span "Детали" at bounding box center [97, 123] width 55 height 14
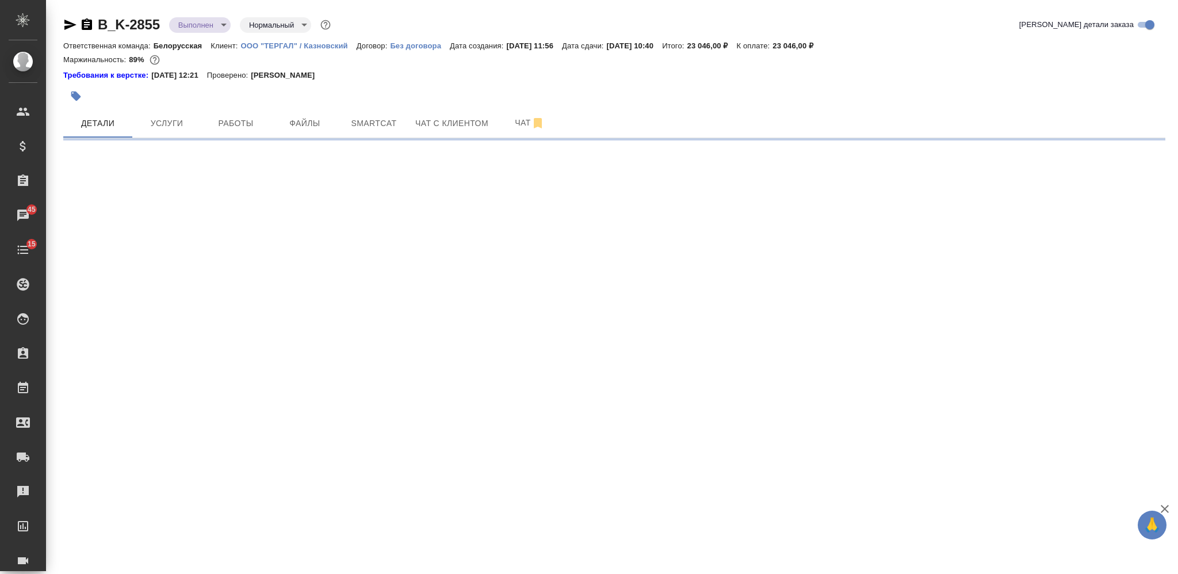
select select "RU"
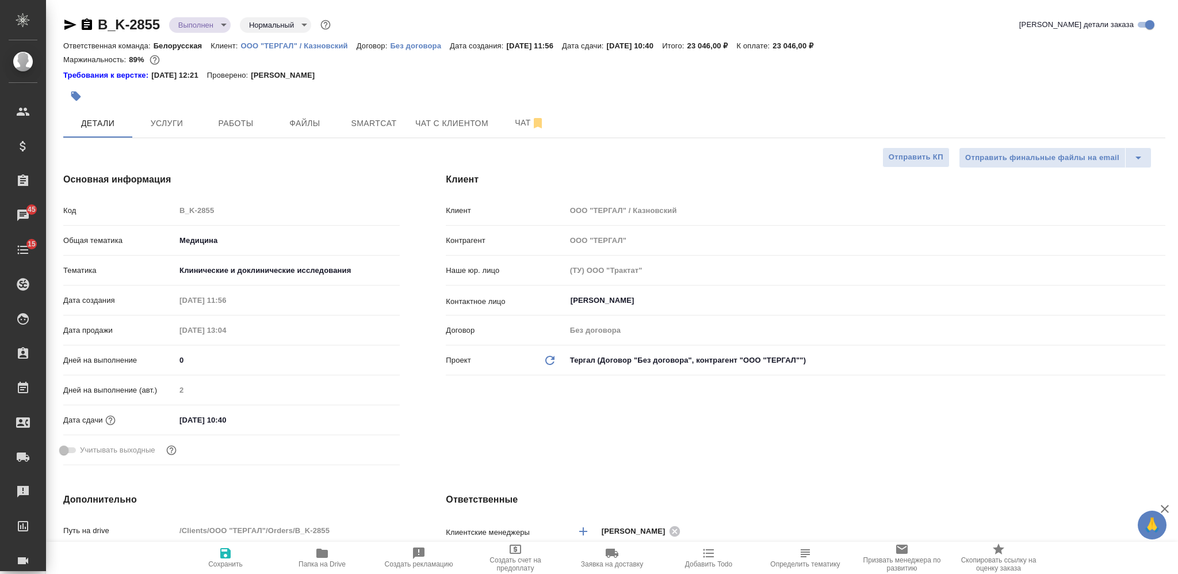
type textarea "x"
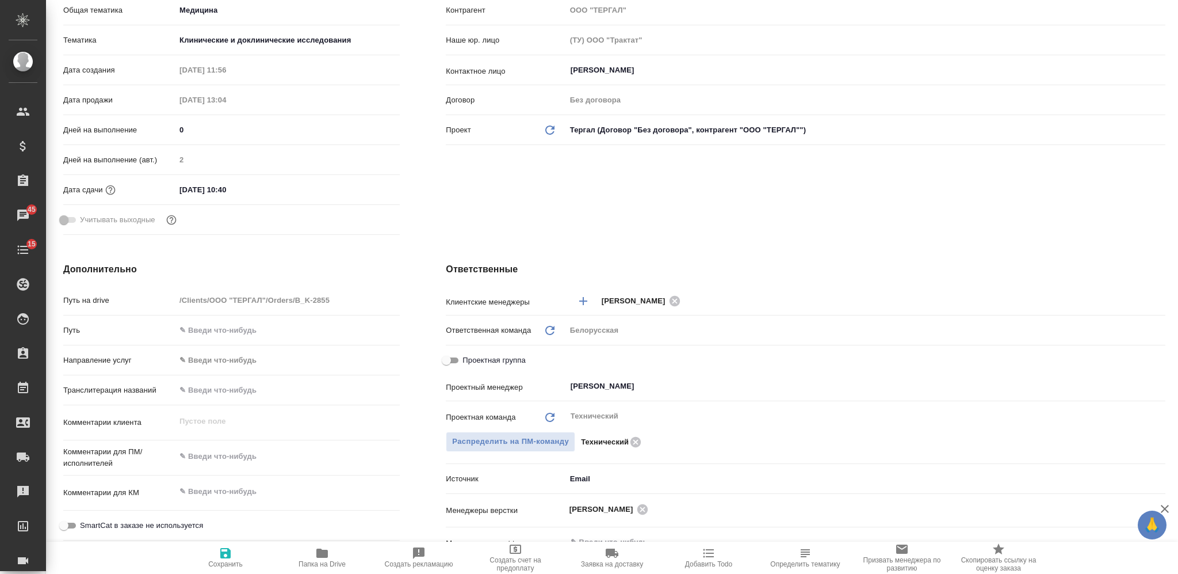
scroll to position [383, 0]
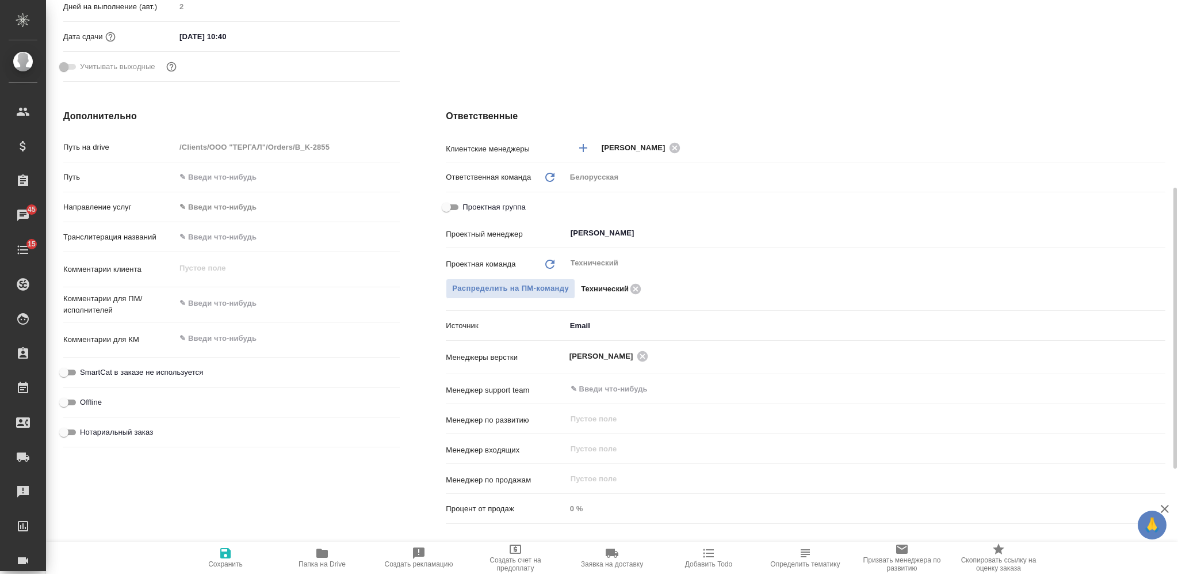
click at [327, 560] on span "Папка на Drive" at bounding box center [322, 564] width 47 height 8
type textarea "x"
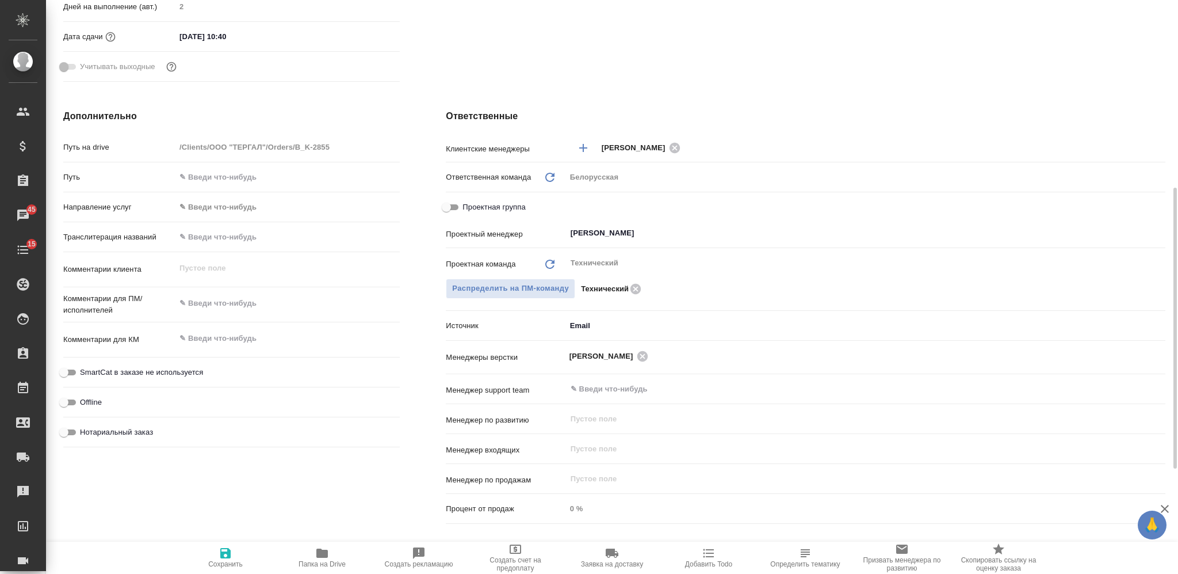
type textarea "x"
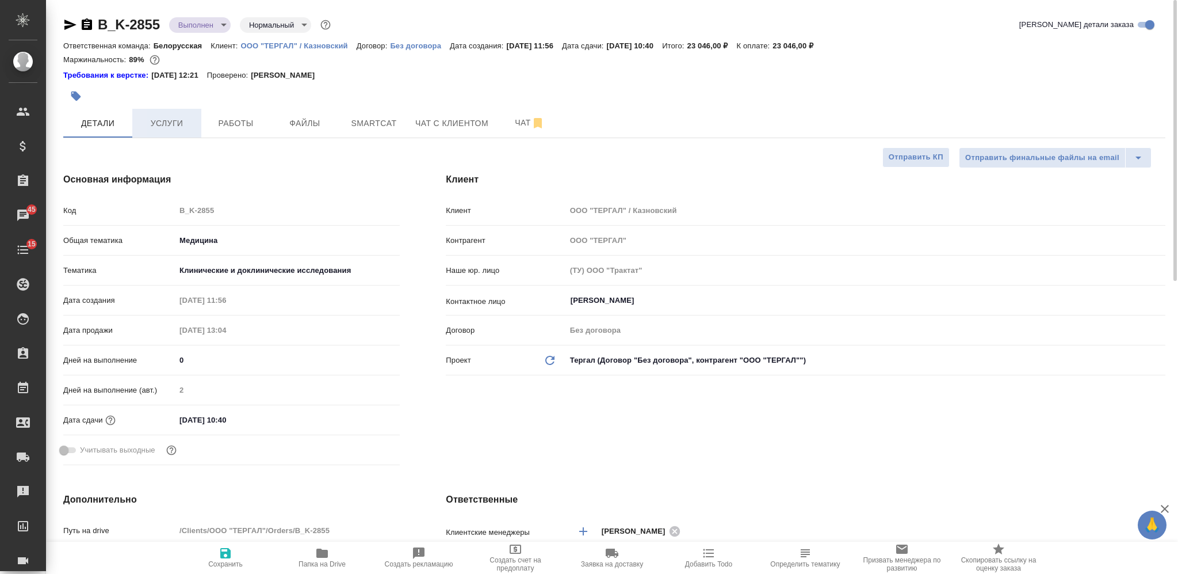
click at [153, 121] on span "Услуги" at bounding box center [166, 123] width 55 height 14
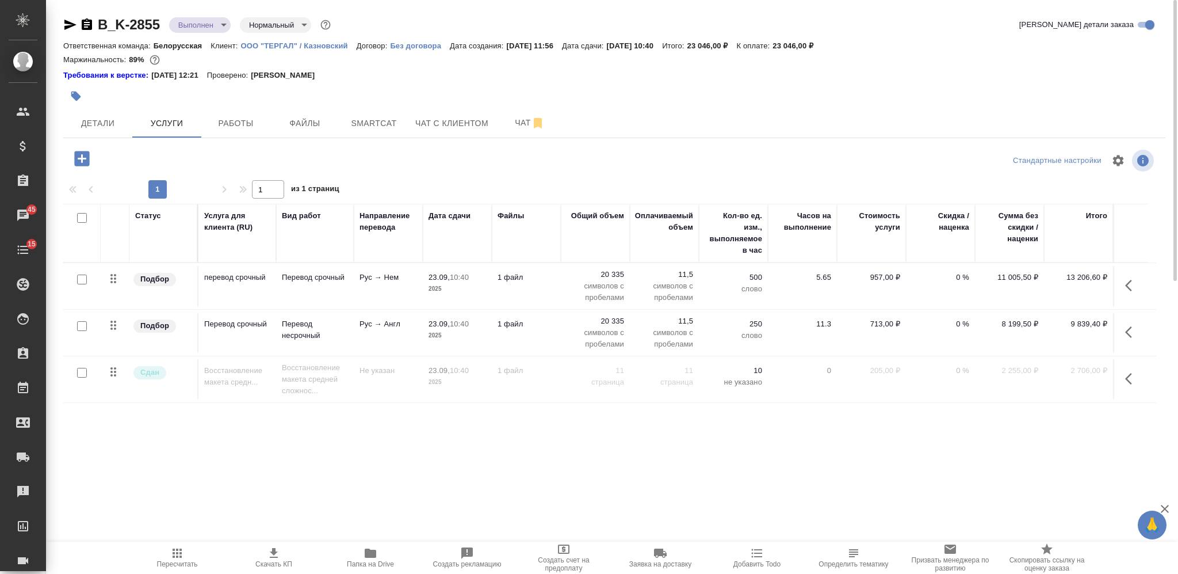
click at [79, 219] on input "checkbox" at bounding box center [82, 218] width 10 height 10
checkbox input "true"
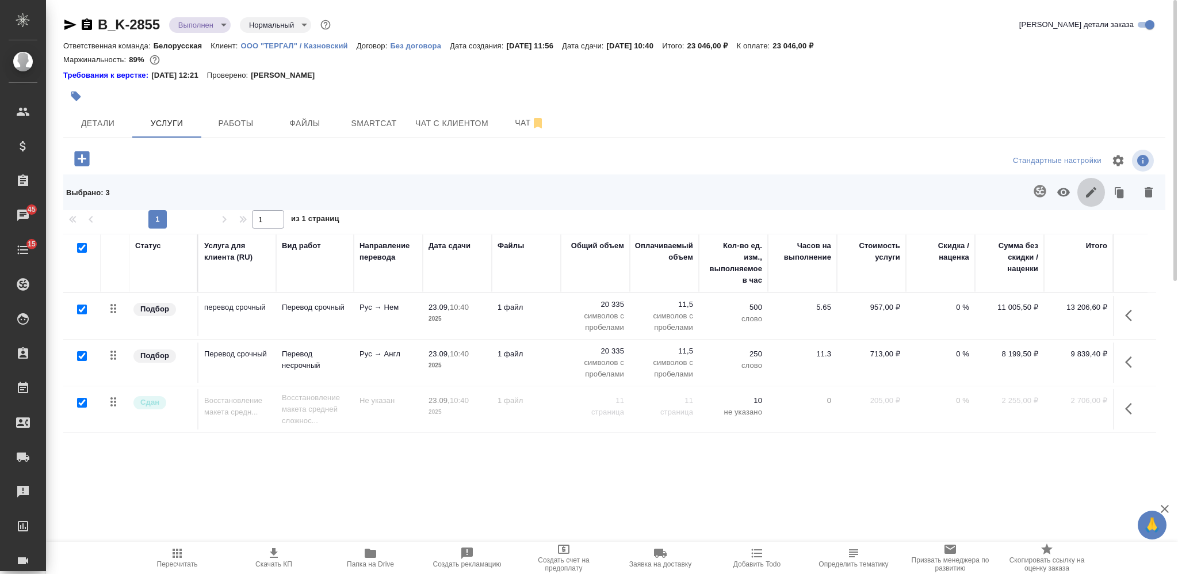
click at [1083, 190] on button "button" at bounding box center [1092, 192] width 28 height 30
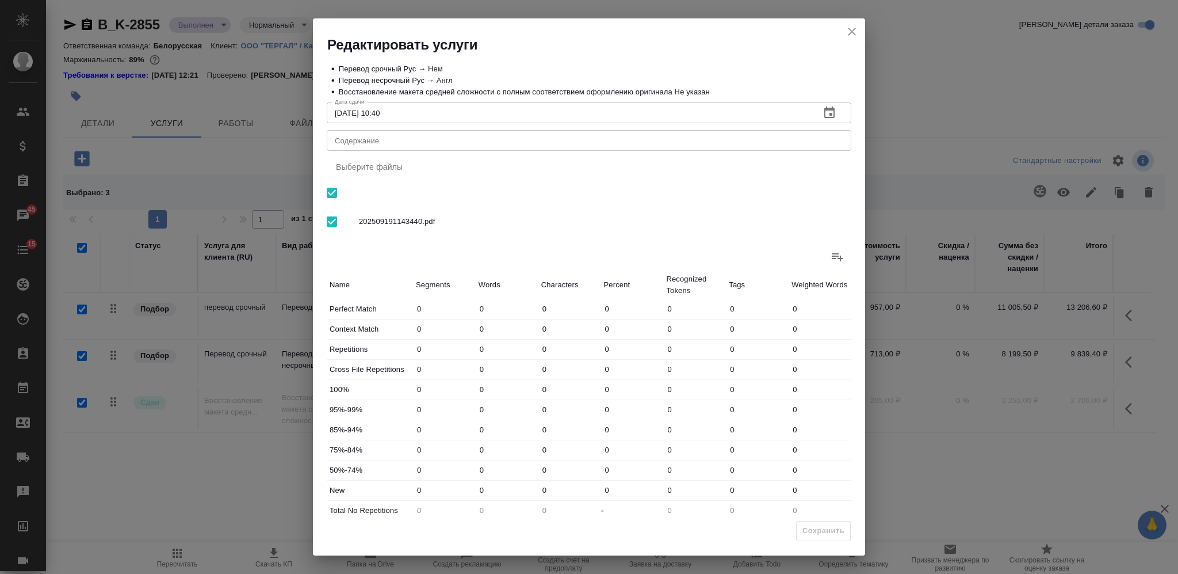
click at [574, 136] on textarea "Содержание" at bounding box center [589, 140] width 509 height 9
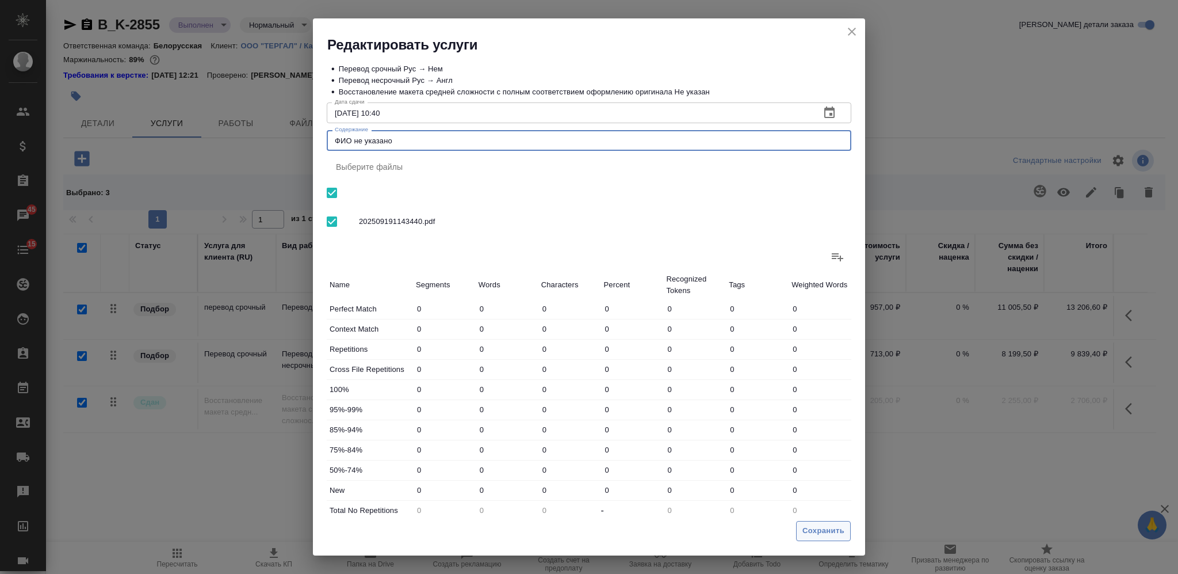
type textarea "ФИО не указано"
click at [840, 528] on span "Сохранить" at bounding box center [824, 530] width 42 height 13
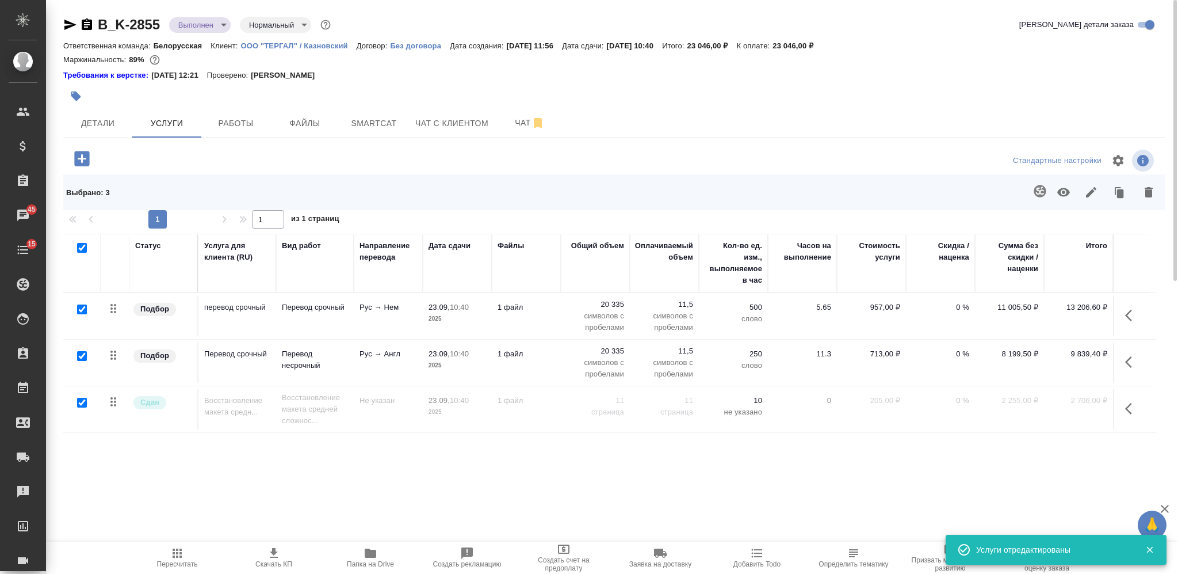
click at [197, 23] on body "🙏 .cls-1 fill:#fff; AWATERA Nikiforova Valeria Клиенты Спецификации Заказы 45 Ч…" at bounding box center [589, 287] width 1178 height 574
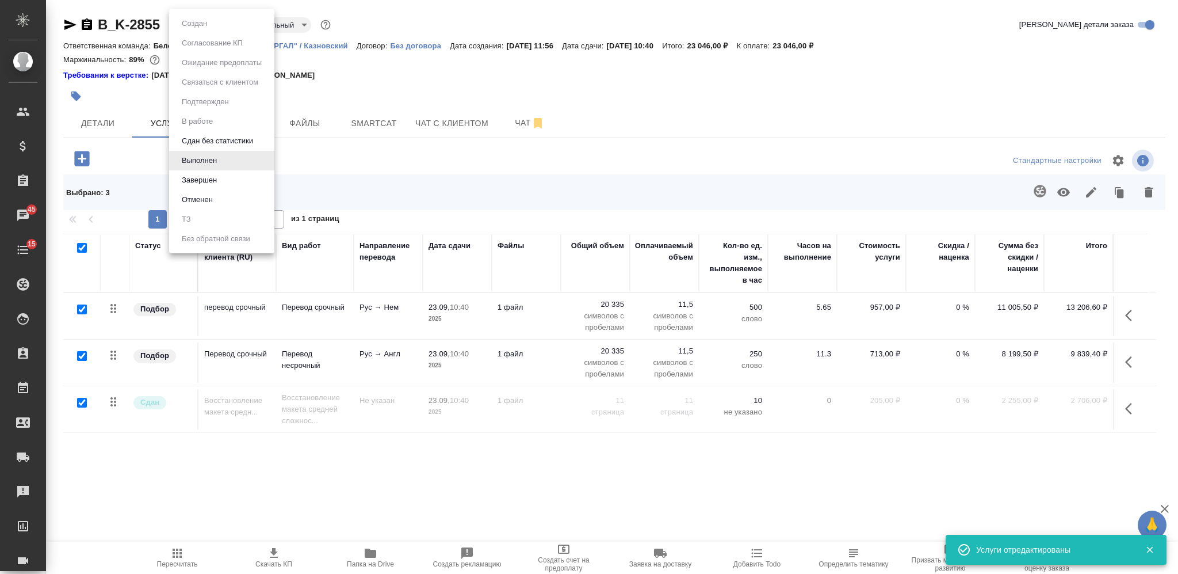
click at [238, 180] on li "Завершен" at bounding box center [221, 180] width 105 height 20
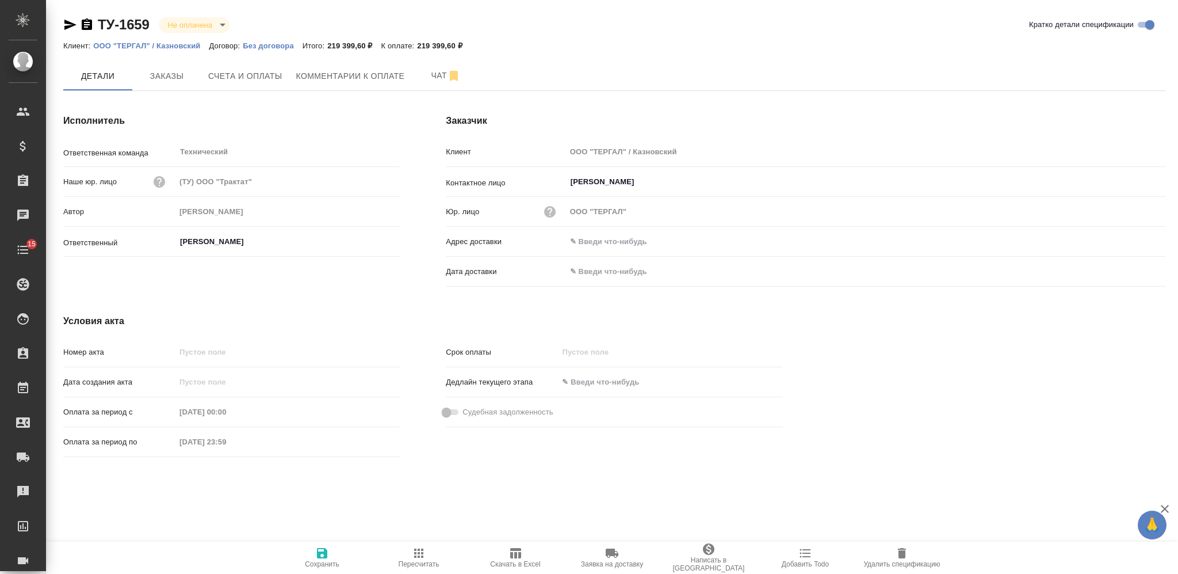
click at [522, 557] on span "Скачать в Excel" at bounding box center [515, 557] width 83 height 22
click at [155, 46] on p "ООО "ТЕРГАЛ" / Казновский" at bounding box center [151, 45] width 116 height 9
drag, startPoint x: 461, startPoint y: 46, endPoint x: 419, endPoint y: 47, distance: 42.6
click at [419, 47] on div "Клиент: ООО "ТЕРГАЛ" / Казновский Договор: Без договора Итого: 219 399,60 ₽ К о…" at bounding box center [614, 46] width 1102 height 14
copy p "219 399,60 ₽"
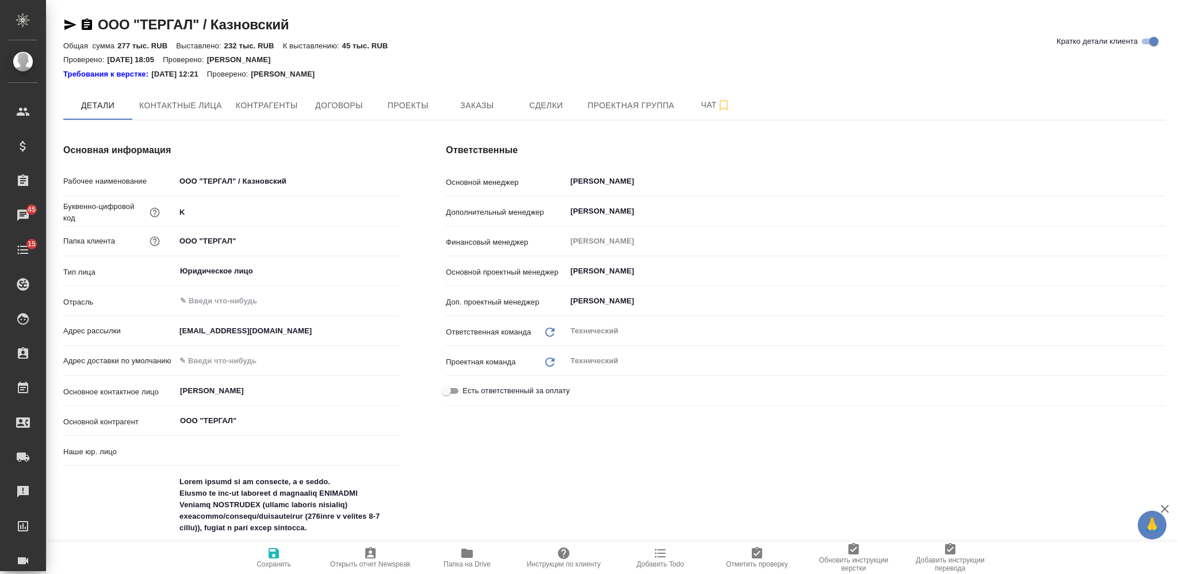
click at [464, 558] on icon "button" at bounding box center [467, 553] width 14 height 14
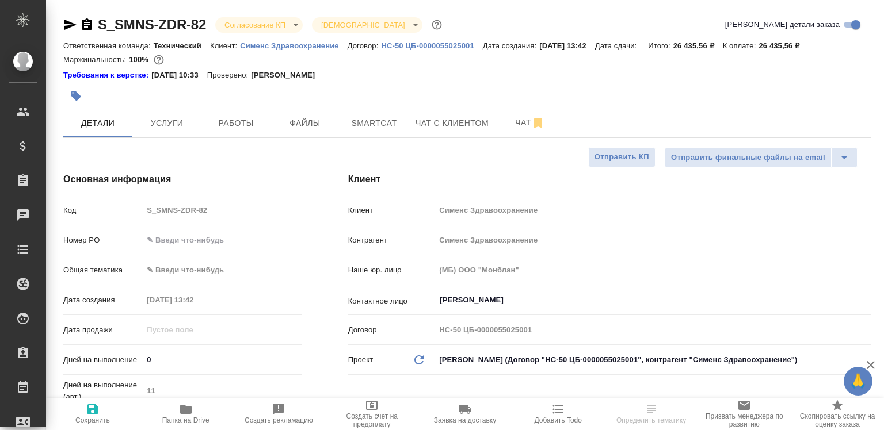
select select "RU"
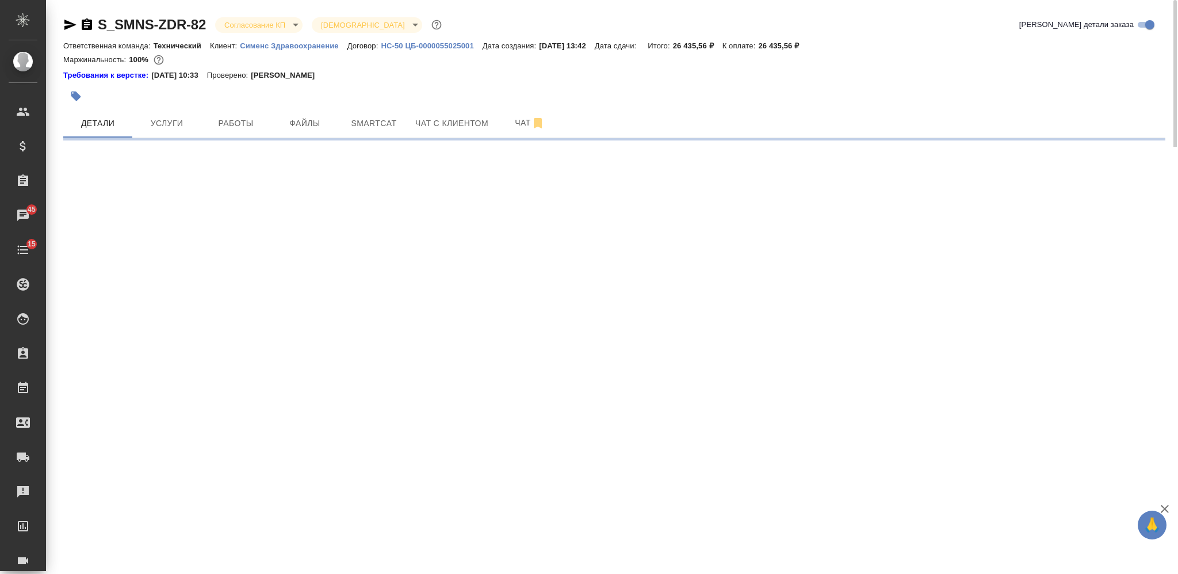
select select "RU"
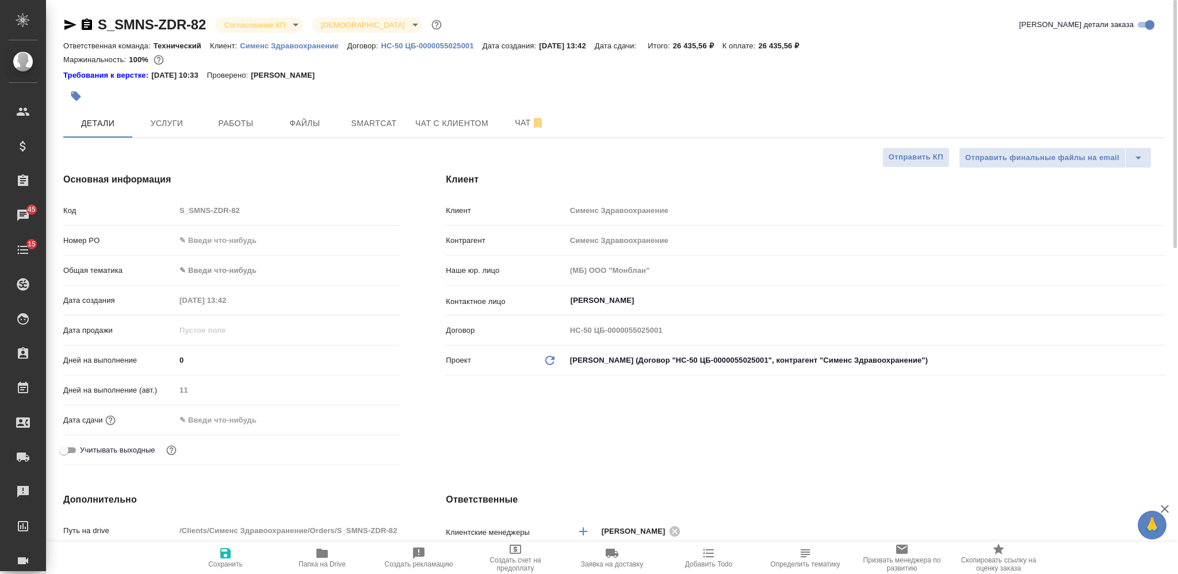
type textarea "x"
click at [802, 430] on icon "button" at bounding box center [806, 553] width 14 height 14
type textarea "x"
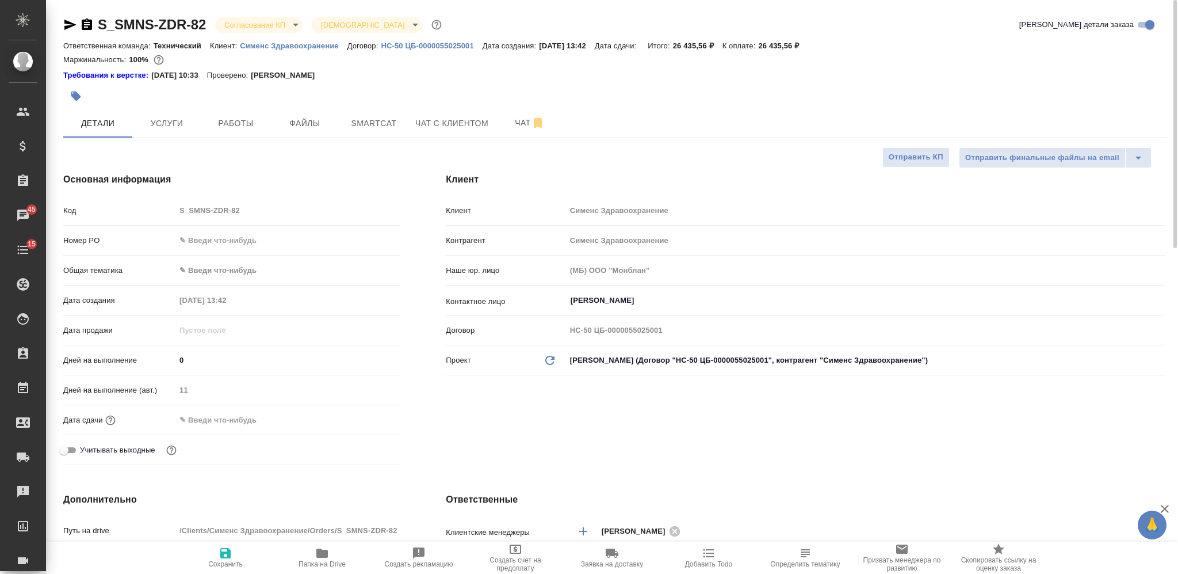
type textarea "x"
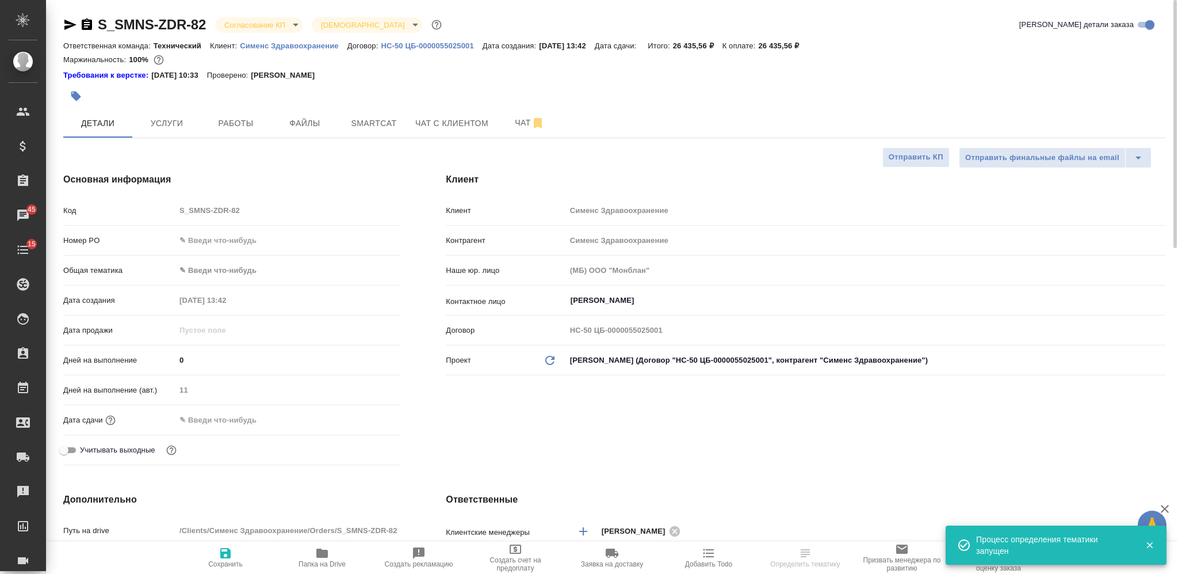
type textarea "x"
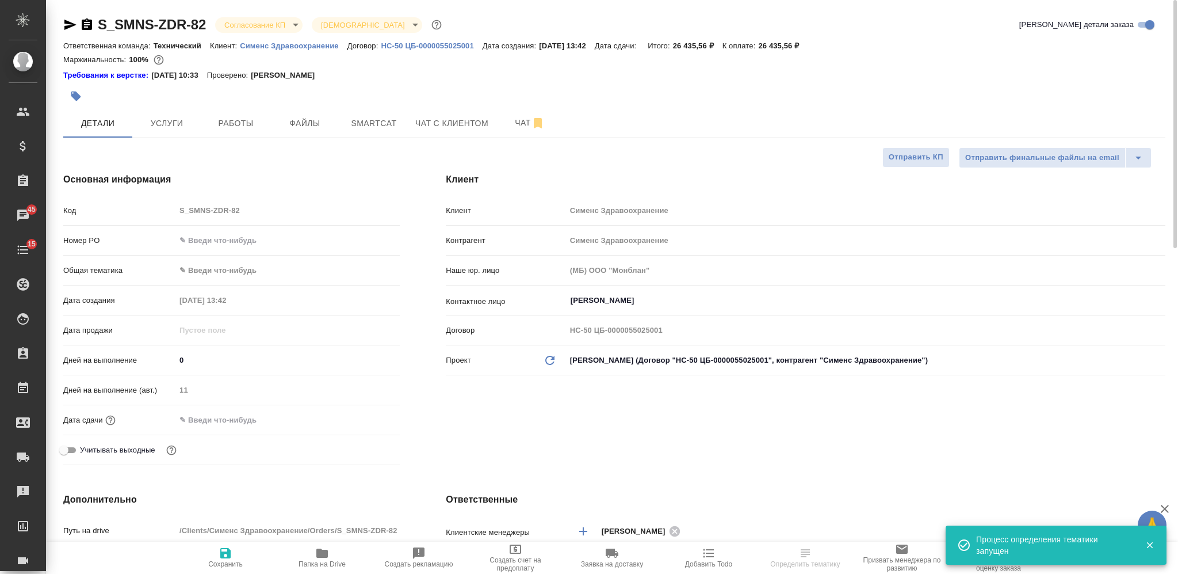
type textarea "x"
click at [163, 120] on span "Услуги" at bounding box center [166, 123] width 55 height 14
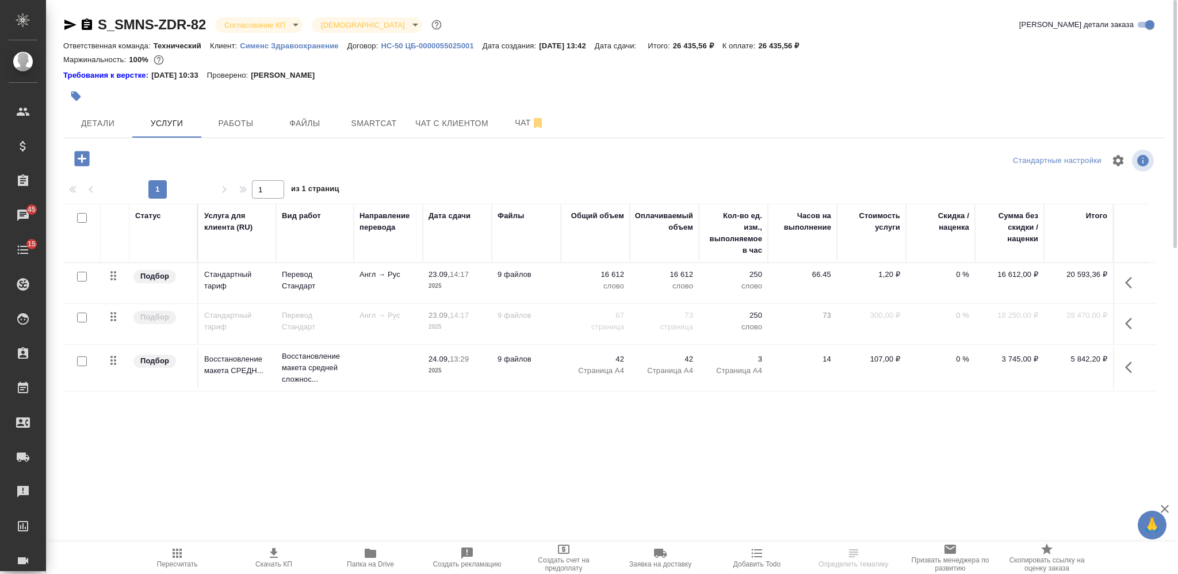
click at [883, 317] on icon "button" at bounding box center [1132, 323] width 14 height 14
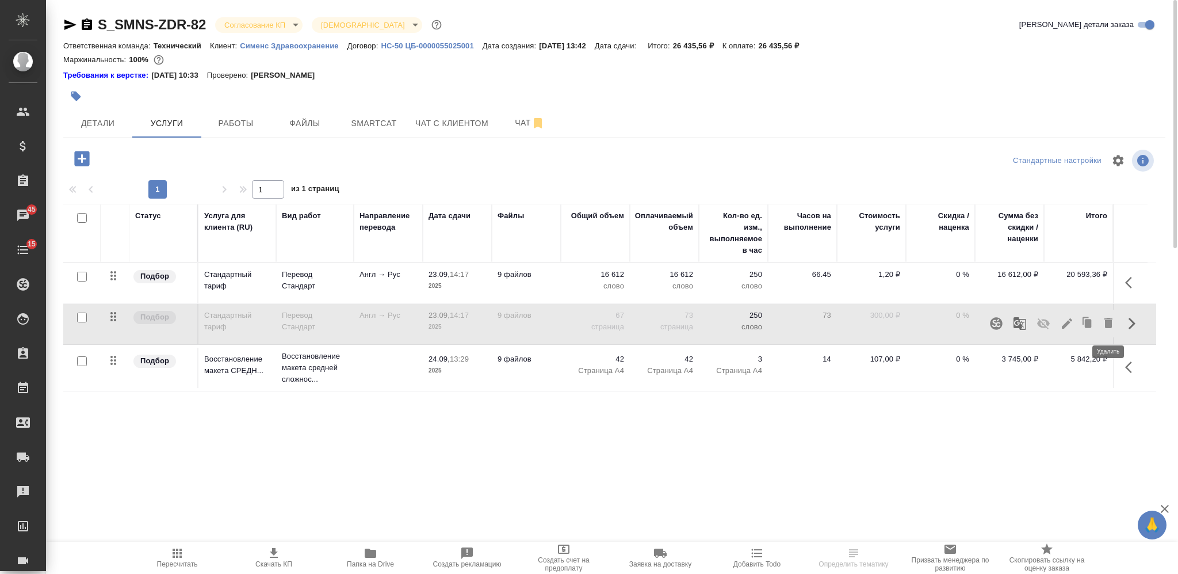
click at [883, 326] on icon "button" at bounding box center [1109, 323] width 8 height 10
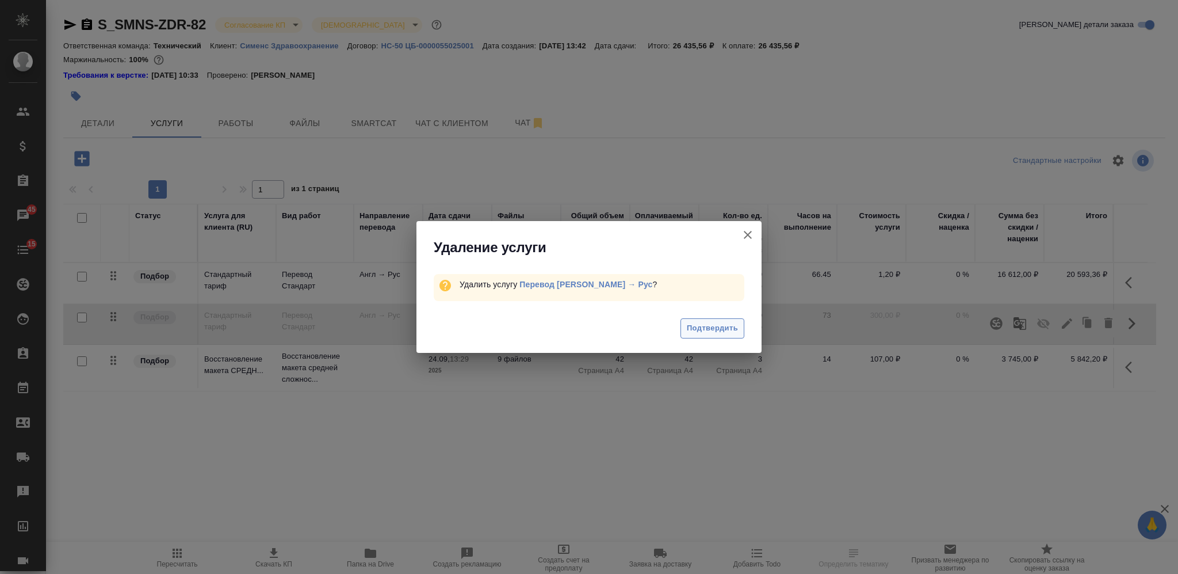
click at [696, 329] on span "Подтвердить" at bounding box center [712, 328] width 51 height 13
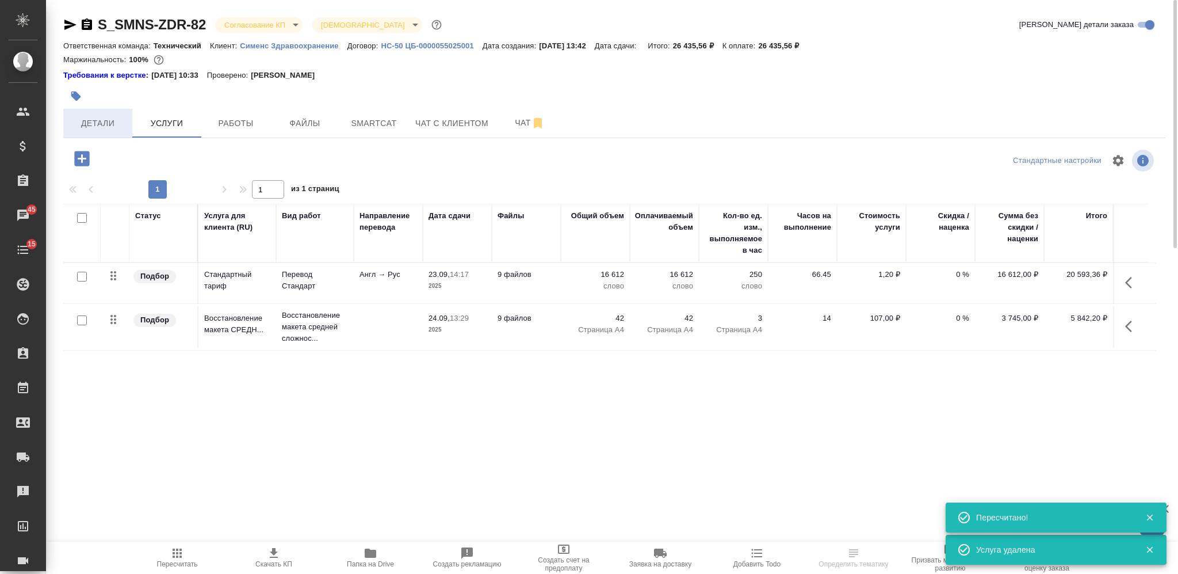
click at [104, 125] on span "Детали" at bounding box center [97, 123] width 55 height 14
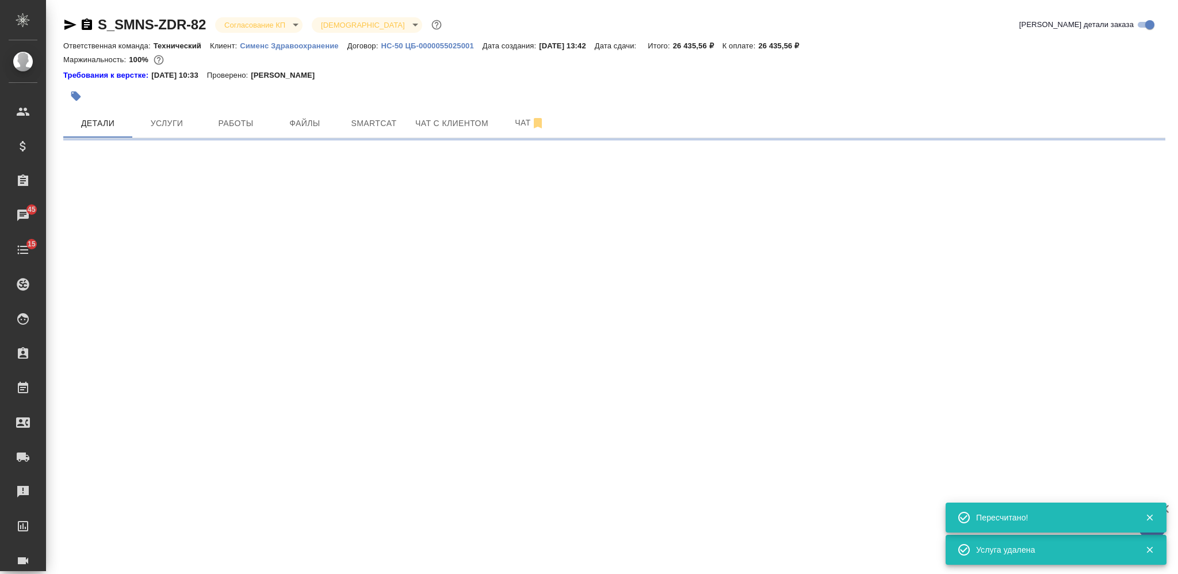
select select "RU"
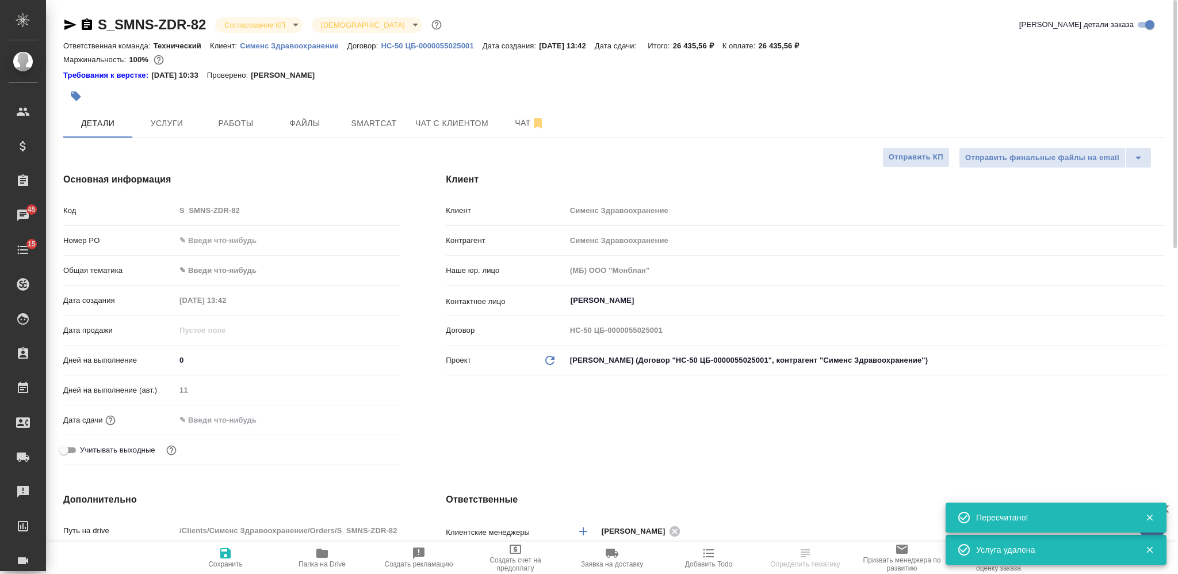
type textarea "x"
click at [215, 424] on input "text" at bounding box center [225, 419] width 101 height 17
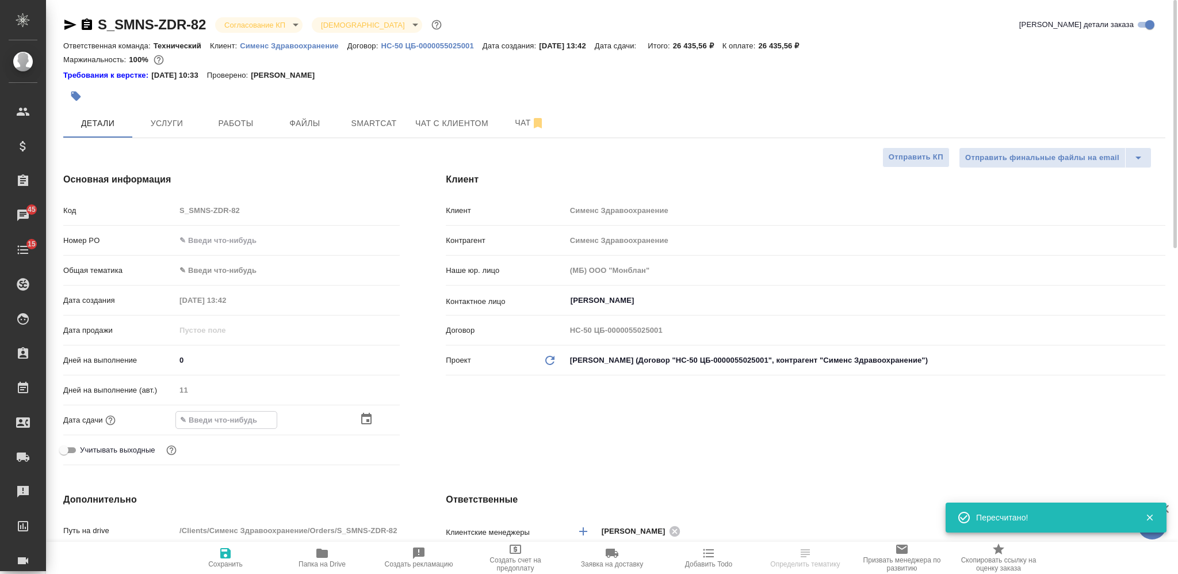
type input "0_.__.____ __:__"
type textarea "x"
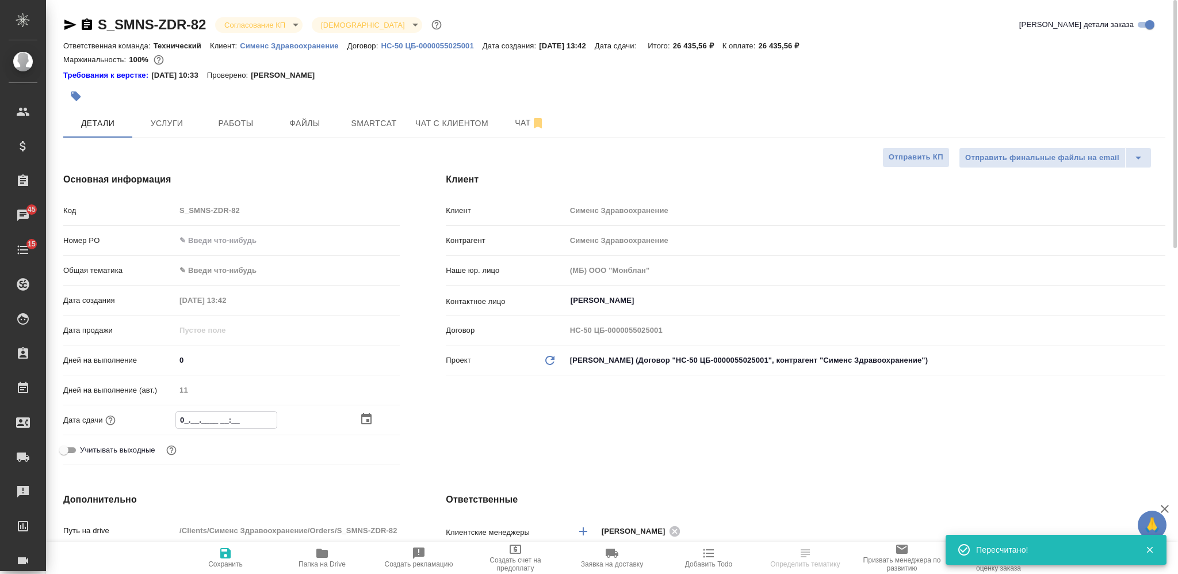
type input "02.__.____ __:__"
type textarea "x"
type input "02.0_.____ __:__"
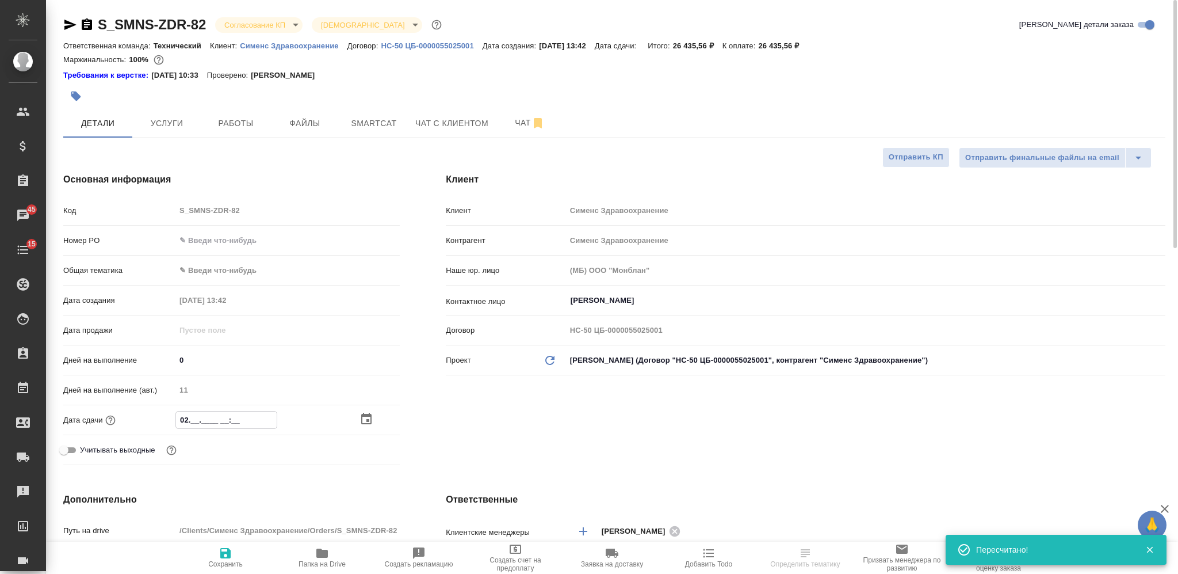
type textarea "x"
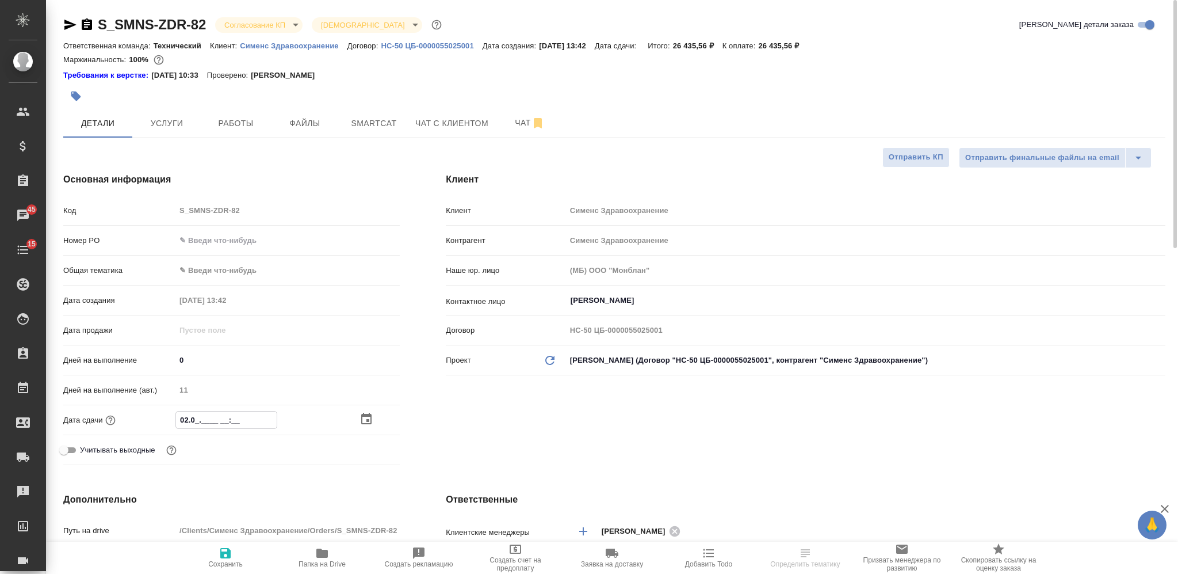
type input "02.09.____ __:__"
type textarea "x"
type input "02.09.2___ __:__"
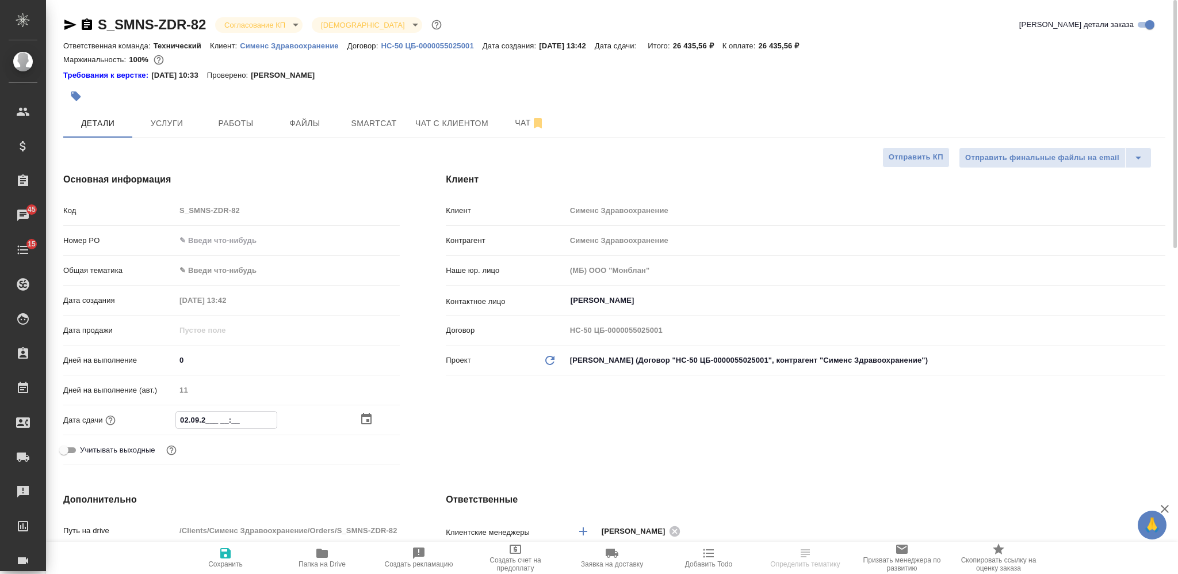
type textarea "x"
type input "02.09.20__ __:__"
type textarea "x"
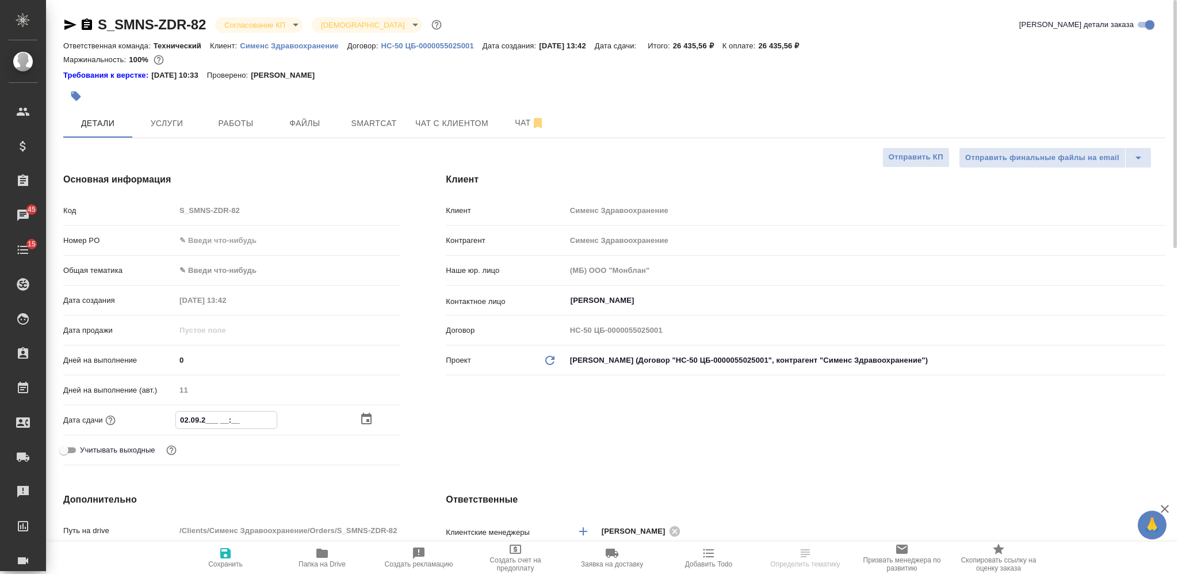
type textarea "x"
type input "02.09.202_ __:__"
type textarea "x"
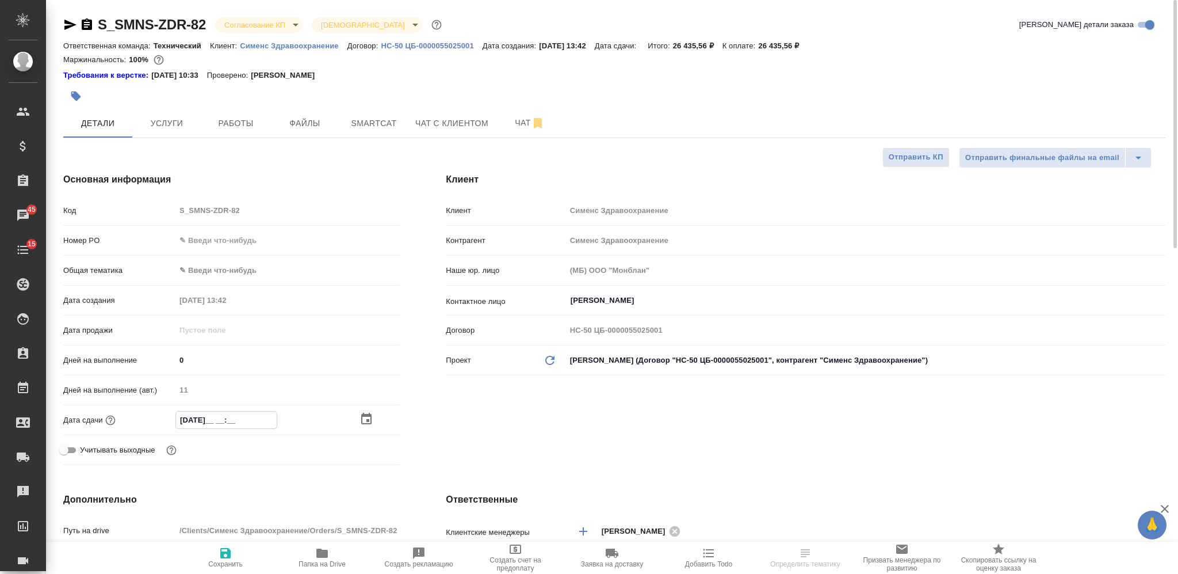
type textarea "x"
type input "02.09.2025 __:__"
type textarea "x"
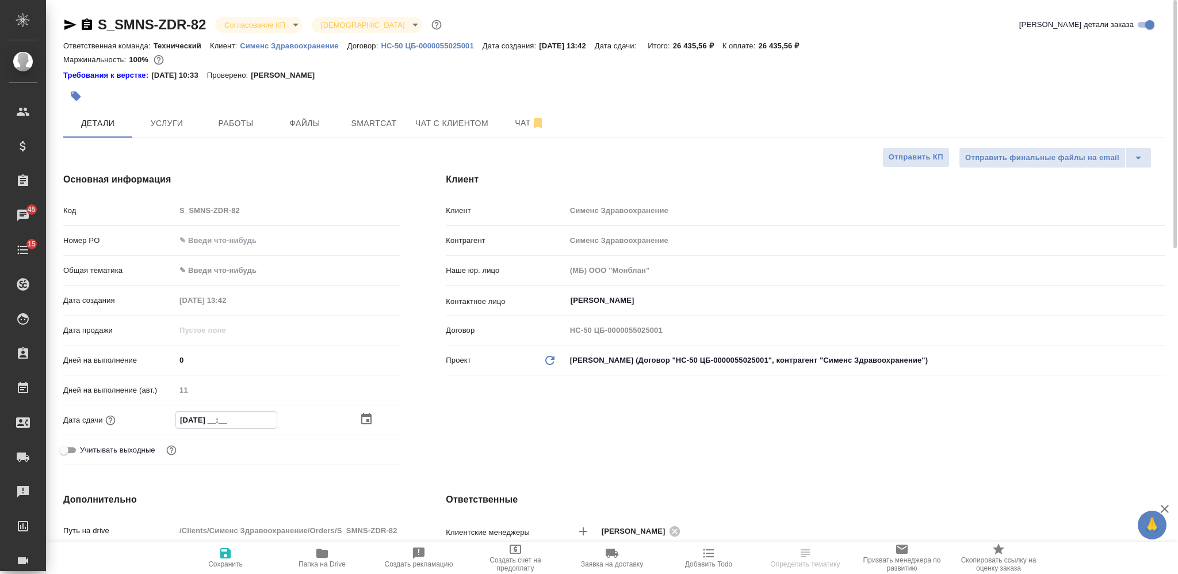
type input "02.09.2025 1_:__"
type textarea "x"
type input "02.09.2025 17:__"
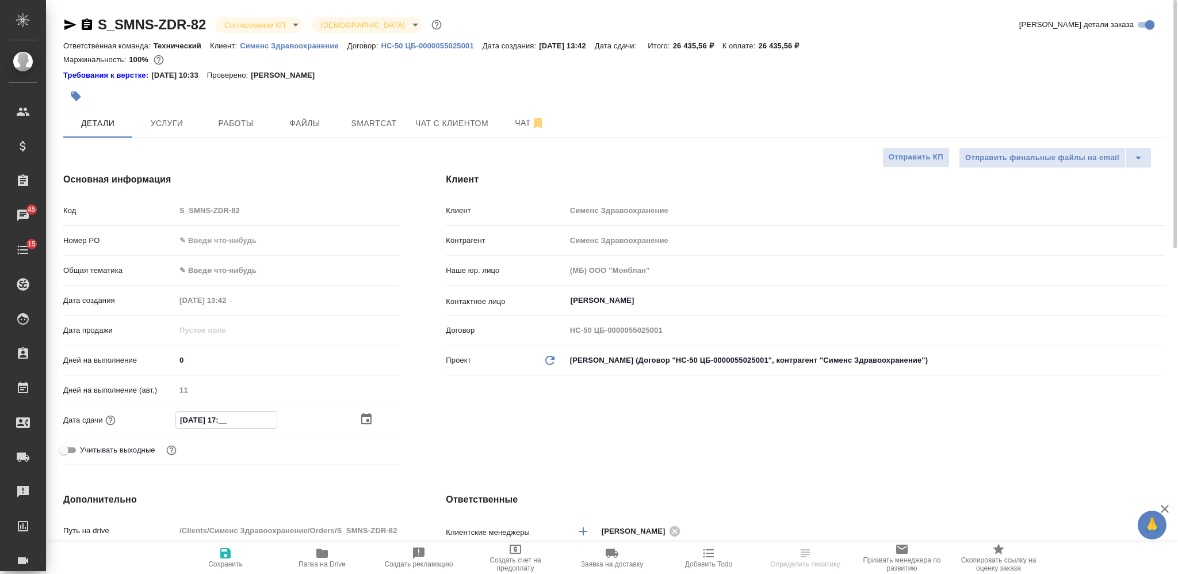
type textarea "x"
type input "02.09.2025 17:0_"
type textarea "x"
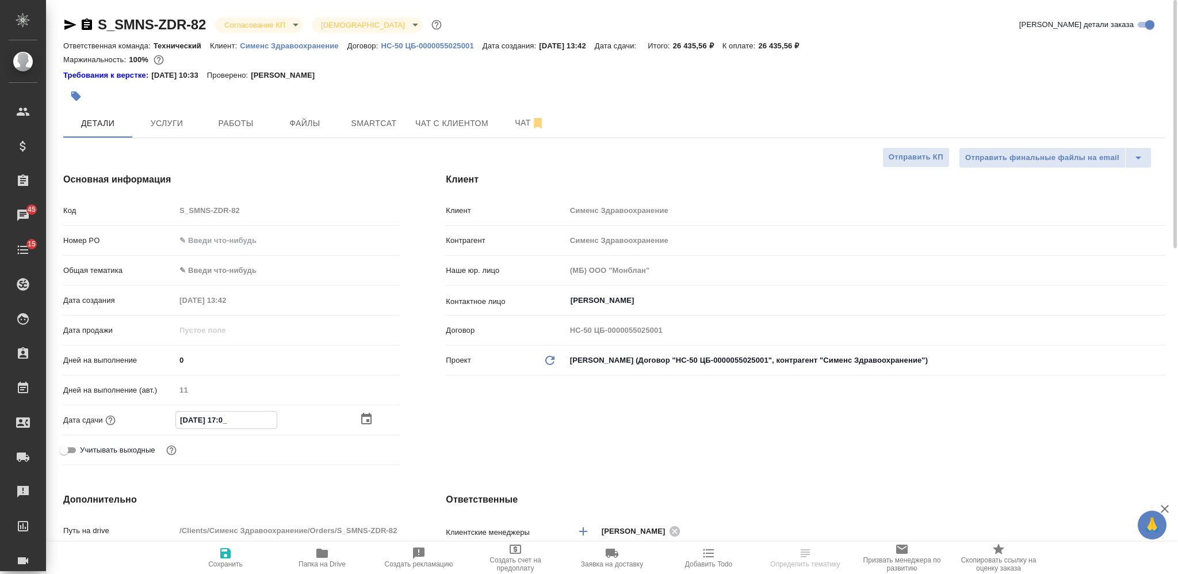
type textarea "x"
type input "02.09.2025 17:00"
type textarea "x"
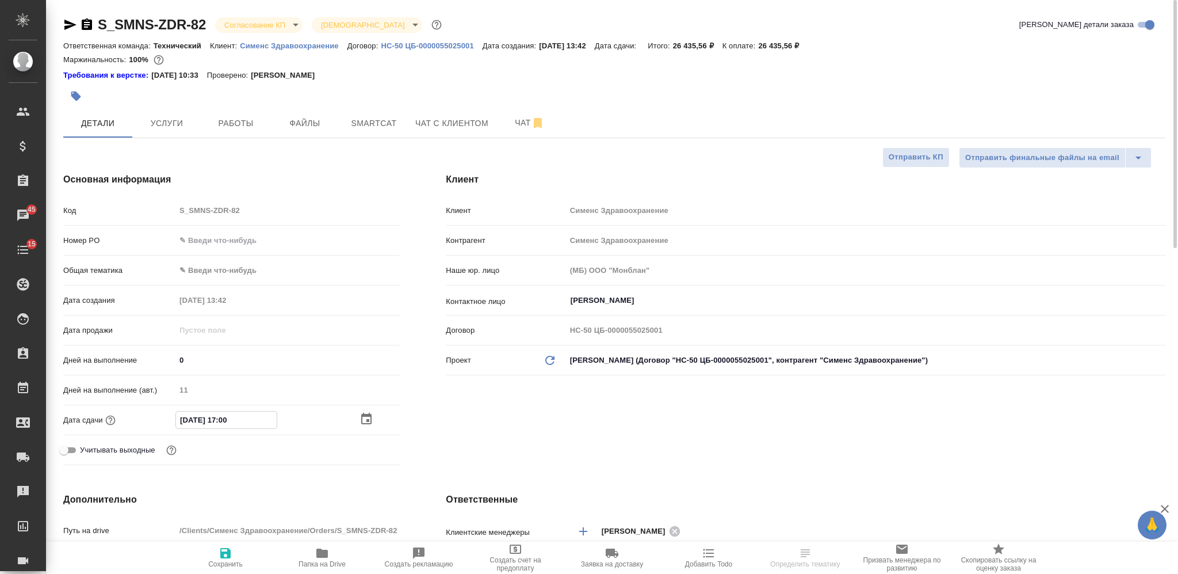
type textarea "x"
type input "02.09.2025 17:00"
click at [222, 430] on icon "button" at bounding box center [226, 553] width 14 height 14
type textarea "x"
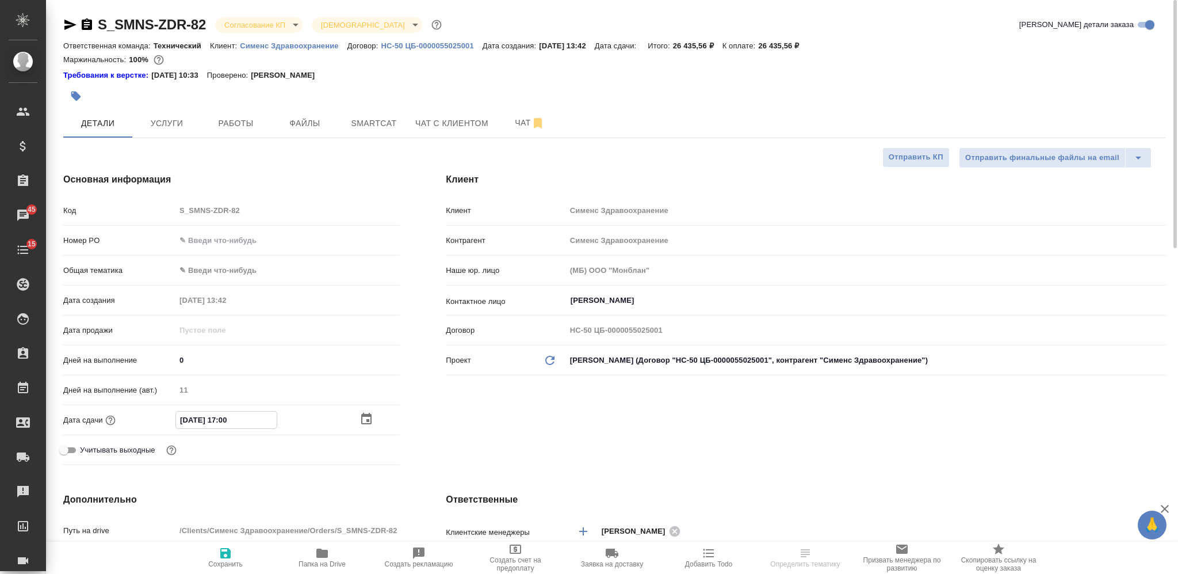
type textarea "x"
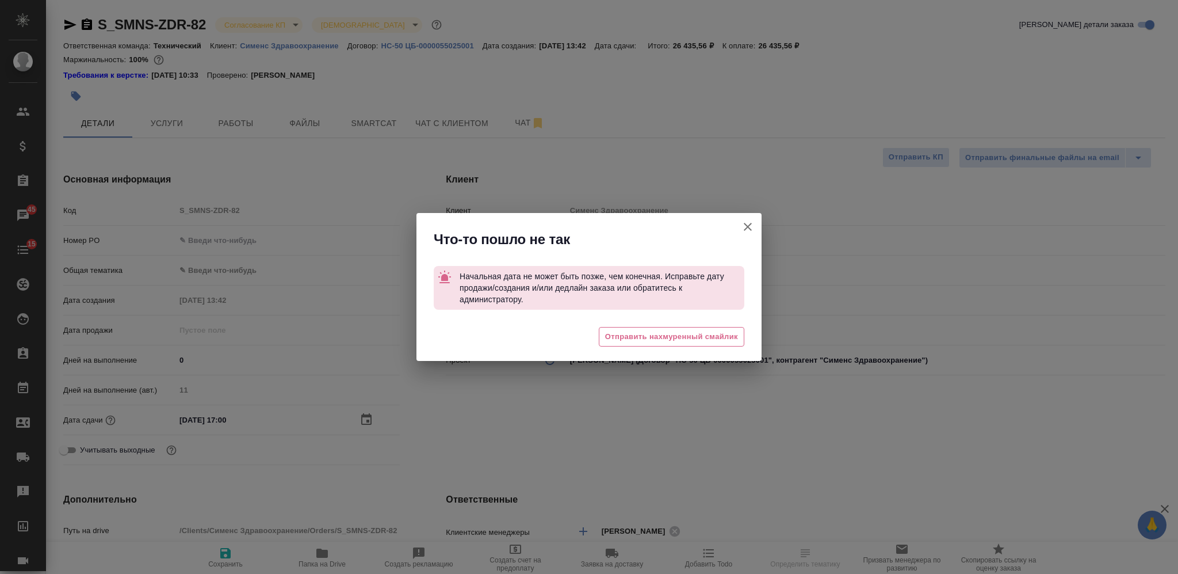
click at [742, 228] on icon "button" at bounding box center [748, 227] width 14 height 14
type textarea "x"
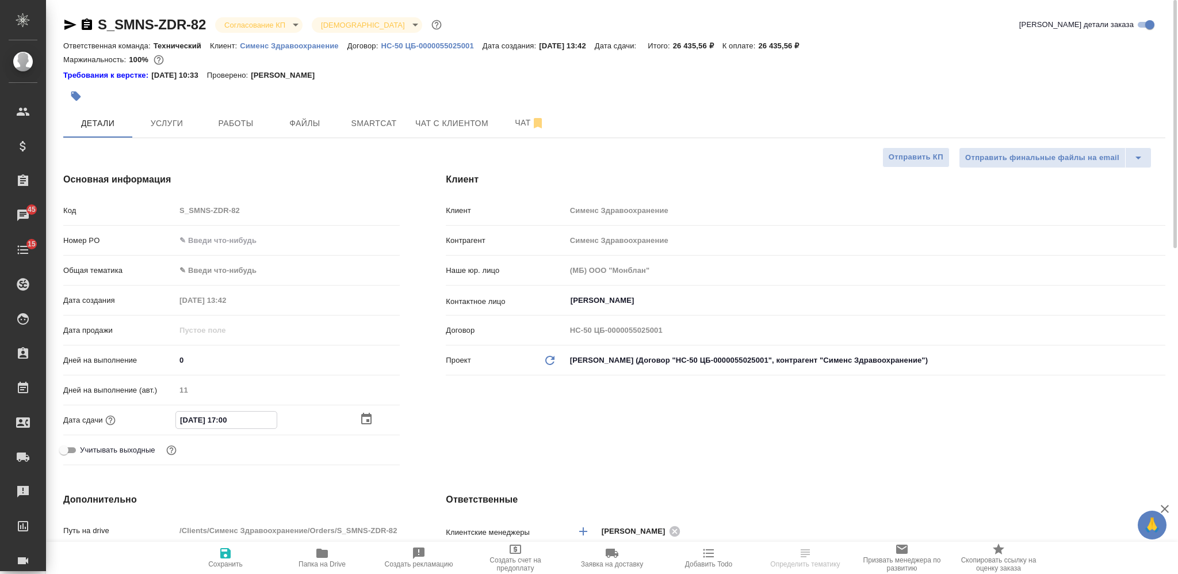
click at [193, 422] on input "02.09.2025 17:00" at bounding box center [226, 419] width 101 height 17
type input "02.92.0251 70:0_"
type textarea "x"
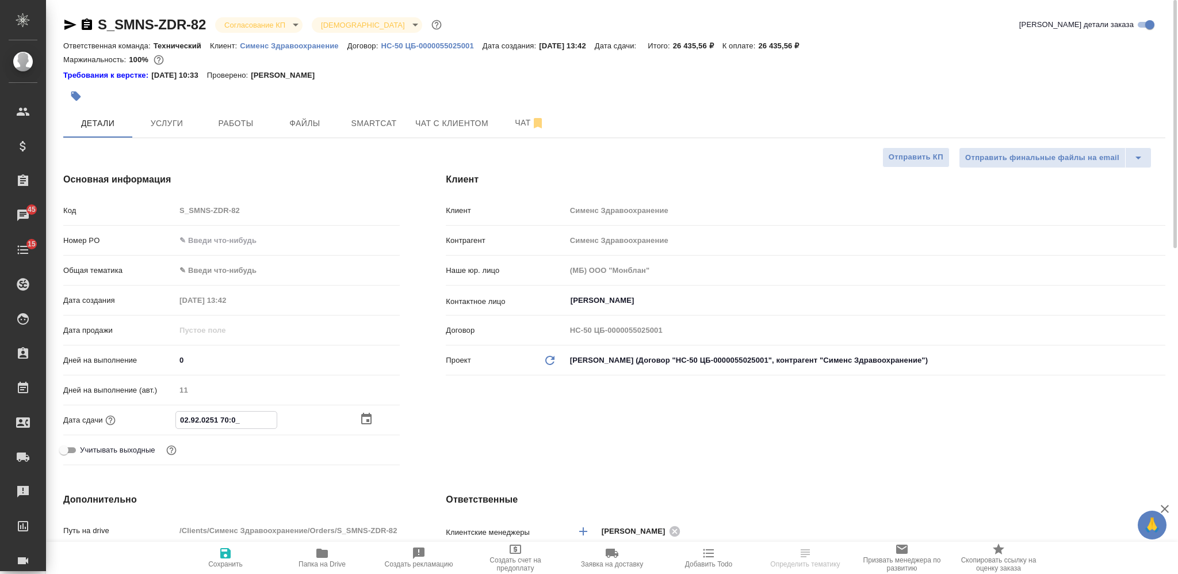
type input "02.19.2025 17:00"
type textarea "x"
type input "02.10.9202 51:70"
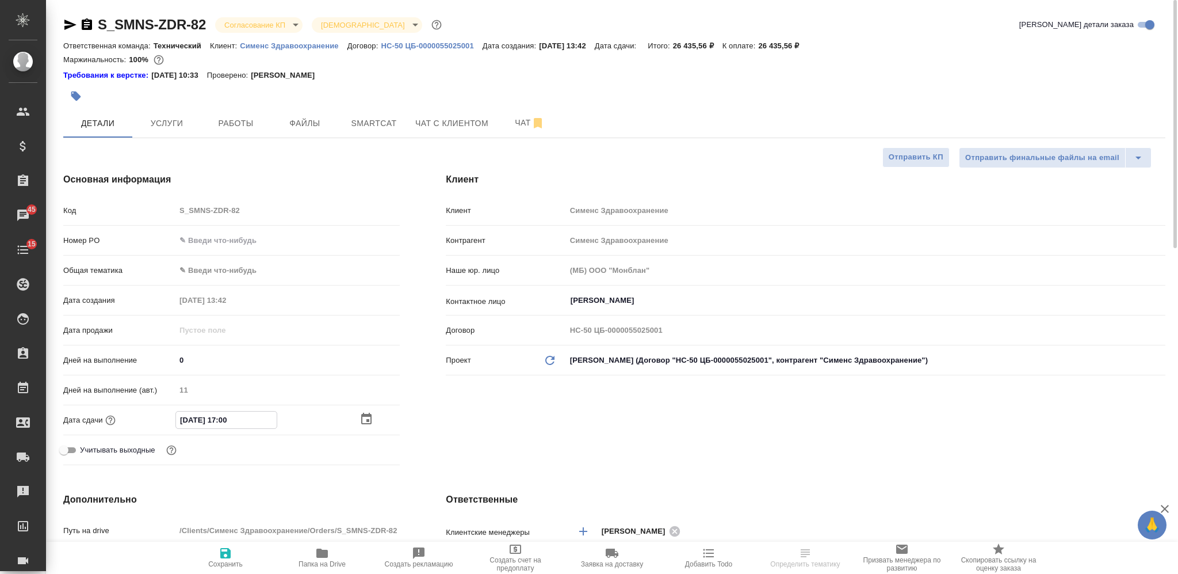
type textarea "x"
type input "02.10.2025 17:0_"
type textarea "x"
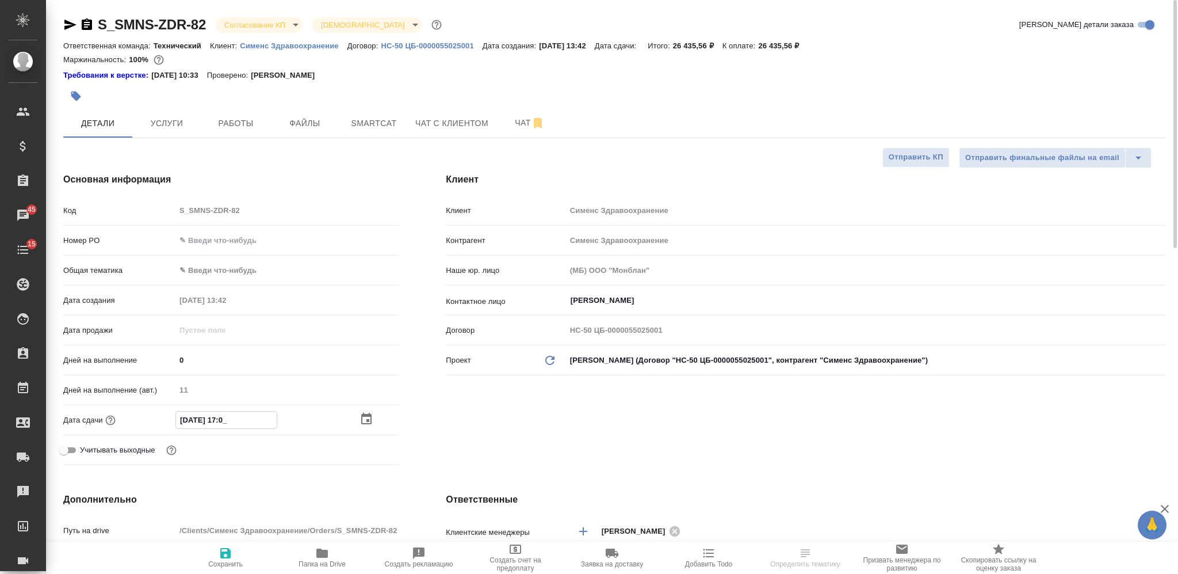
type textarea "x"
click at [241, 422] on input "02.10.2025 17:0_" at bounding box center [226, 419] width 101 height 17
type input "02.10.2025 17:00"
type textarea "x"
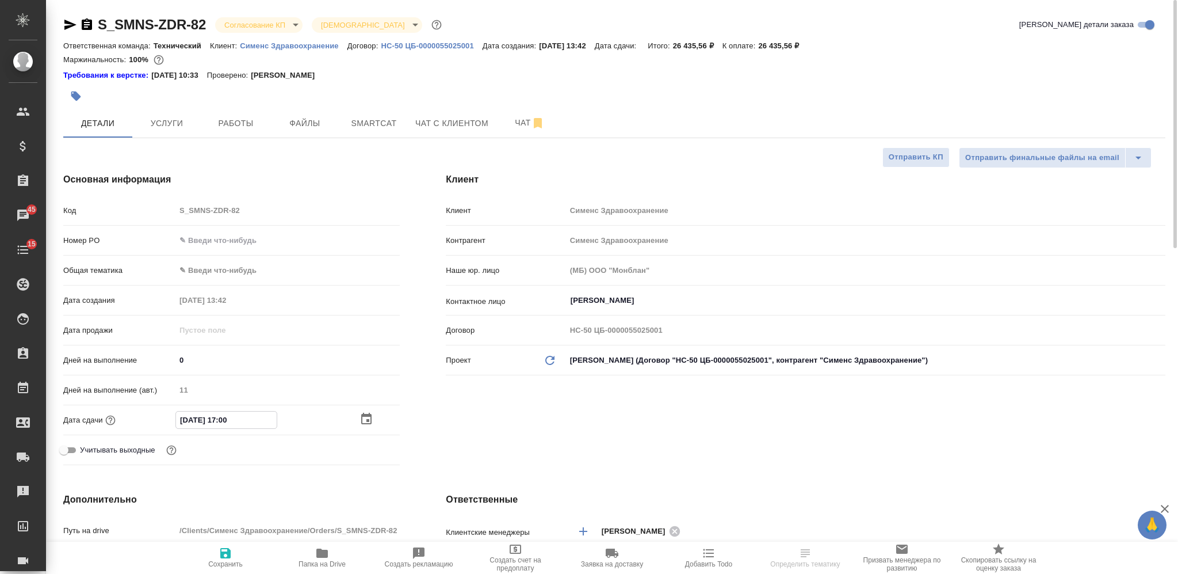
type textarea "x"
type input "02.10.2025 17:00"
click at [236, 430] on span "Сохранить" at bounding box center [225, 557] width 83 height 22
type textarea "x"
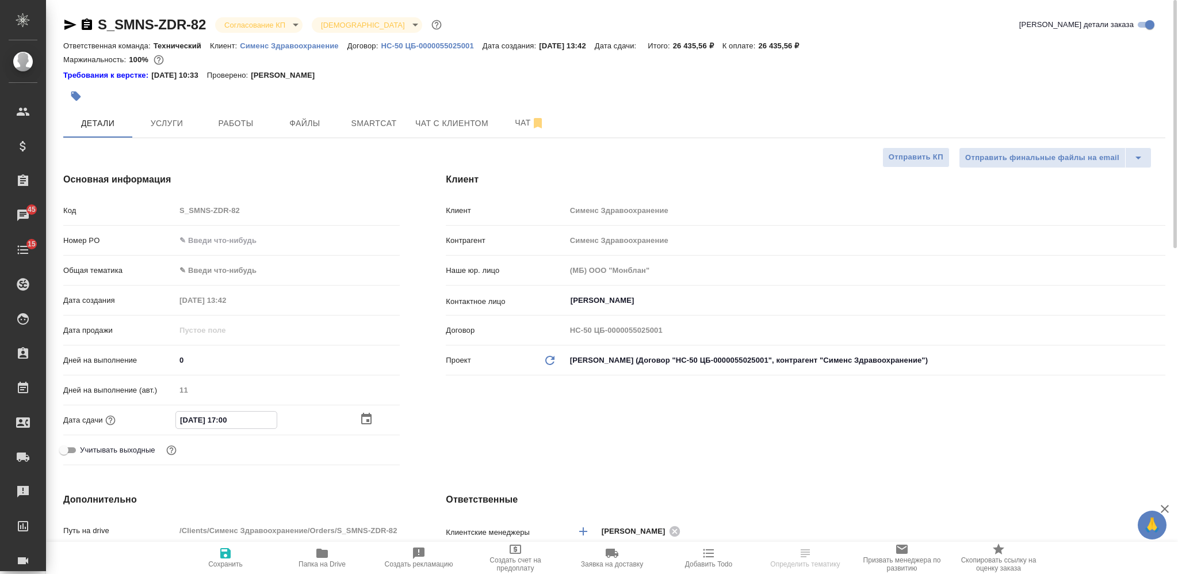
type textarea "x"
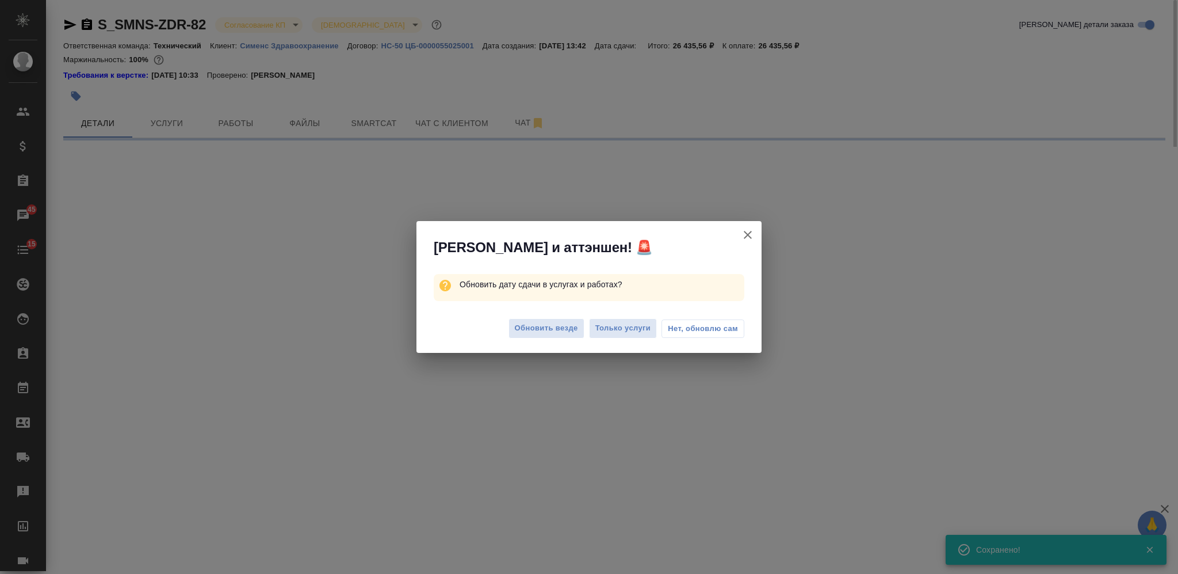
select select "RU"
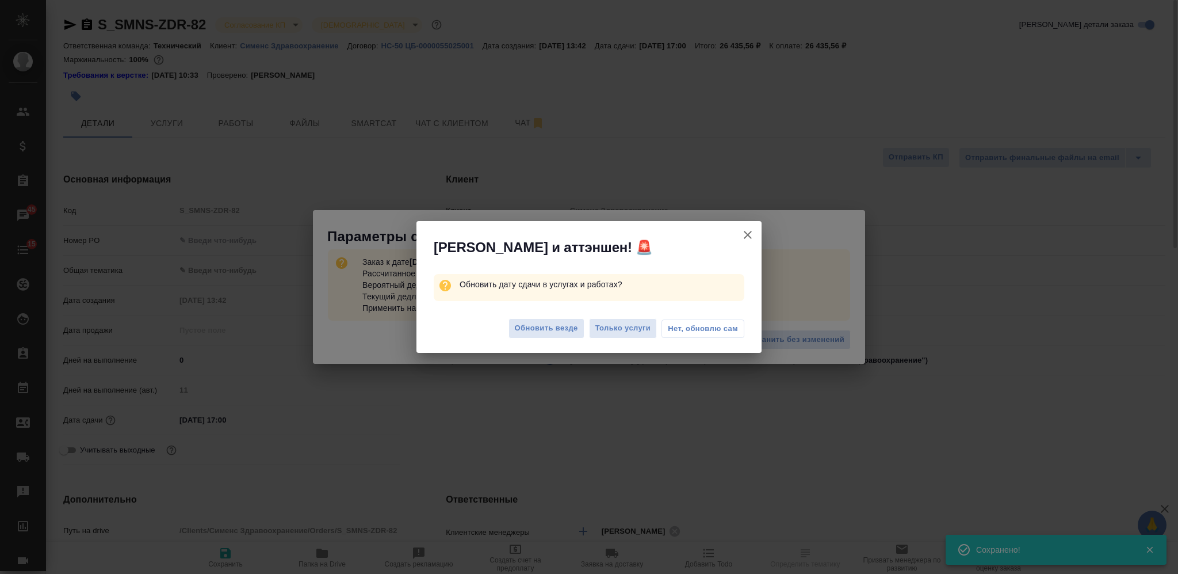
type textarea "x"
click at [620, 328] on span "Только услуги" at bounding box center [624, 328] width 56 height 13
type textarea "x"
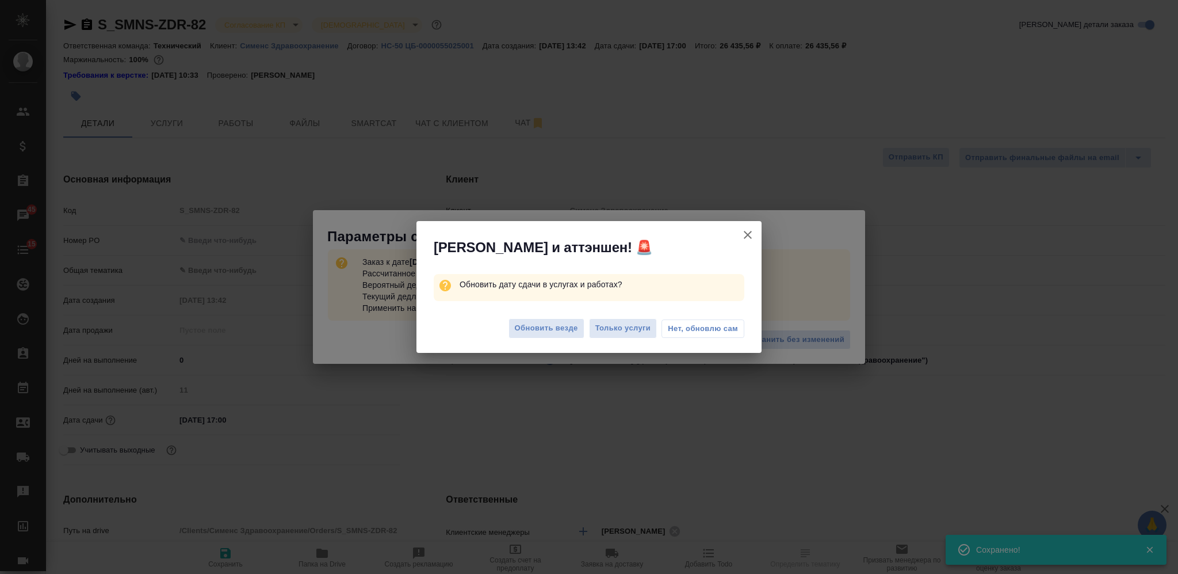
type textarea "x"
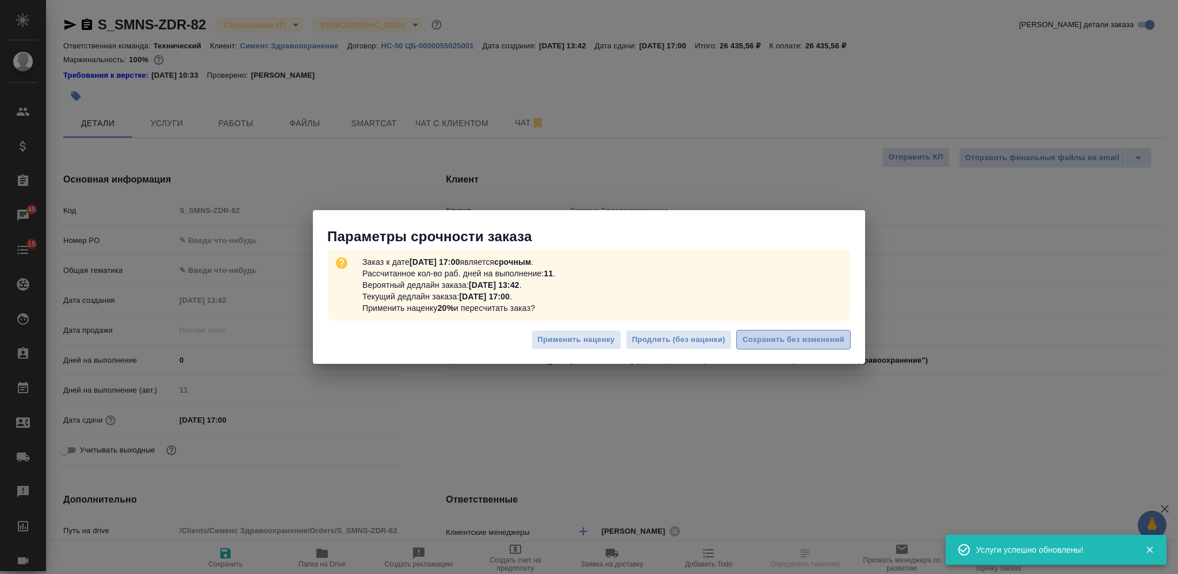
click at [804, 338] on span "Сохранить без изменений" at bounding box center [794, 339] width 102 height 13
type textarea "x"
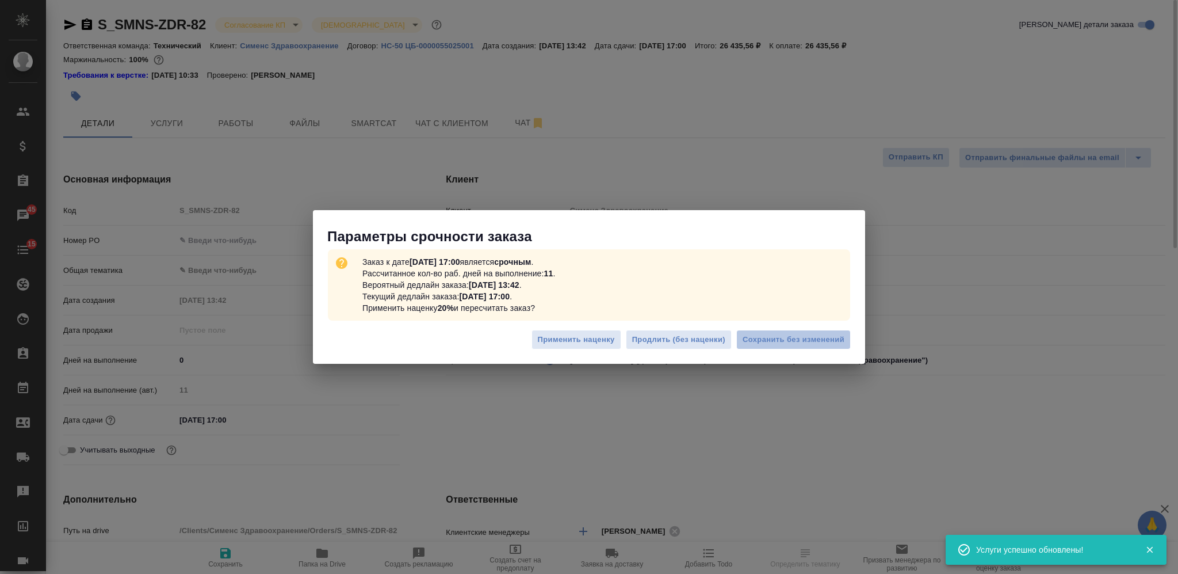
type textarea "x"
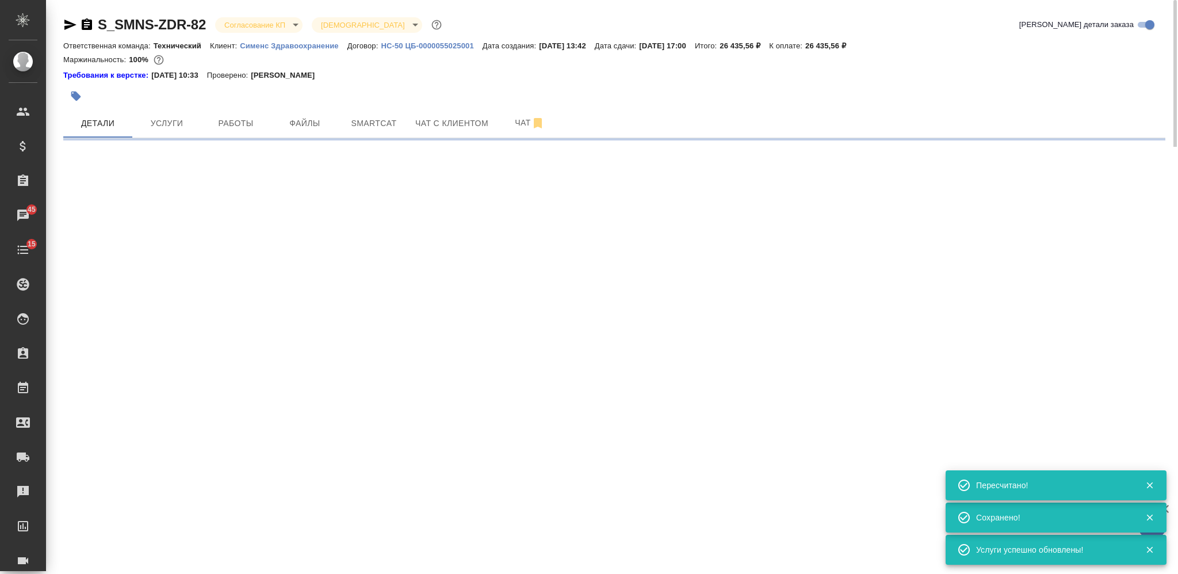
type input "urgent"
select select "RU"
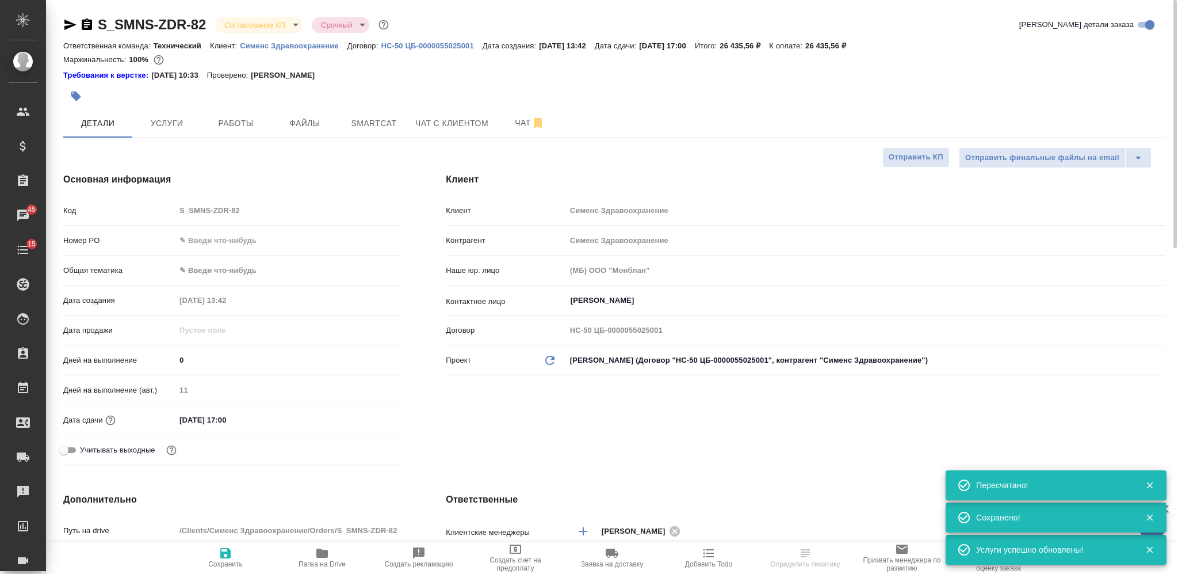
type textarea "x"
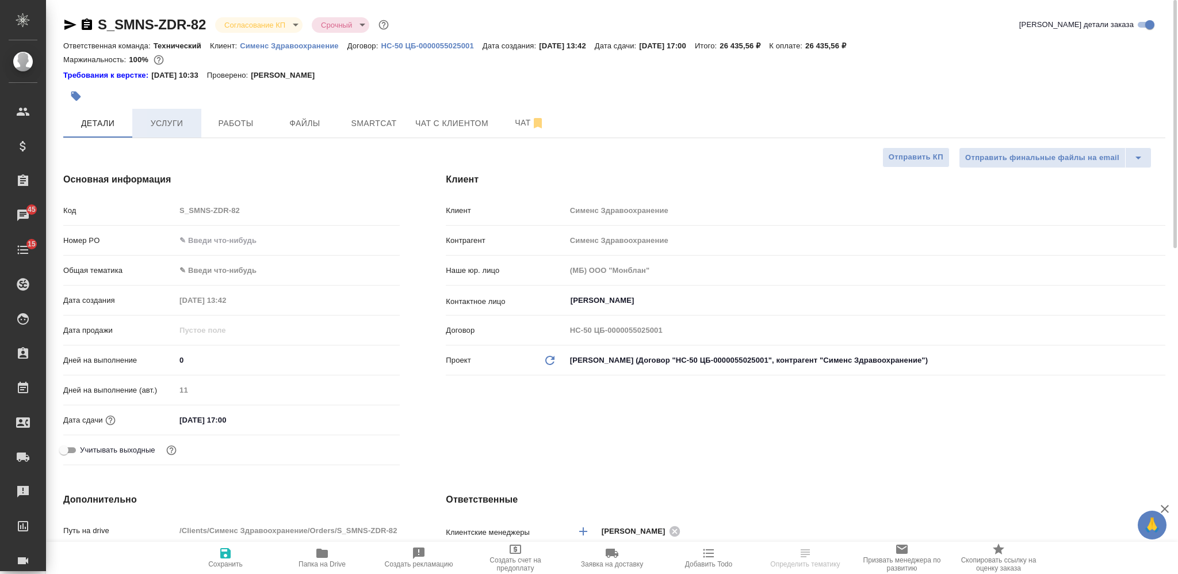
click at [175, 118] on span "Услуги" at bounding box center [166, 123] width 55 height 14
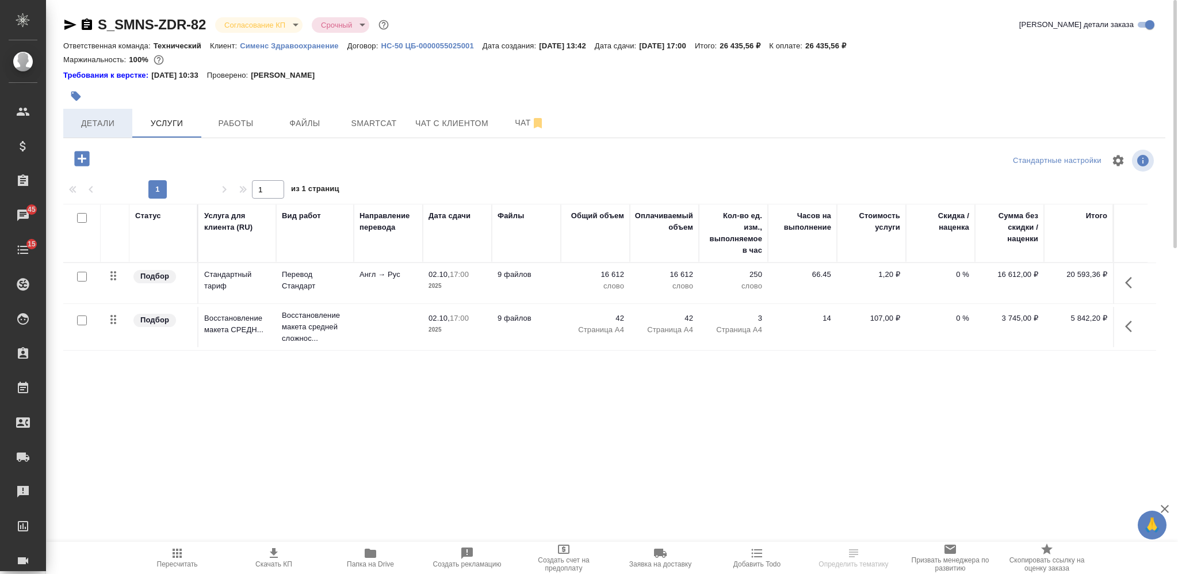
click at [119, 121] on span "Детали" at bounding box center [97, 123] width 55 height 14
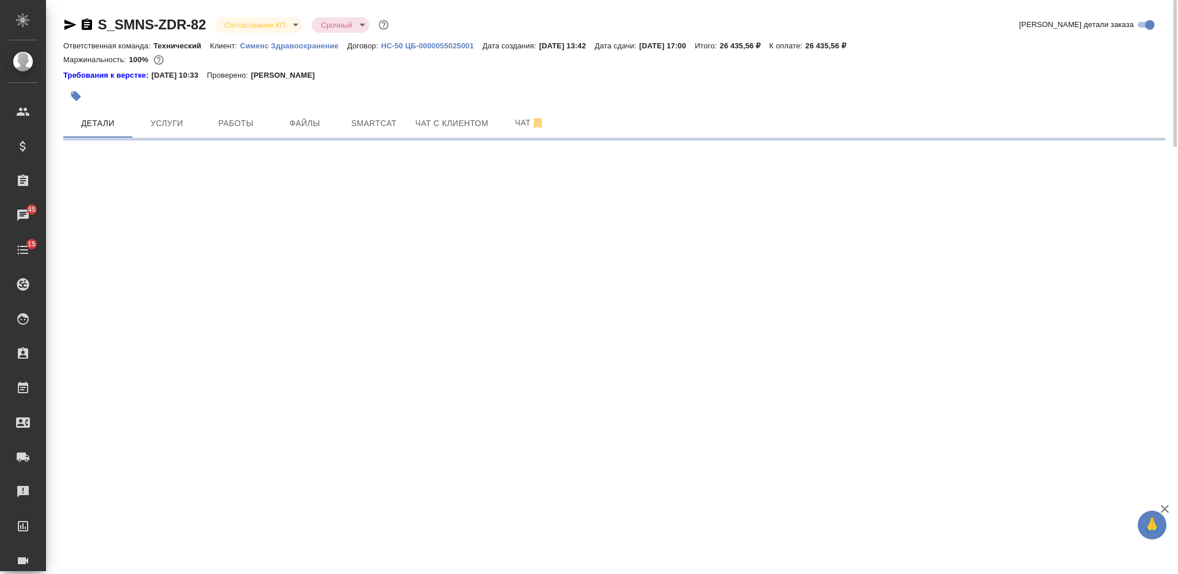
select select "RU"
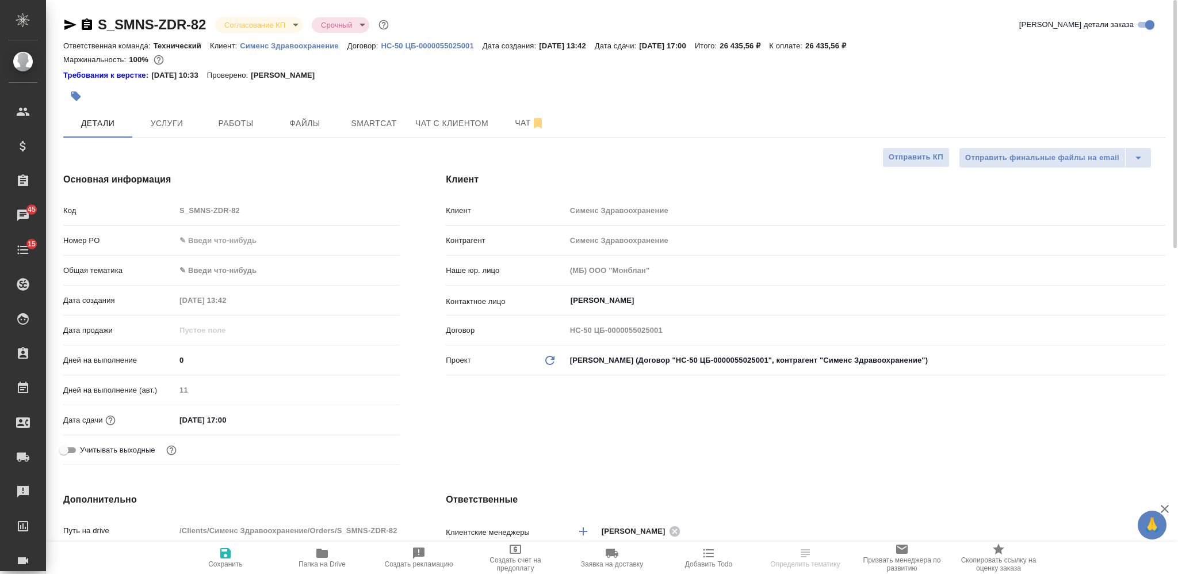
type textarea "x"
click at [251, 22] on body "🙏 .cls-1 fill:#fff; AWATERA Nikiforova Valeria Клиенты Спецификации Заказы 45 Ч…" at bounding box center [589, 287] width 1178 height 574
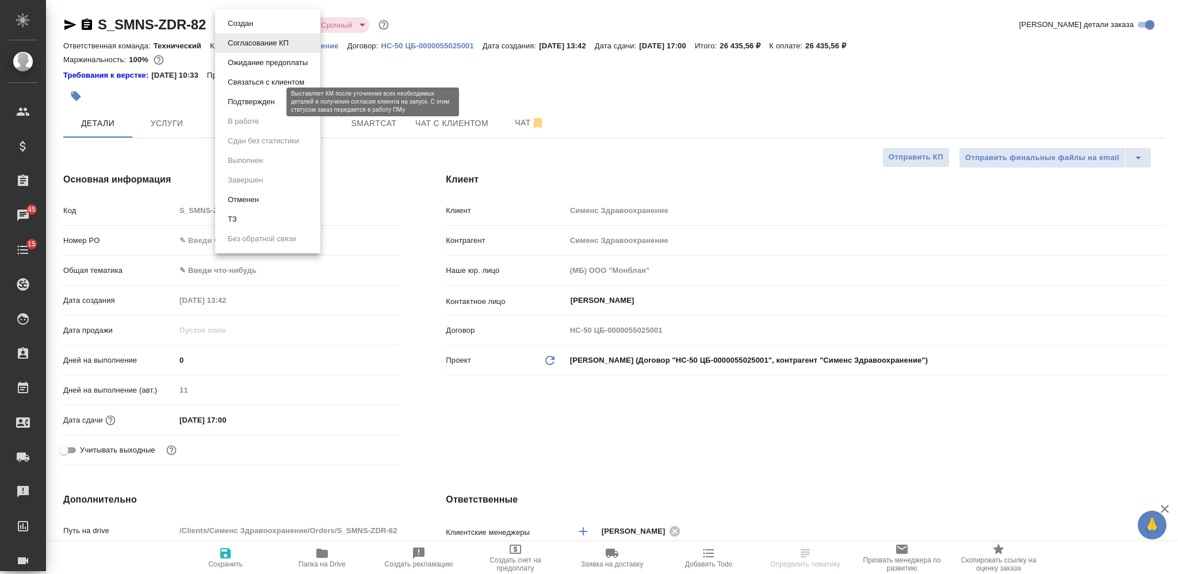
click at [243, 103] on button "Подтвержден" at bounding box center [251, 102] width 54 height 13
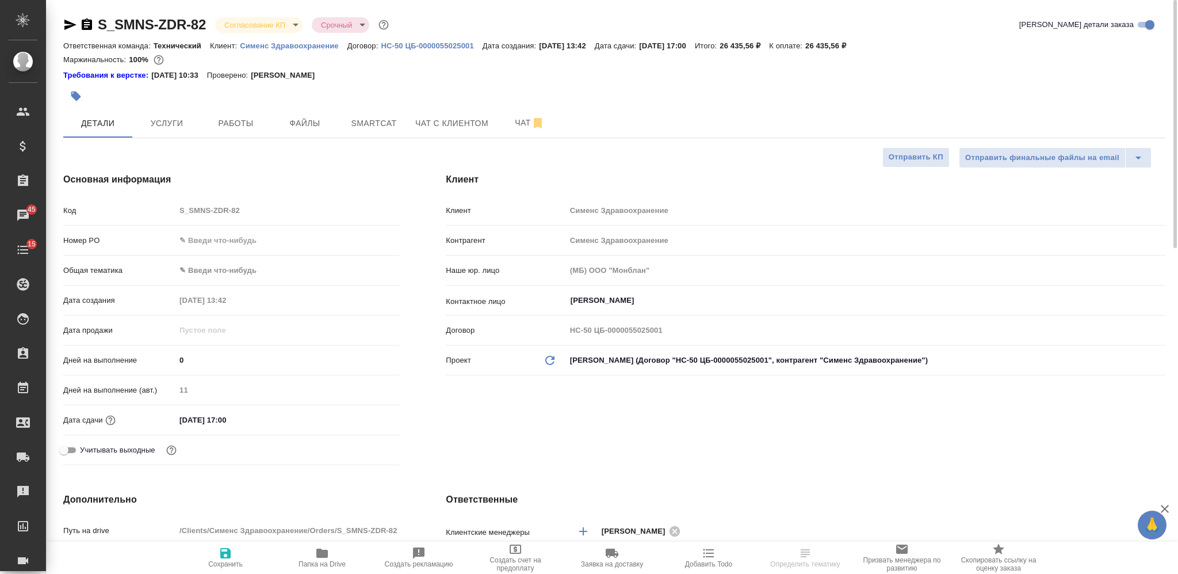
click at [89, 25] on icon "button" at bounding box center [87, 25] width 14 height 14
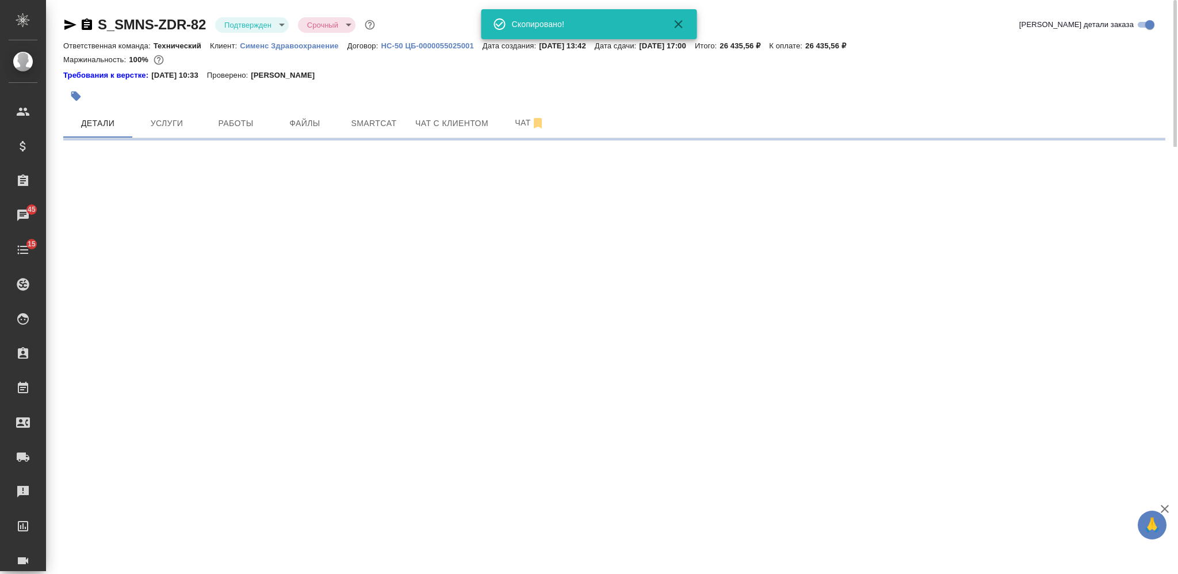
select select "RU"
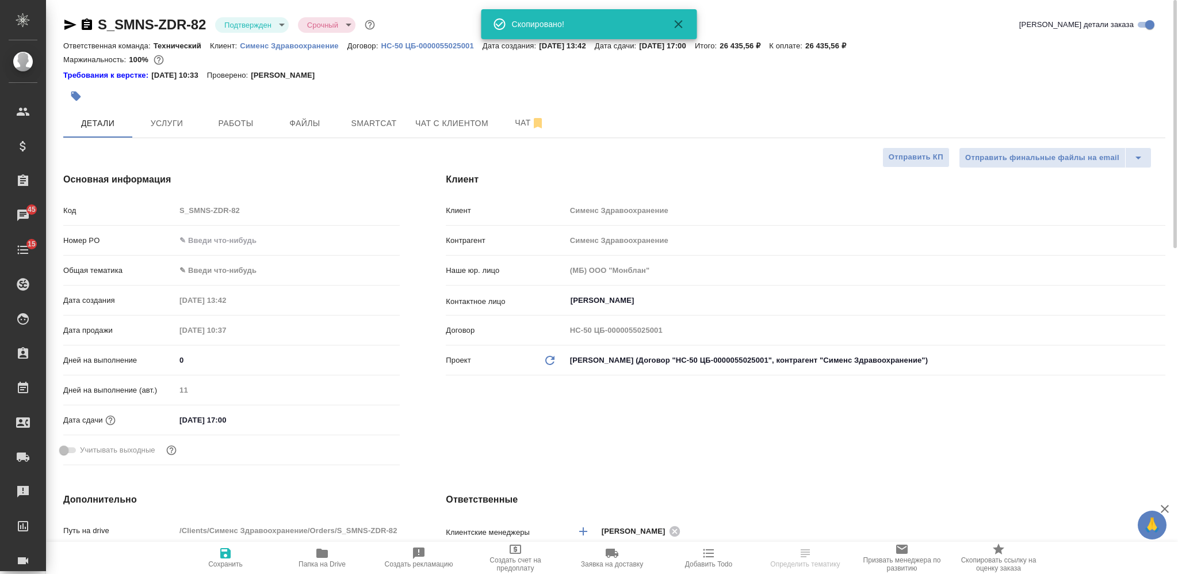
type textarea "x"
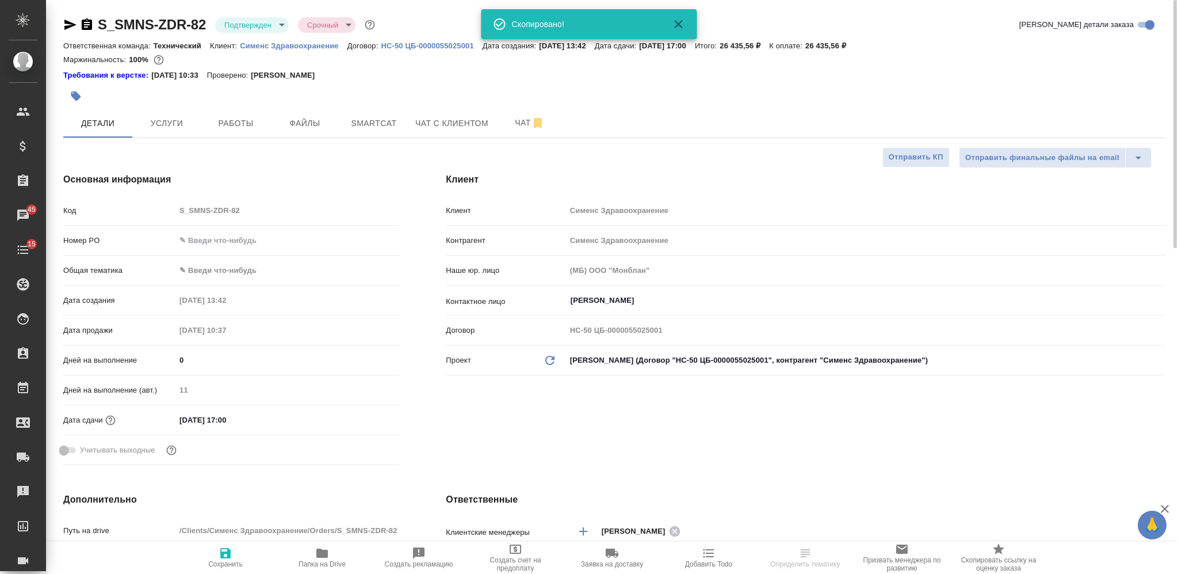
type textarea "x"
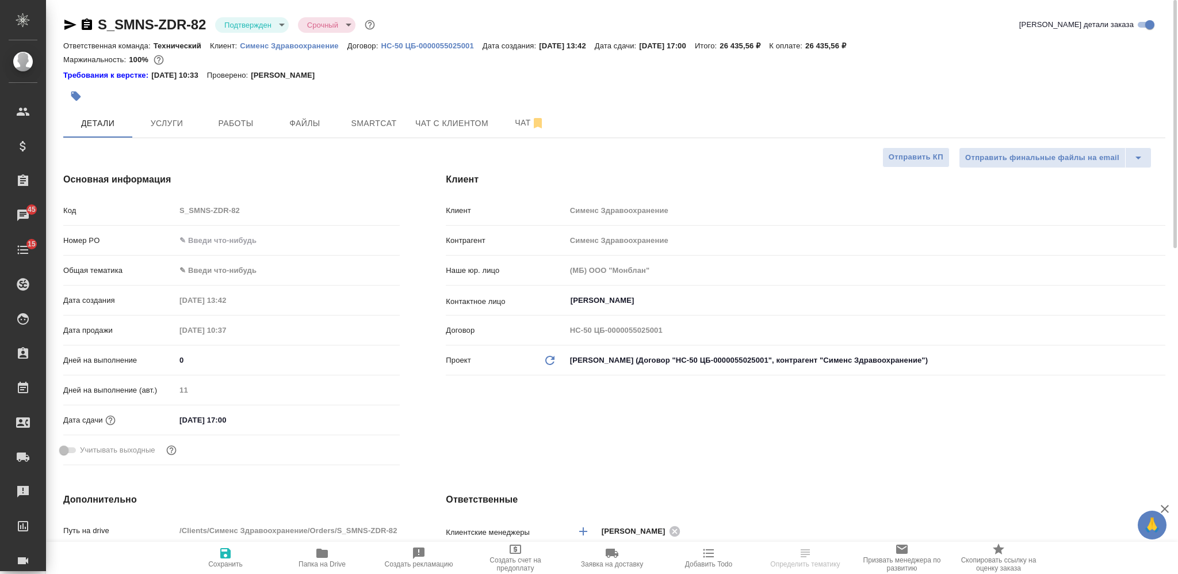
click at [233, 238] on input "text" at bounding box center [287, 240] width 224 height 17
type input "у"
type textarea "x"
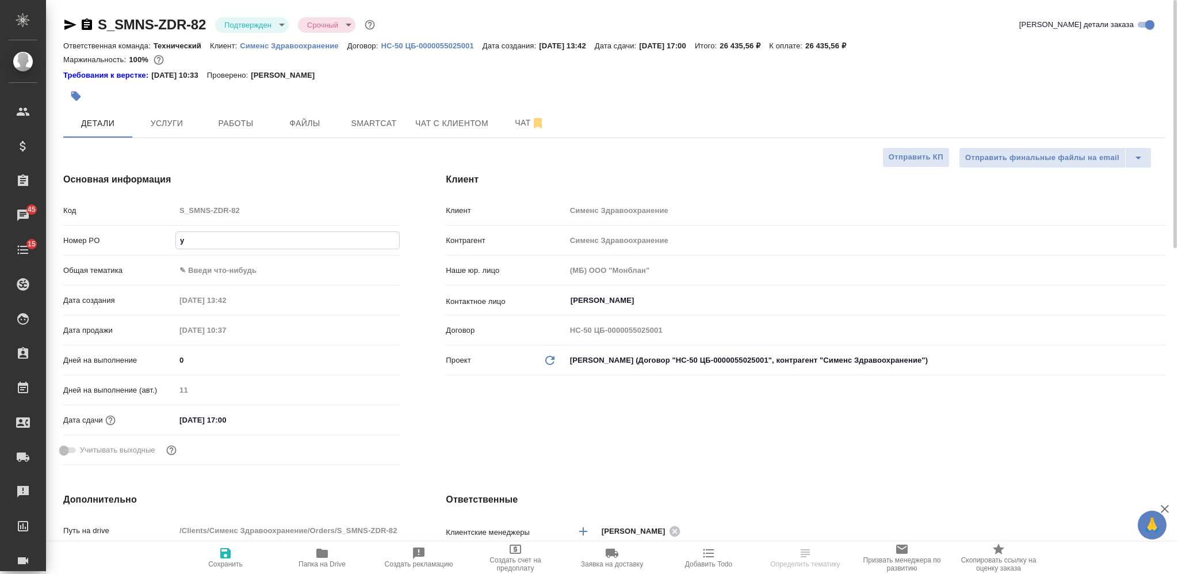
type input "ут"
type textarea "x"
type input "уточни"
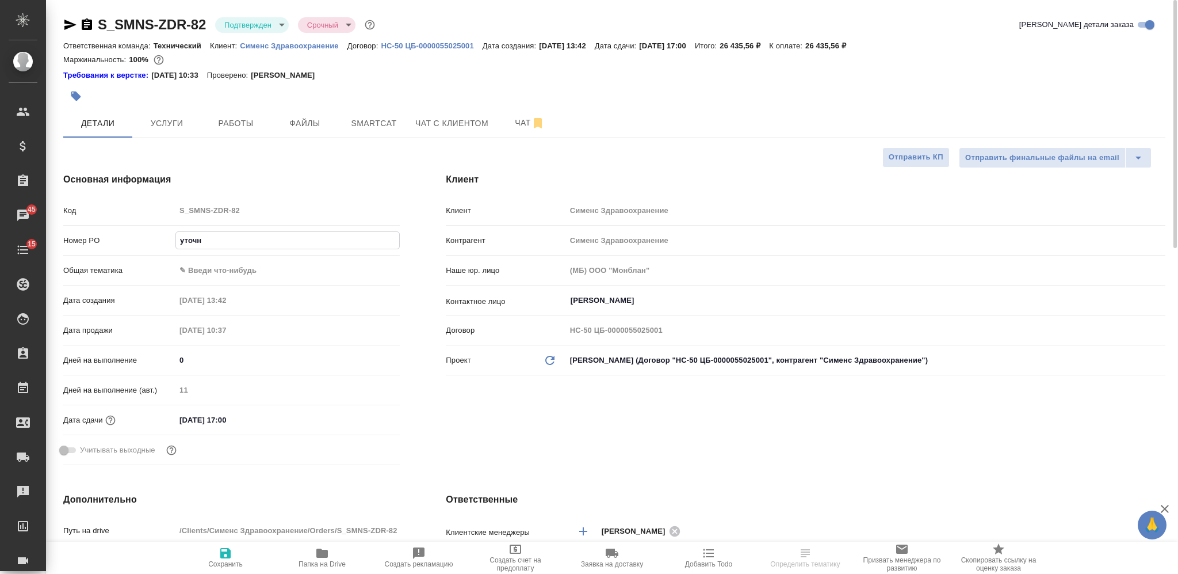
type textarea "x"
type input "уточнит"
type textarea "x"
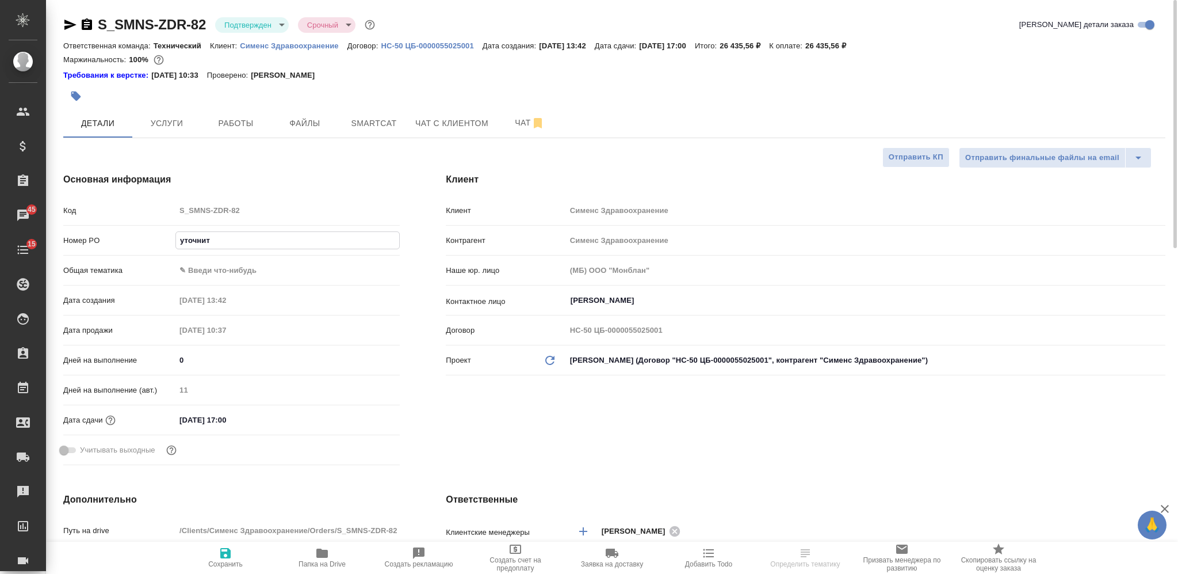
type textarea "x"
type input "уточнить"
type textarea "x"
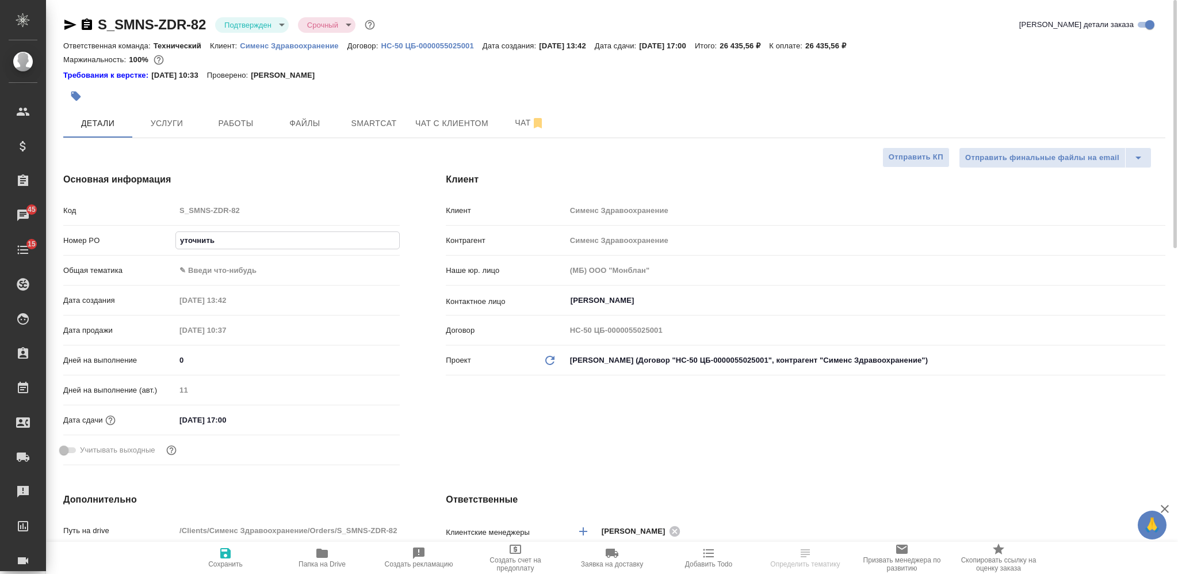
type textarea "x"
type input "уточнить"
click at [213, 430] on span "Сохранить" at bounding box center [225, 564] width 35 height 8
type textarea "x"
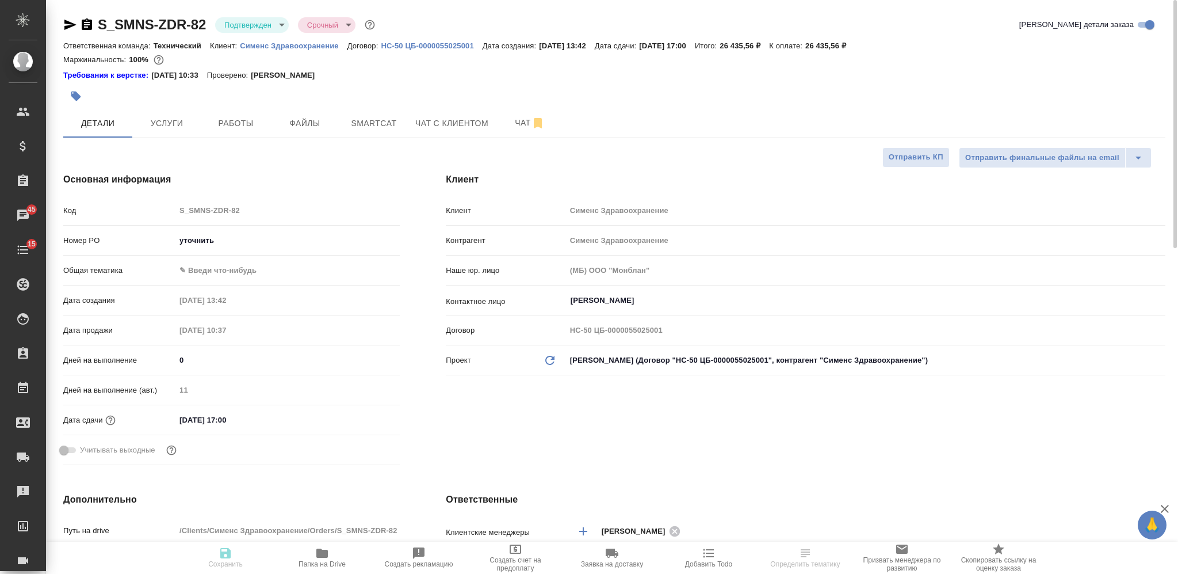
type textarea "x"
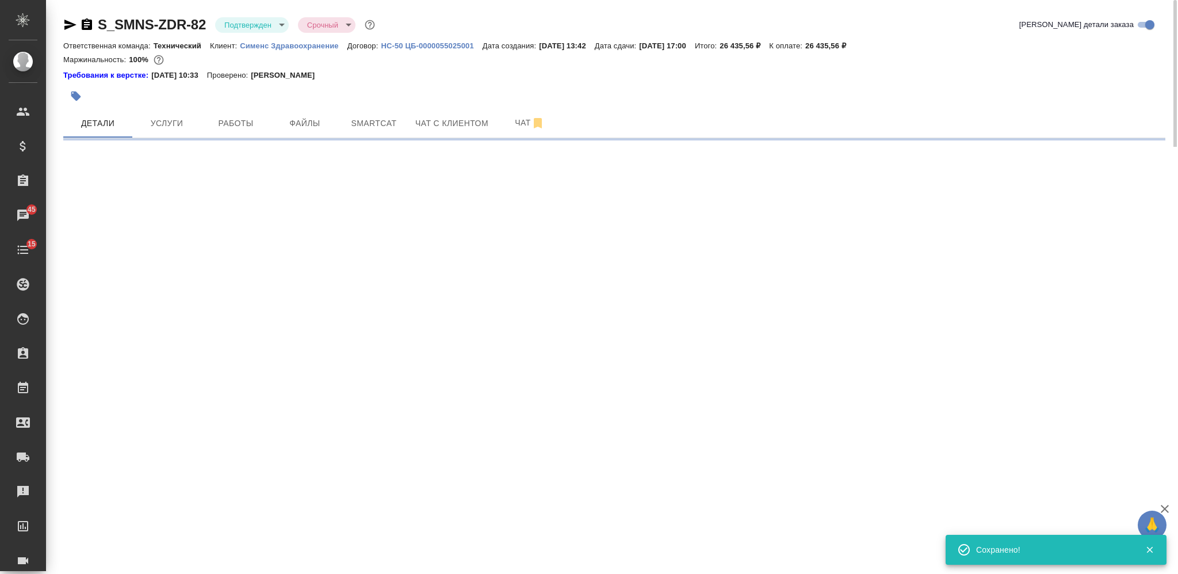
select select "RU"
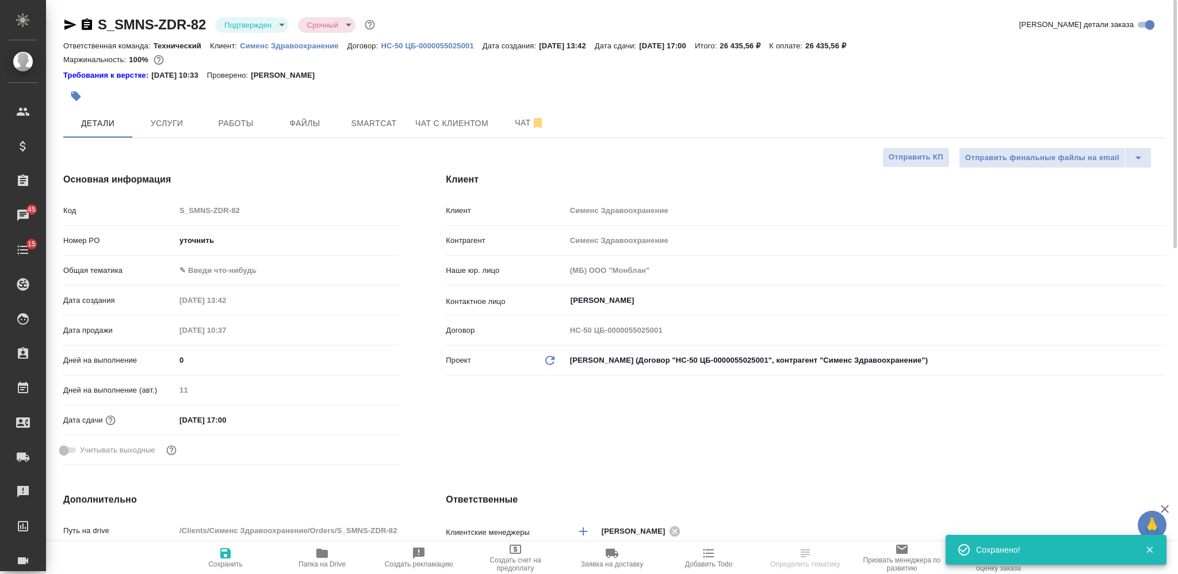
type textarea "x"
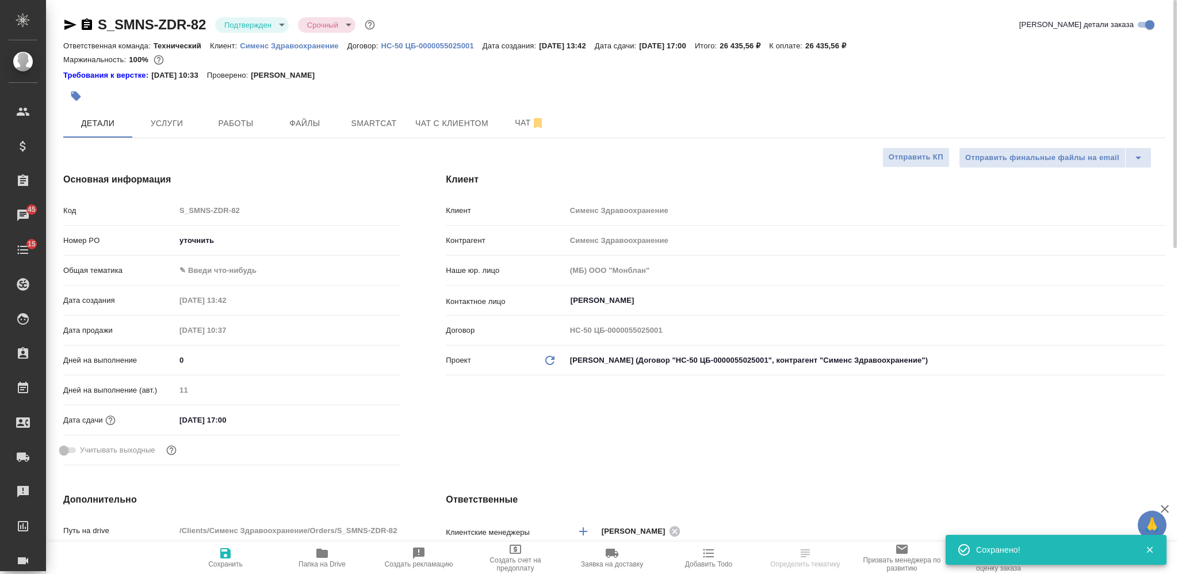
type textarea "x"
drag, startPoint x: 835, startPoint y: 41, endPoint x: 871, endPoint y: 48, distance: 36.3
click at [855, 48] on p "26 435,56 ₽" at bounding box center [830, 45] width 49 height 9
copy p "26 435,56"
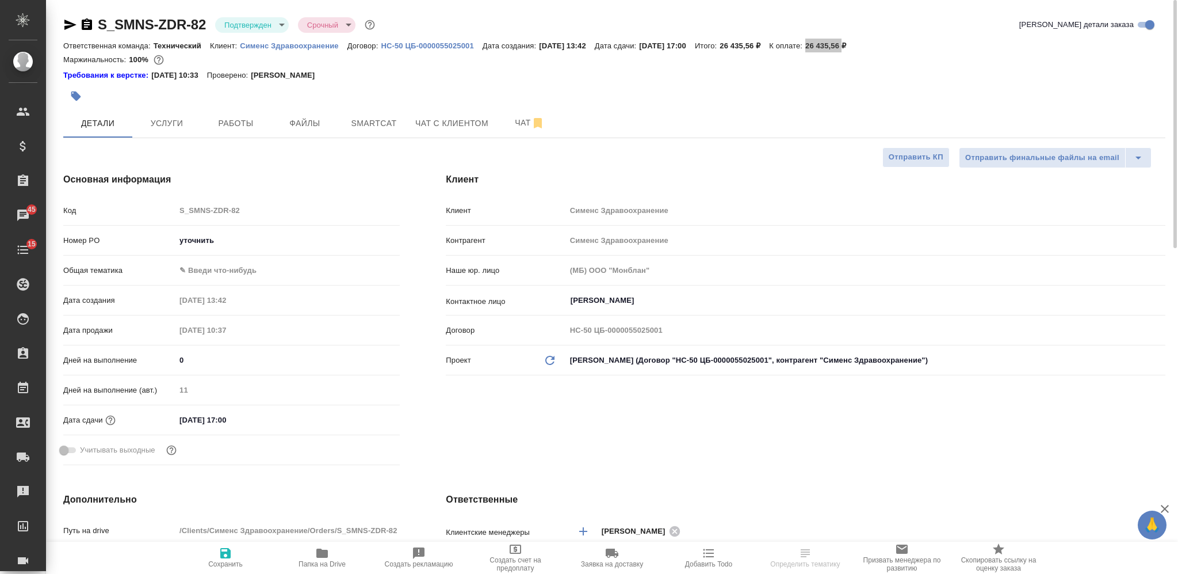
type textarea "x"
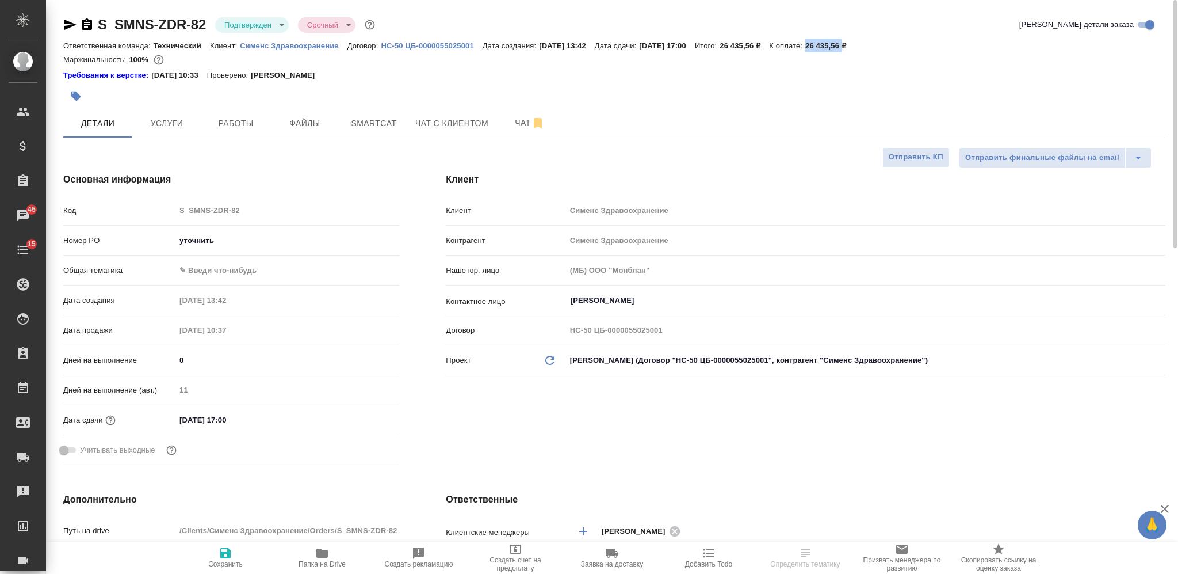
type textarea "x"
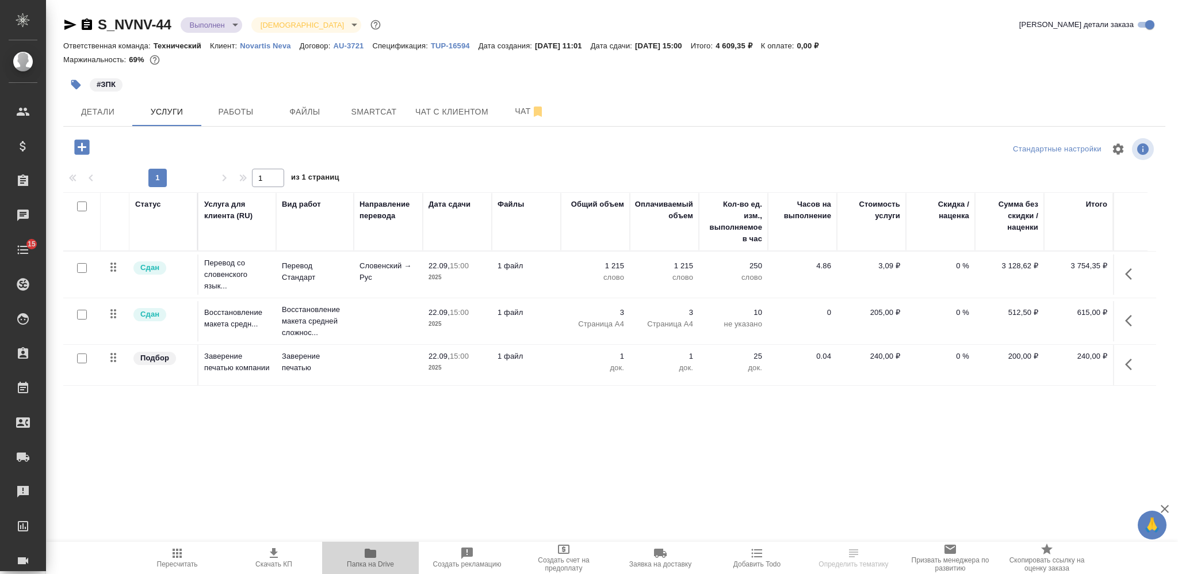
click at [373, 556] on icon "button" at bounding box center [371, 552] width 12 height 9
click at [89, 20] on icon "button" at bounding box center [87, 24] width 10 height 12
